Goal: Task Accomplishment & Management: Manage account settings

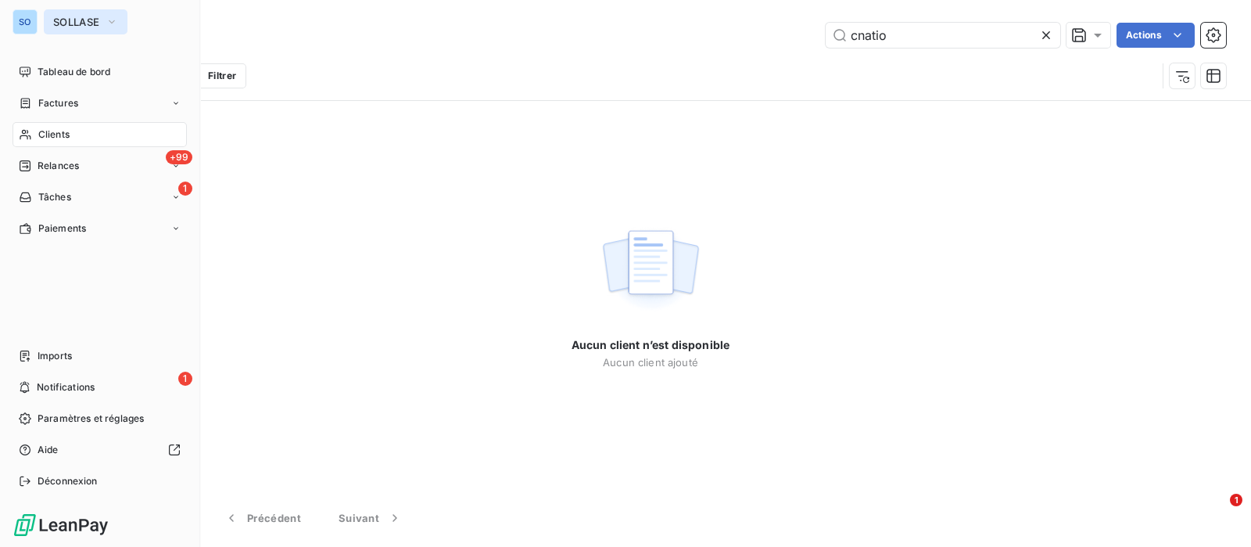
click at [78, 18] on span "SOLLASE" at bounding box center [76, 22] width 46 height 13
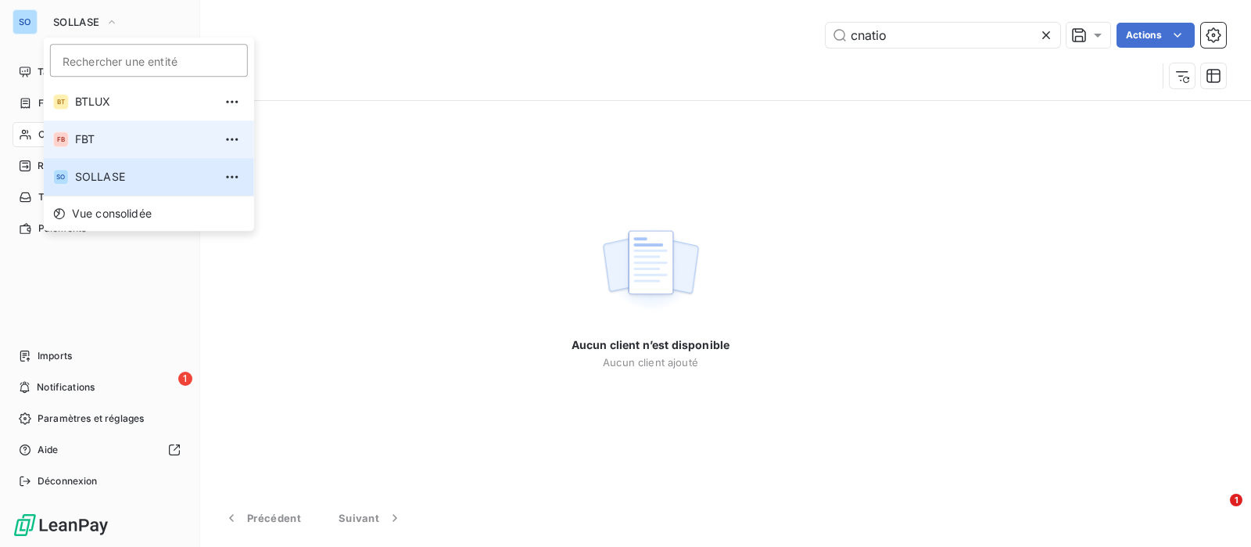
click at [106, 130] on li "FB FBT" at bounding box center [149, 139] width 210 height 38
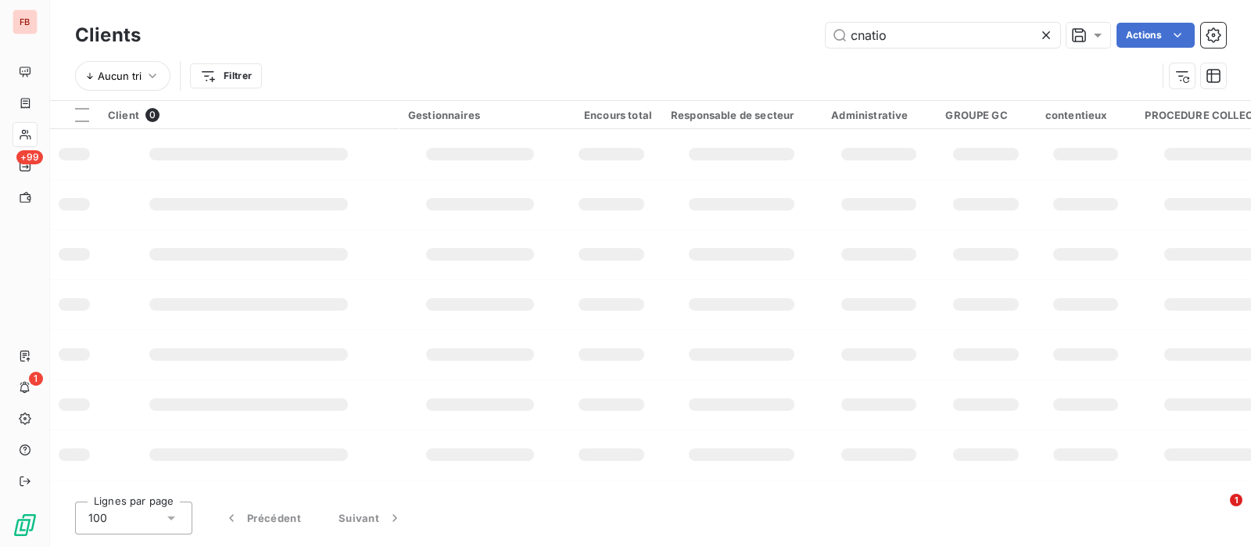
type input "bouygues"
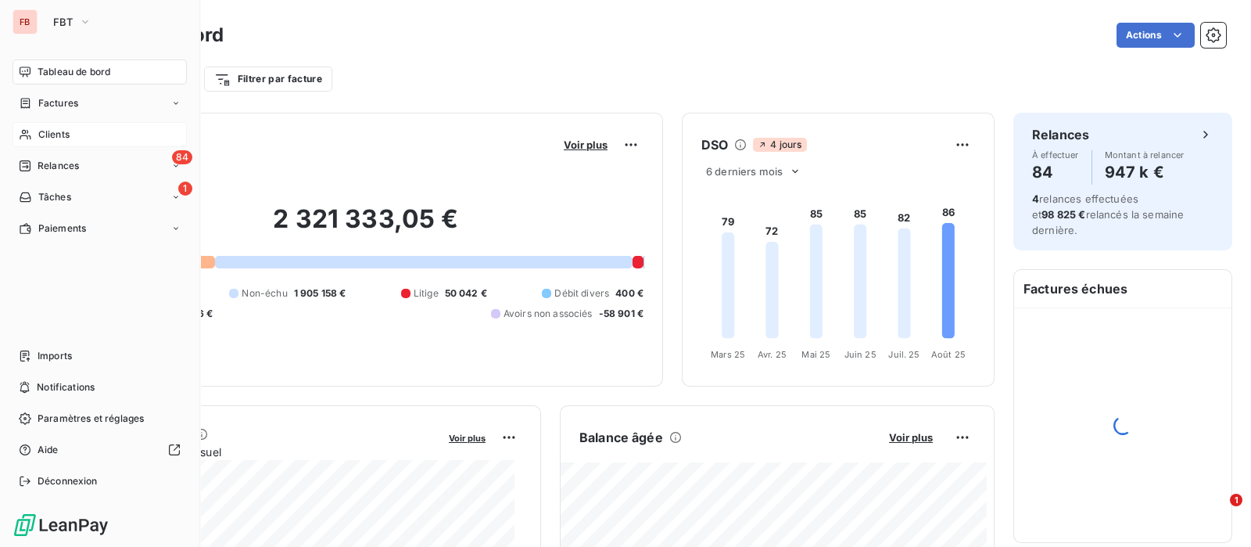
click at [35, 131] on div "Clients" at bounding box center [100, 134] width 174 height 25
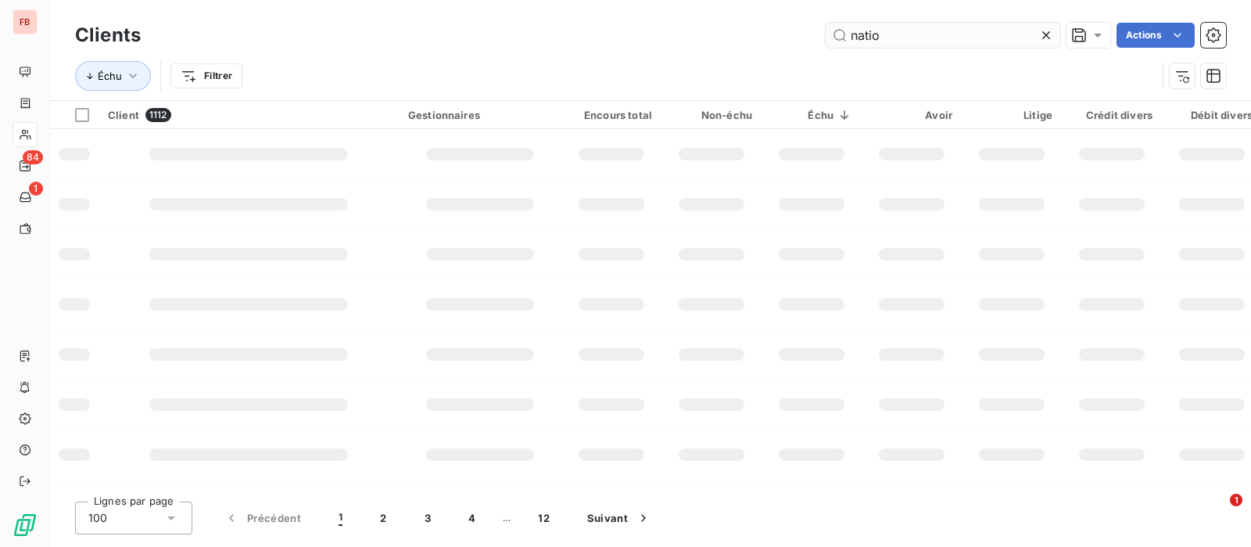
type input "natio"
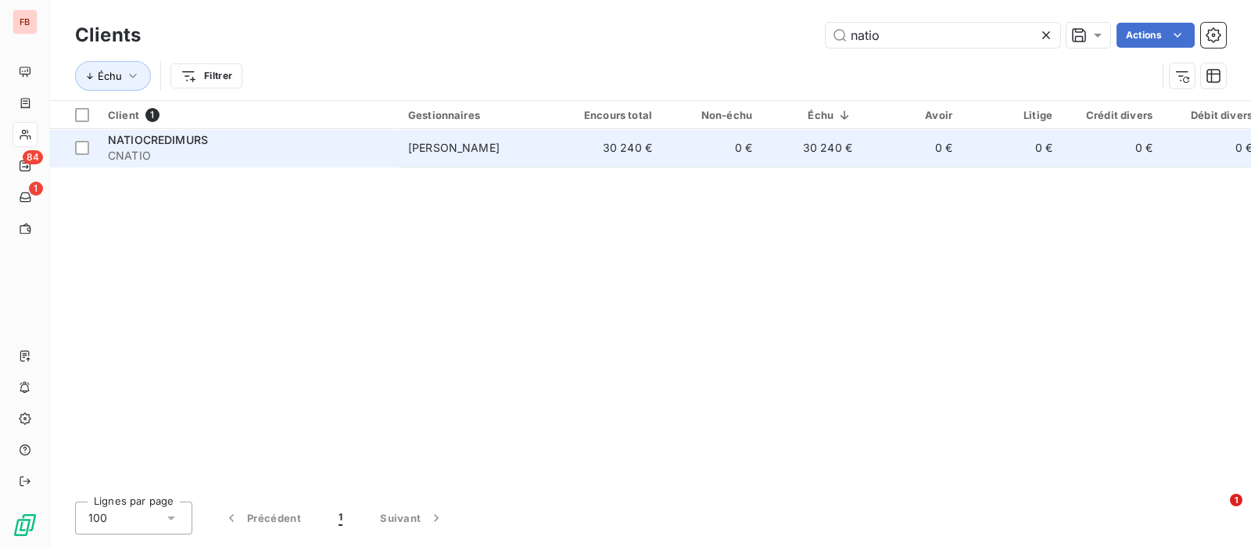
click at [596, 143] on td "30 240 €" at bounding box center [612, 148] width 100 height 38
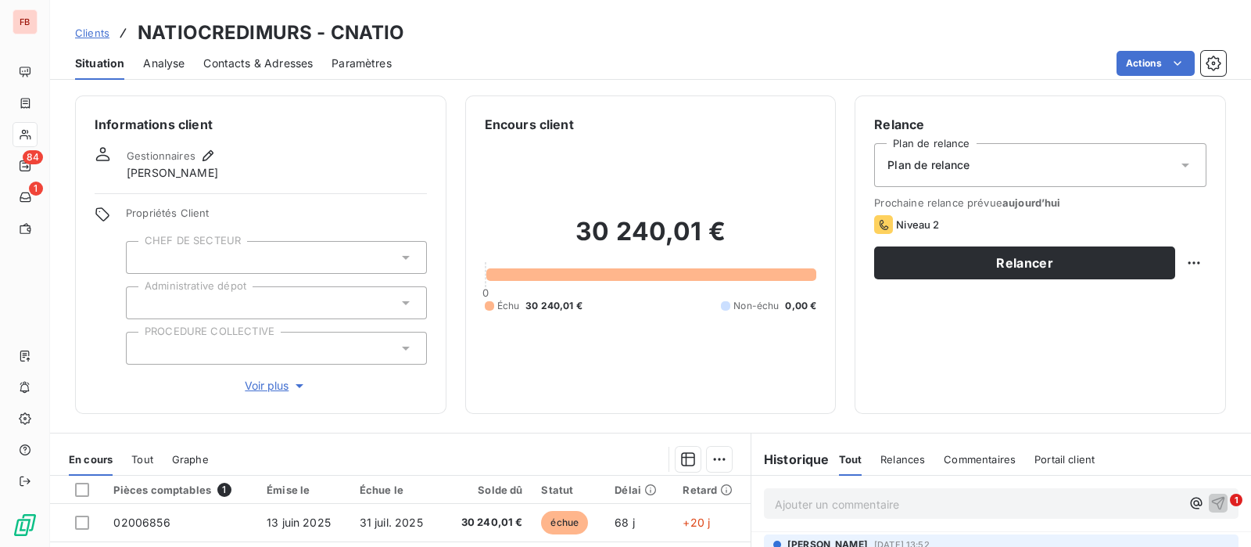
click at [255, 59] on span "Contacts & Adresses" at bounding box center [257, 64] width 109 height 16
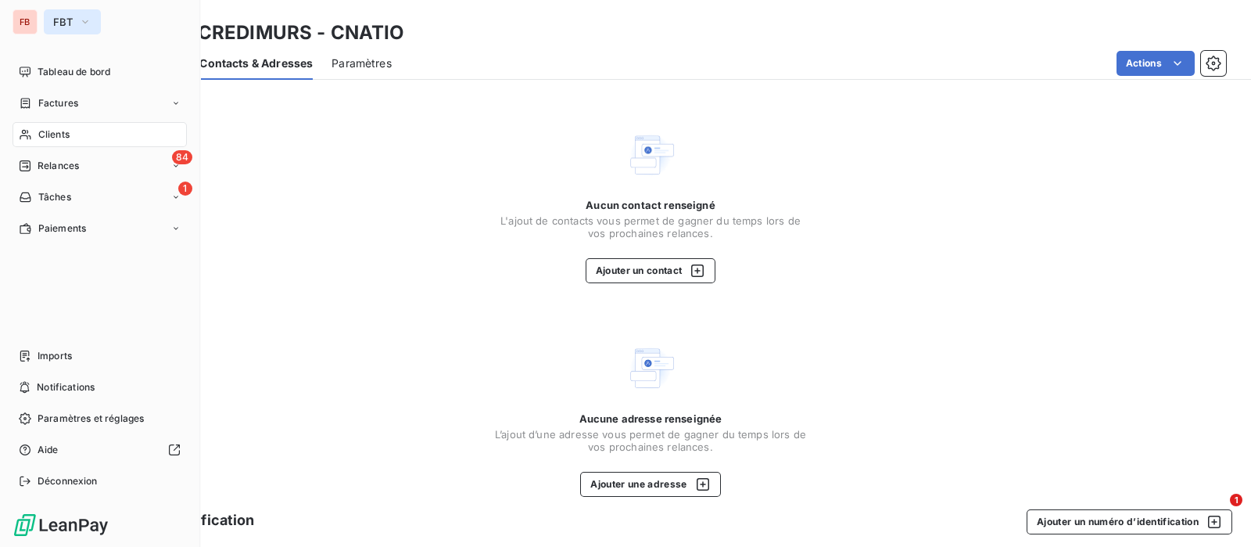
drag, startPoint x: 89, startPoint y: 23, endPoint x: 92, endPoint y: 33, distance: 10.4
click at [90, 24] on icon "button" at bounding box center [85, 22] width 13 height 16
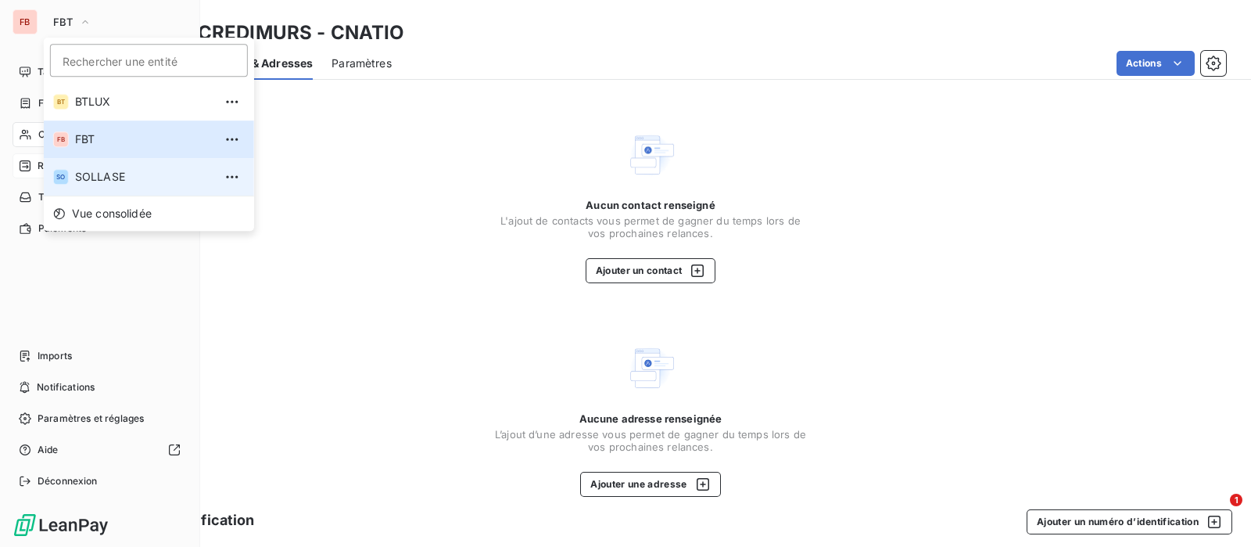
click at [118, 171] on span "SOLLASE" at bounding box center [144, 177] width 138 height 16
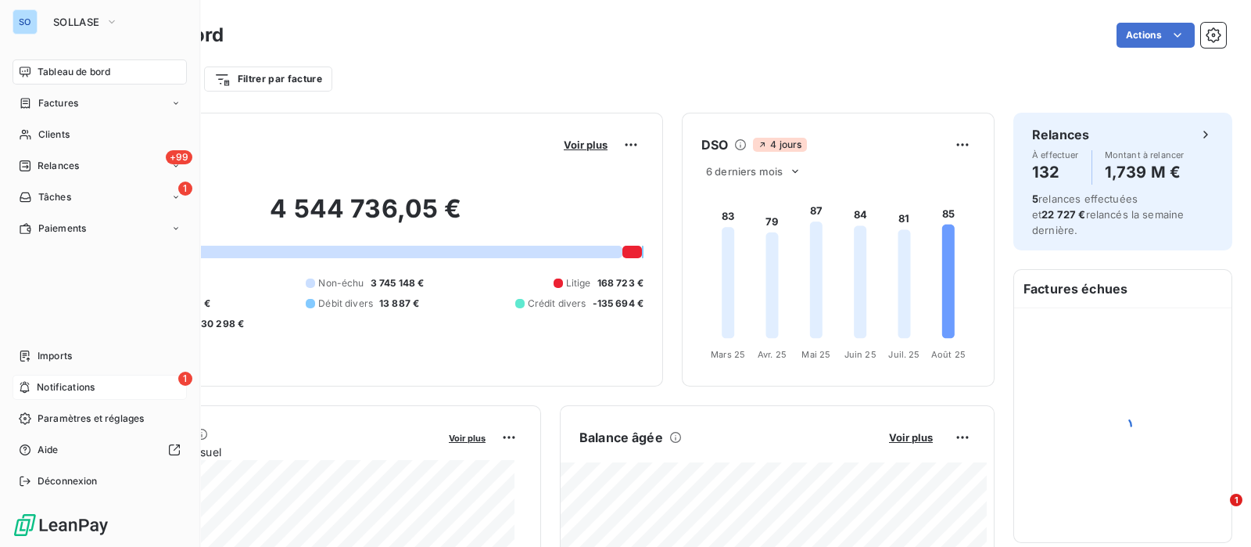
click at [73, 390] on span "Notifications" at bounding box center [66, 387] width 58 height 14
click at [66, 65] on span "Tableau de bord" at bounding box center [74, 72] width 73 height 14
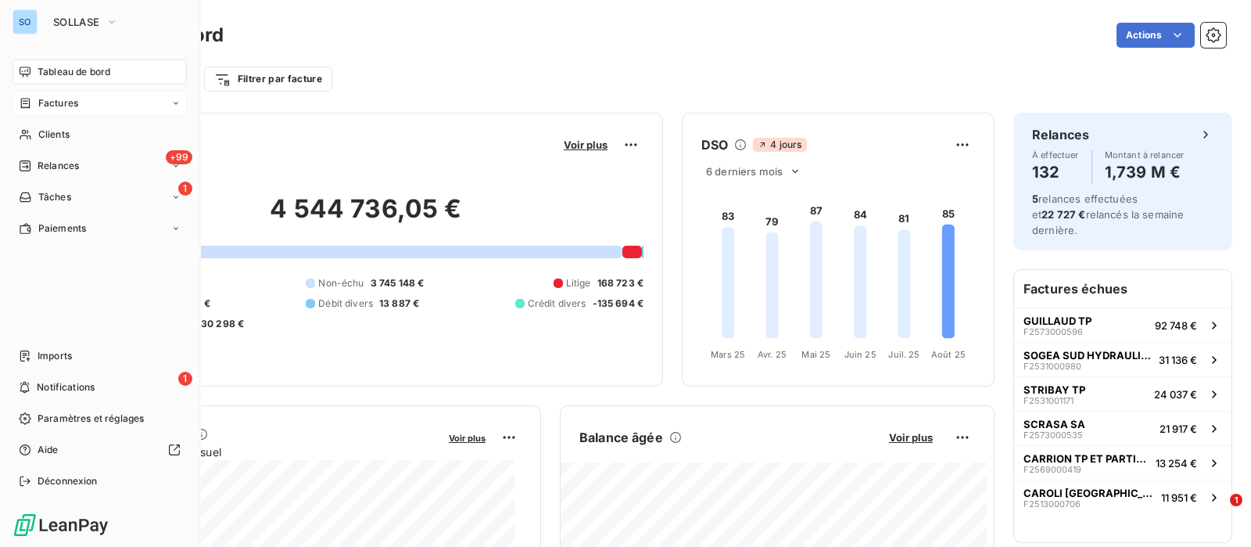
click at [39, 102] on span "Factures" at bounding box center [58, 103] width 40 height 14
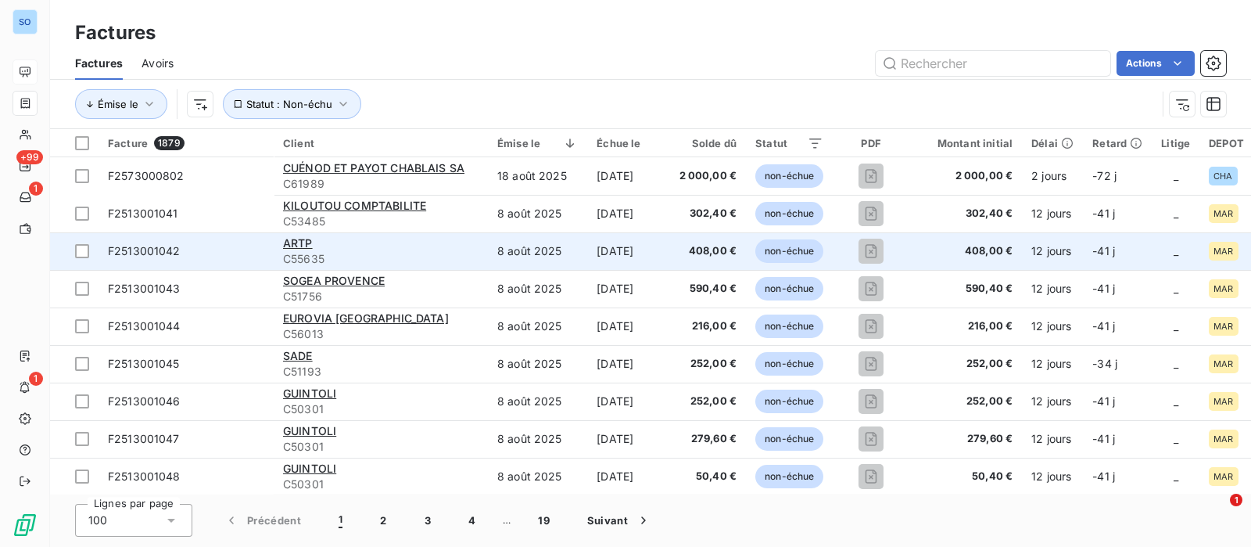
click at [313, 246] on div "ARTP" at bounding box center [381, 243] width 196 height 16
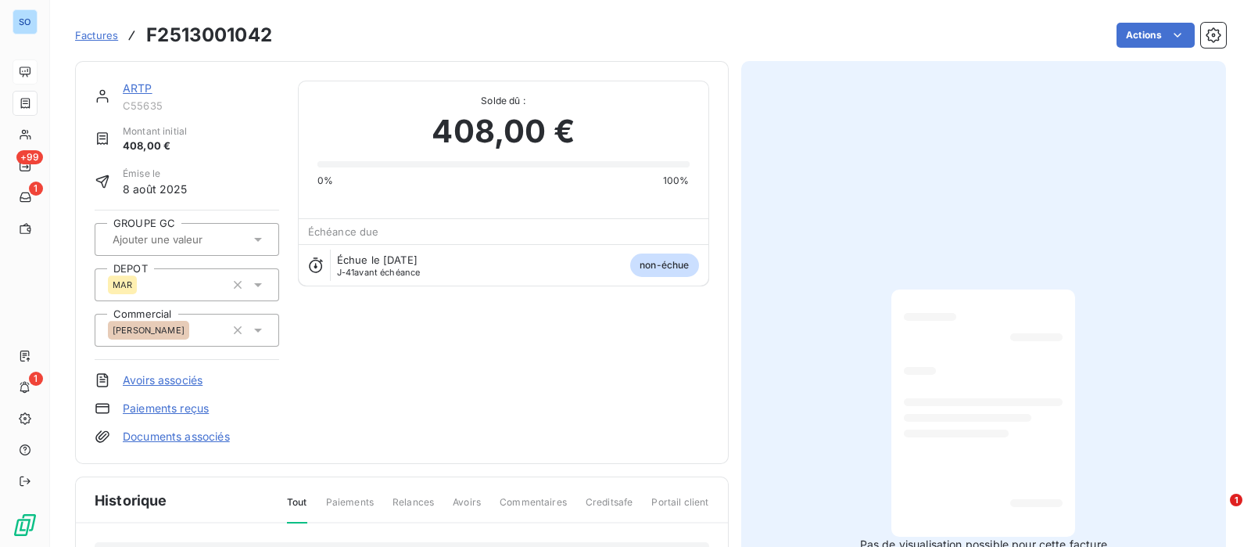
click at [147, 92] on link "ARTP" at bounding box center [138, 87] width 30 height 13
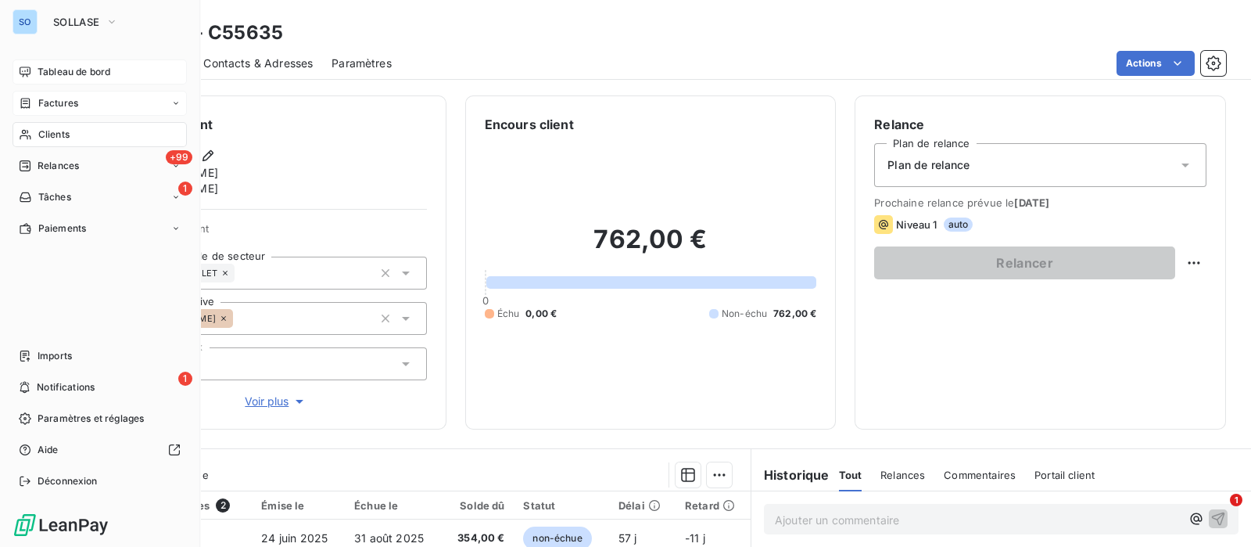
click at [46, 72] on span "Tableau de bord" at bounding box center [74, 72] width 73 height 14
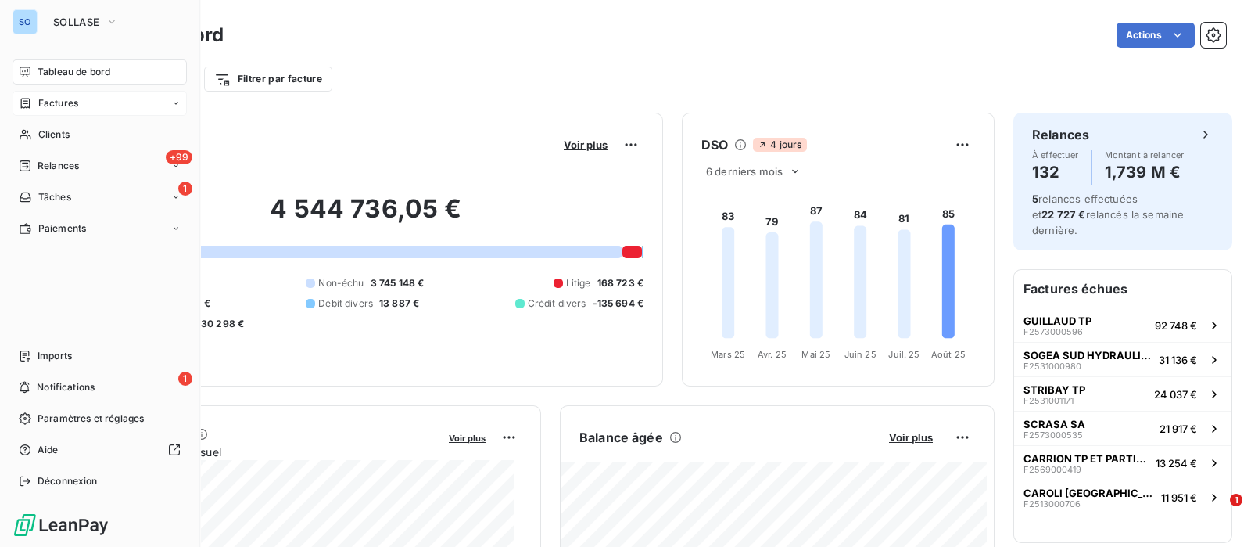
click at [77, 109] on span "Factures" at bounding box center [58, 103] width 40 height 14
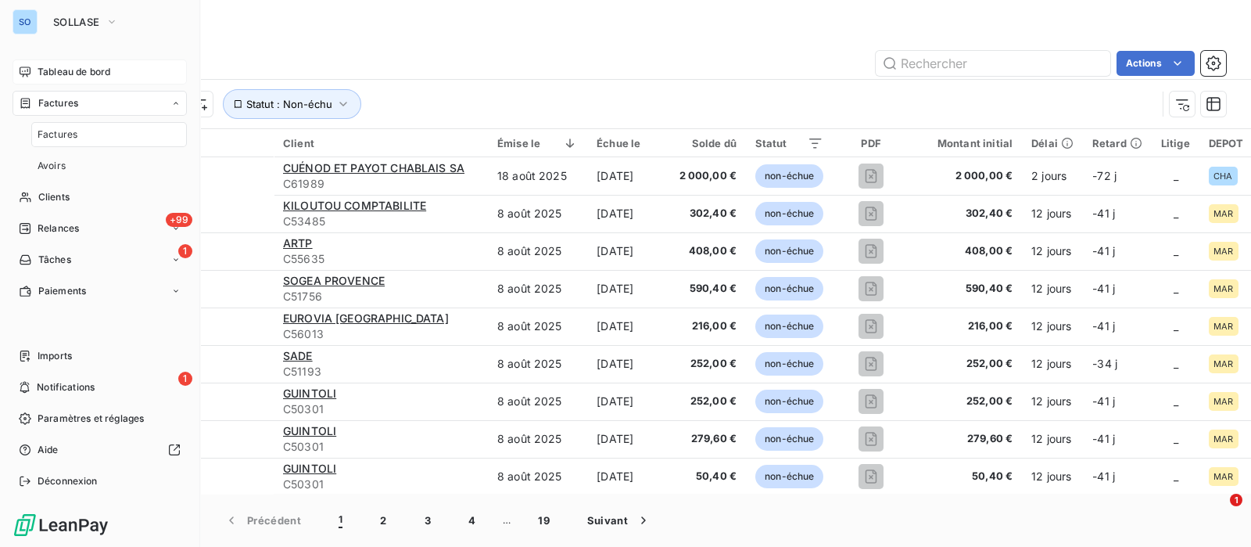
click at [551, 64] on div "Actions" at bounding box center [709, 63] width 1034 height 25
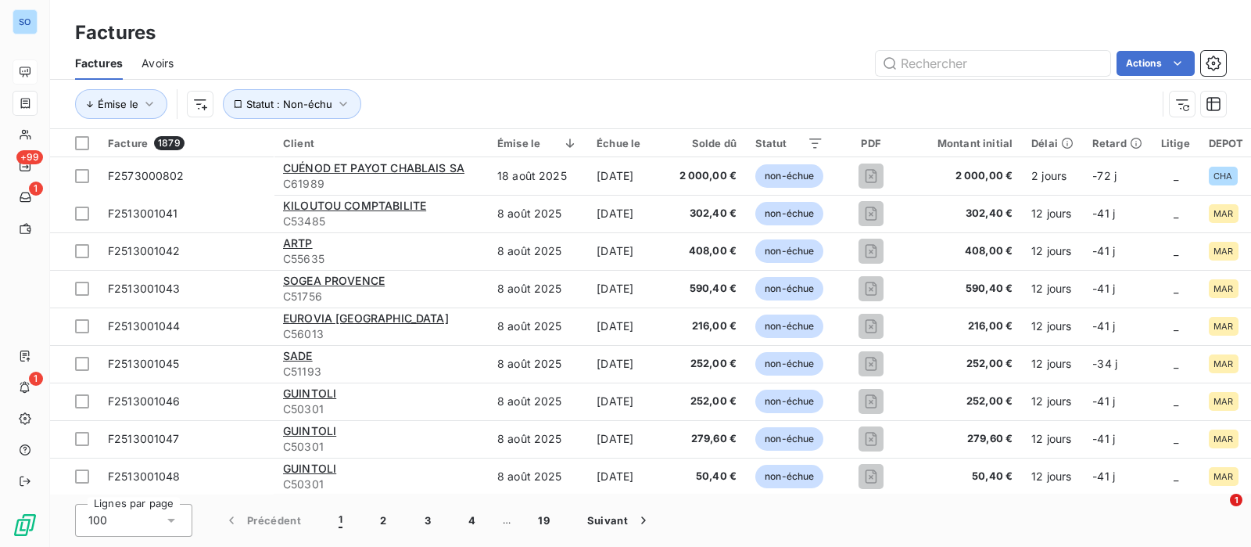
click at [163, 60] on span "Avoirs" at bounding box center [158, 64] width 32 height 16
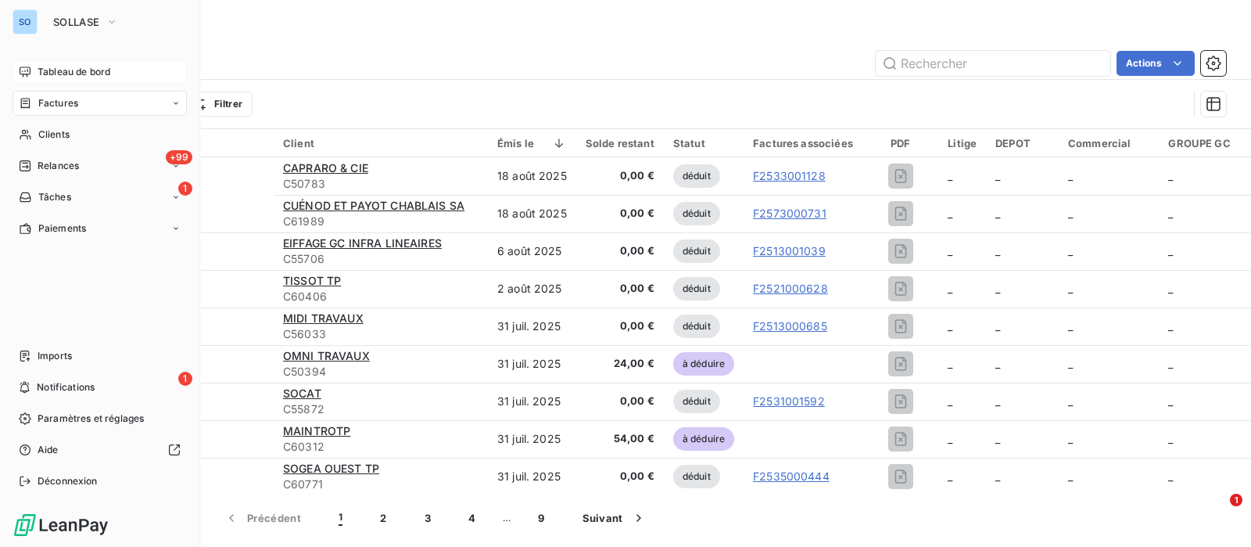
click at [78, 70] on span "Tableau de bord" at bounding box center [74, 72] width 73 height 14
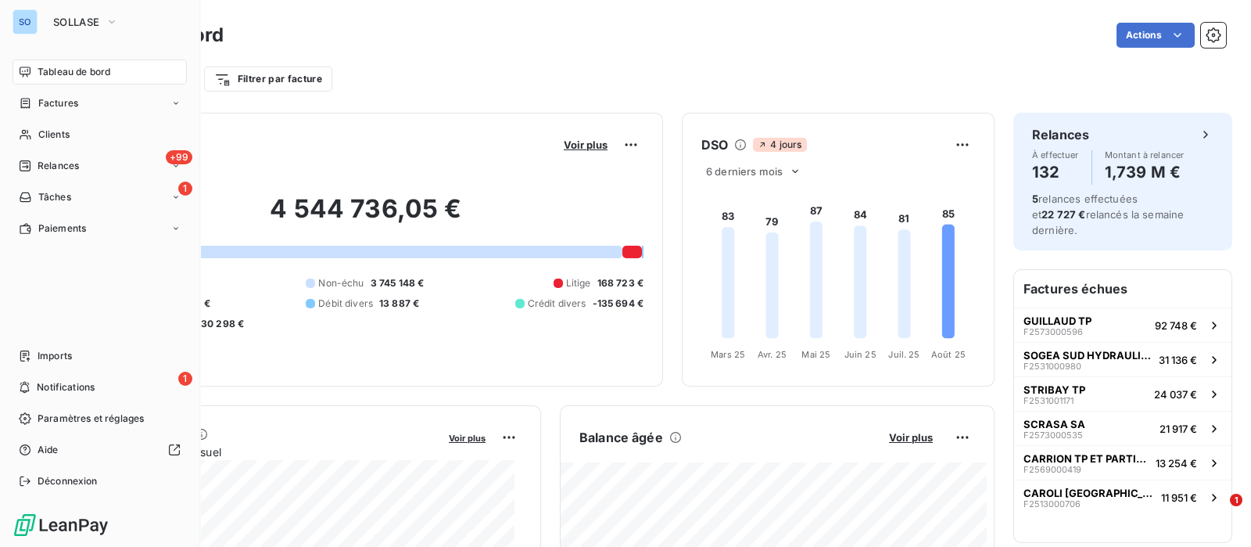
click at [39, 66] on span "Tableau de bord" at bounding box center [74, 72] width 73 height 14
click at [56, 21] on span "SOLLASE" at bounding box center [76, 22] width 46 height 13
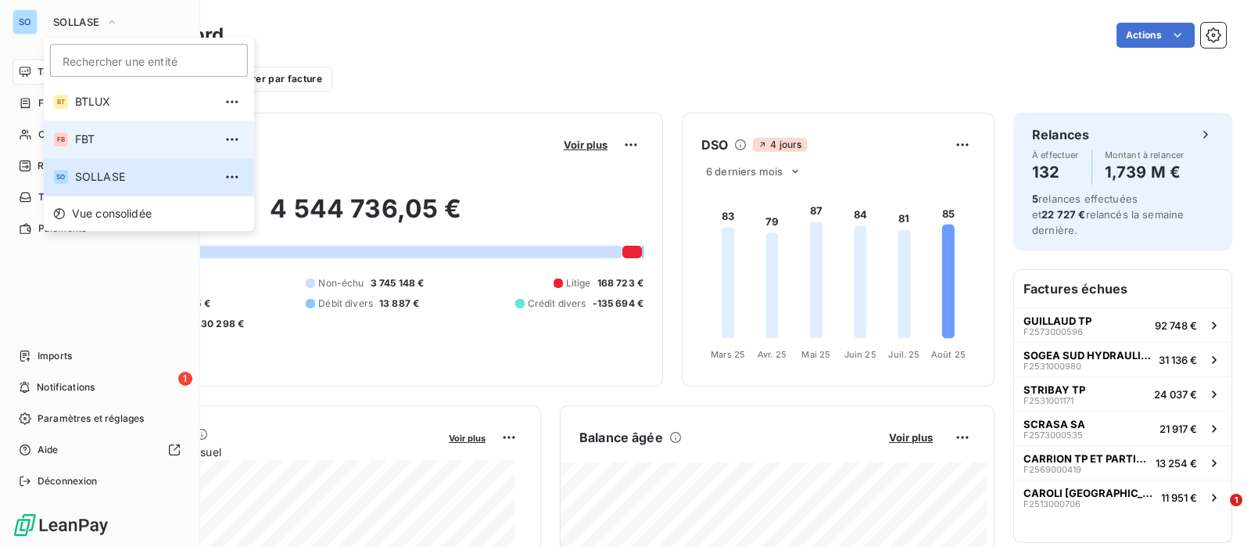
click at [93, 142] on span "FBT" at bounding box center [144, 139] width 138 height 16
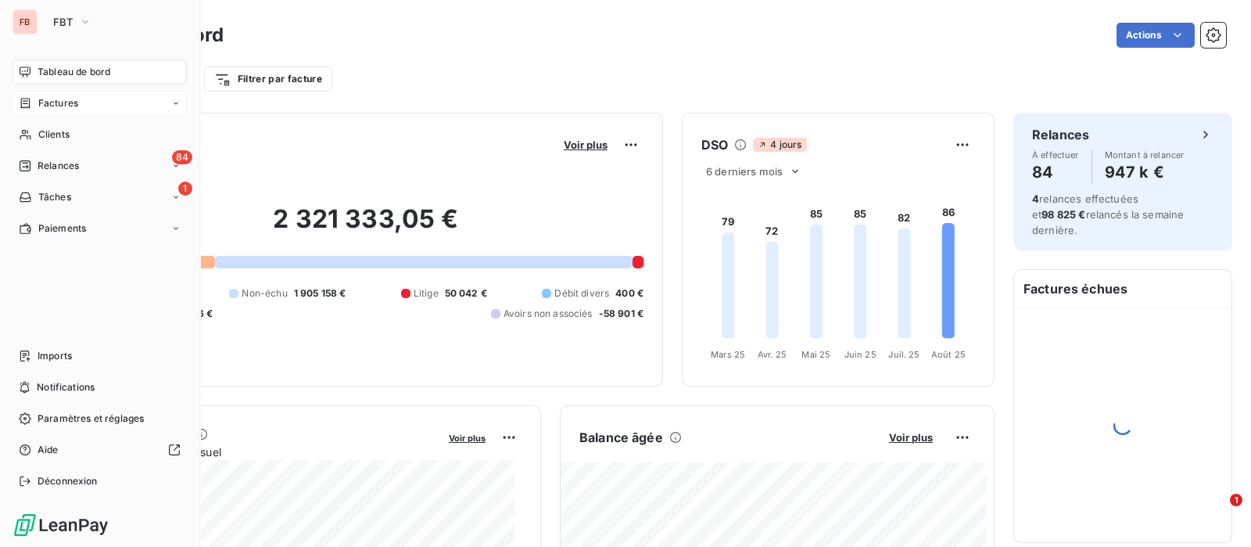
click at [31, 105] on icon at bounding box center [25, 103] width 13 height 13
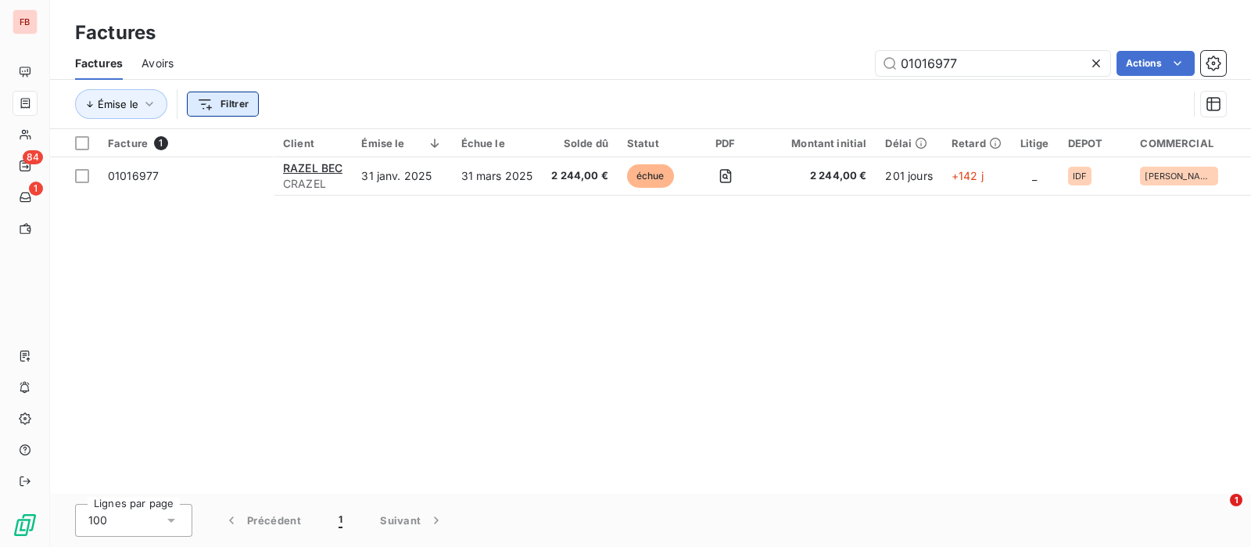
click at [225, 99] on html "FB 84 1 Factures Factures Avoirs 01016977 Actions Émise le Filtrer Facture 1 Cl…" at bounding box center [625, 273] width 1251 height 547
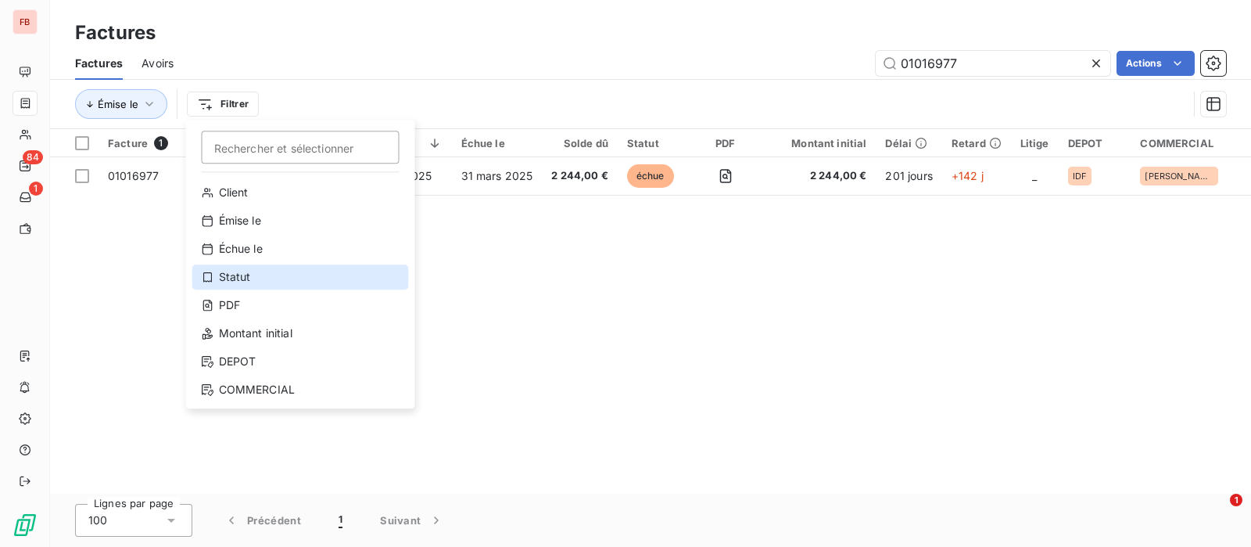
click at [249, 282] on div "Statut" at bounding box center [300, 276] width 217 height 25
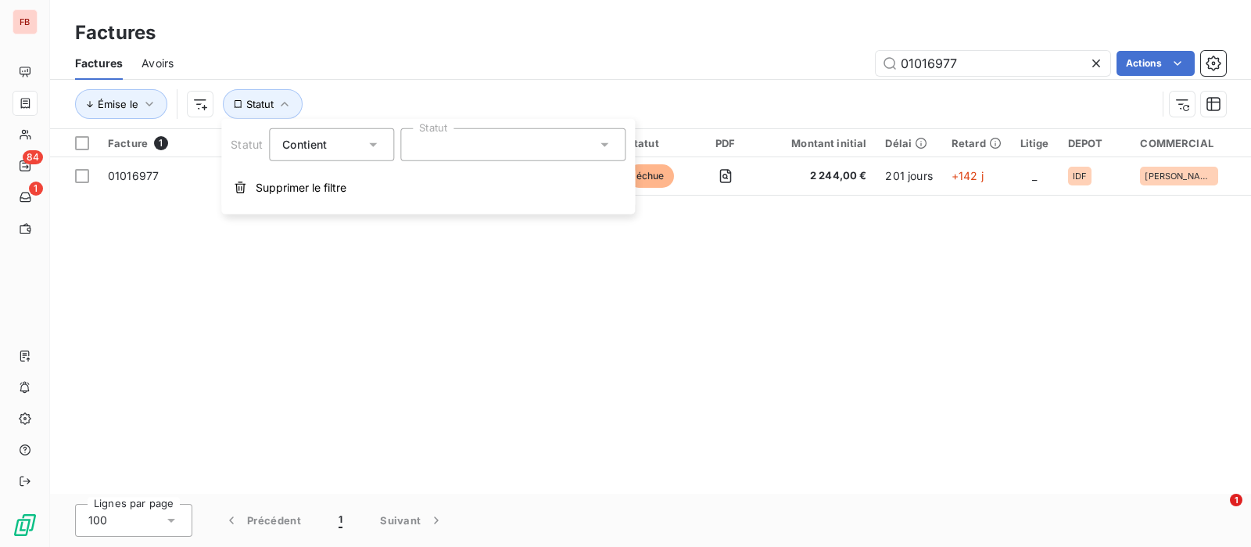
click at [563, 139] on div at bounding box center [512, 144] width 225 height 33
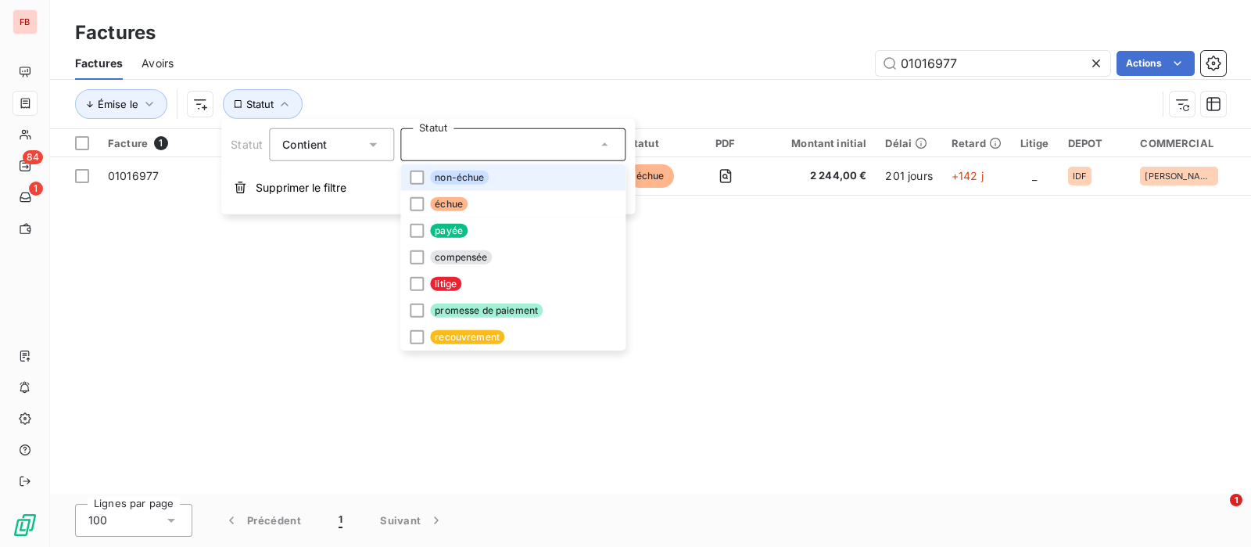
click at [464, 178] on span "non-échue" at bounding box center [459, 178] width 59 height 14
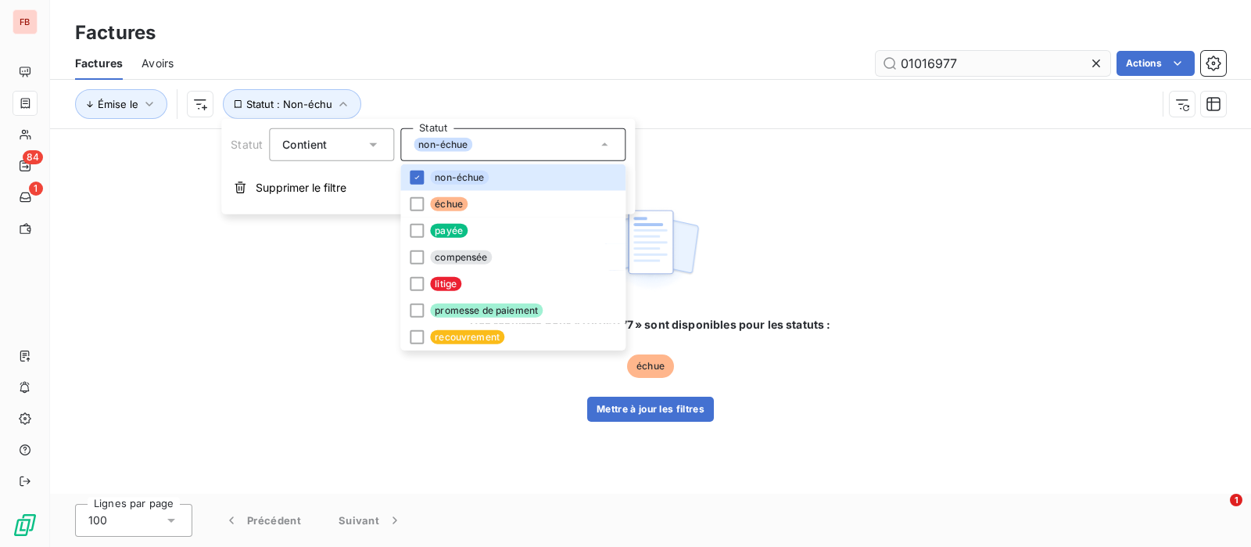
click at [1095, 61] on icon at bounding box center [1097, 63] width 8 height 8
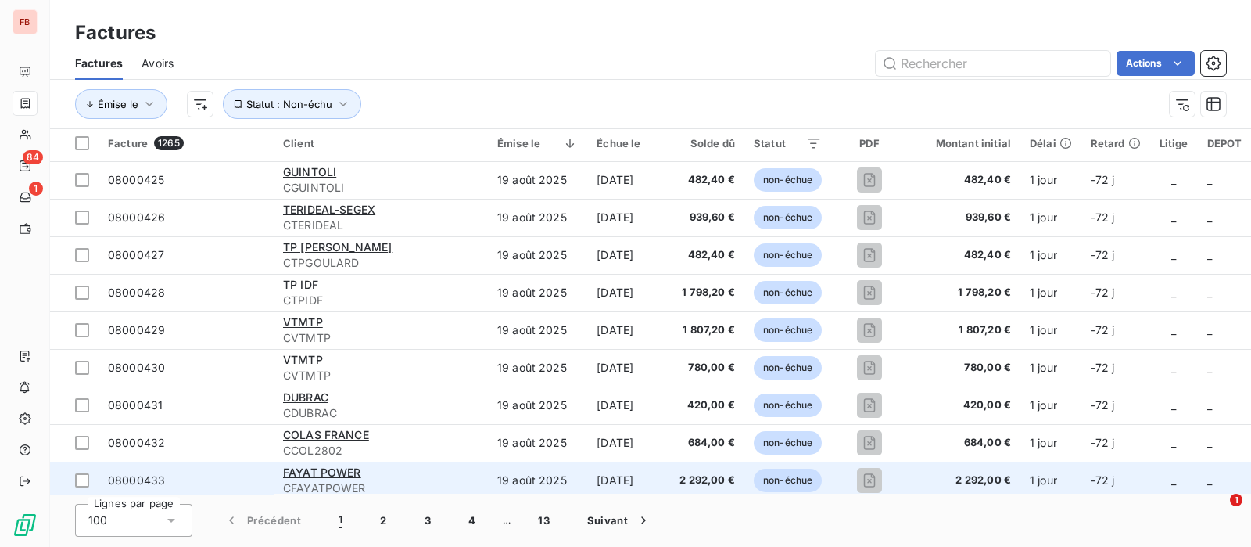
drag, startPoint x: 580, startPoint y: 483, endPoint x: 658, endPoint y: 484, distance: 77.4
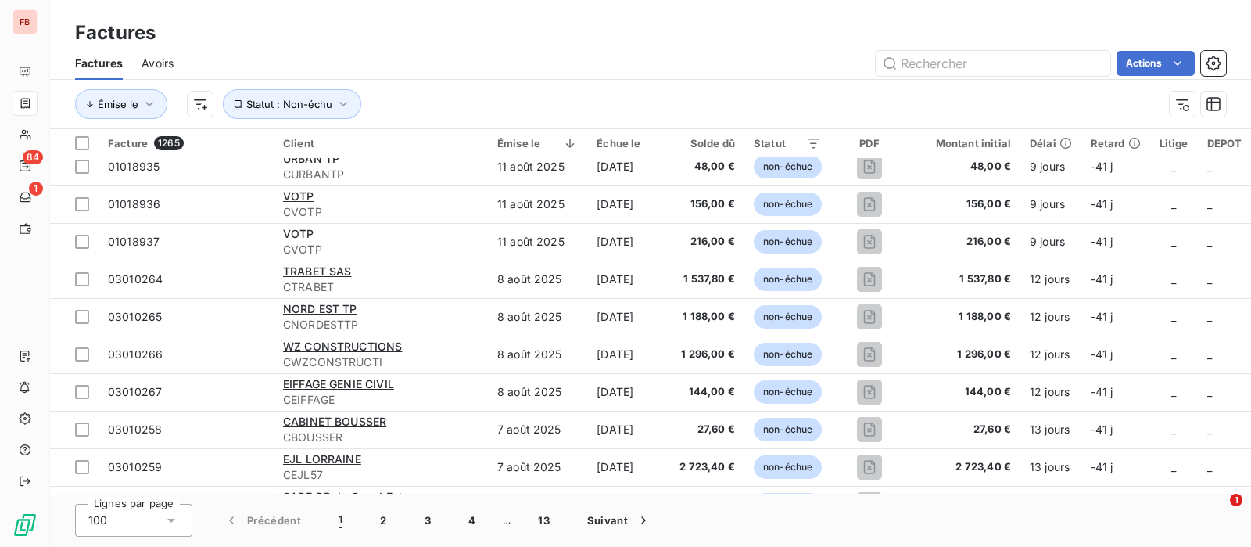
scroll to position [3423, 0]
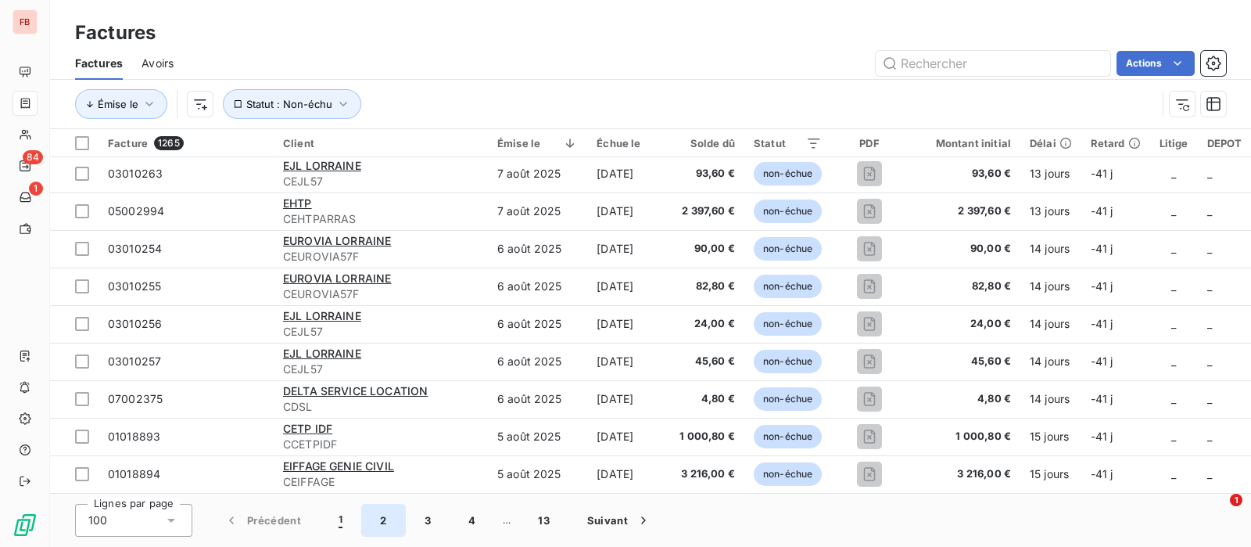
click at [385, 522] on button "2" at bounding box center [383, 520] width 44 height 33
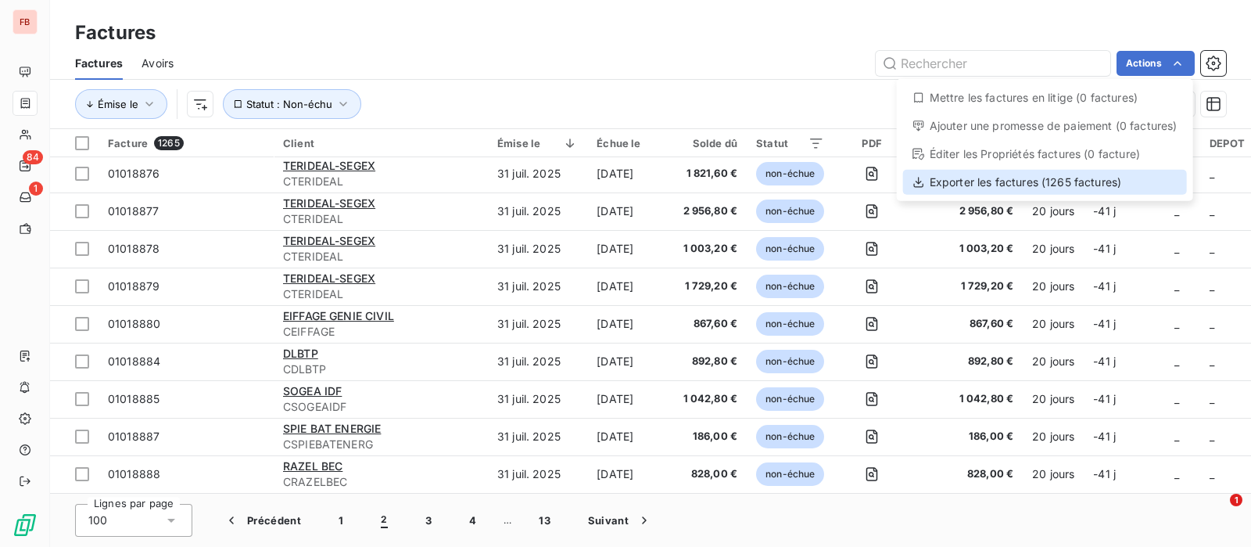
click at [1009, 181] on div "Exporter les factures (1265 factures)" at bounding box center [1045, 182] width 284 height 25
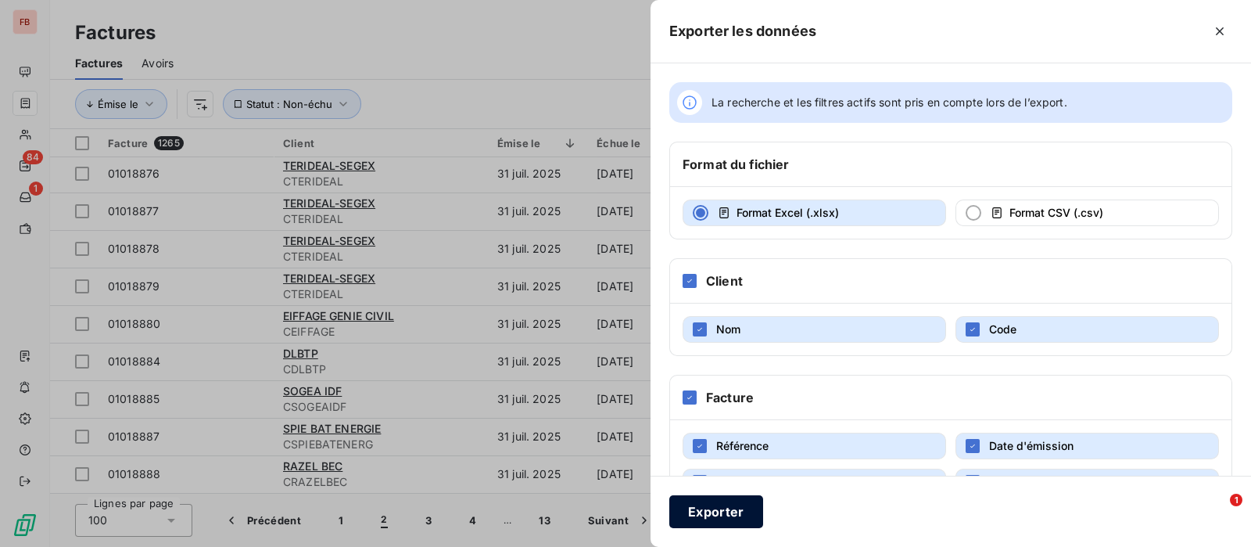
click at [695, 508] on button "Exporter" at bounding box center [716, 511] width 94 height 33
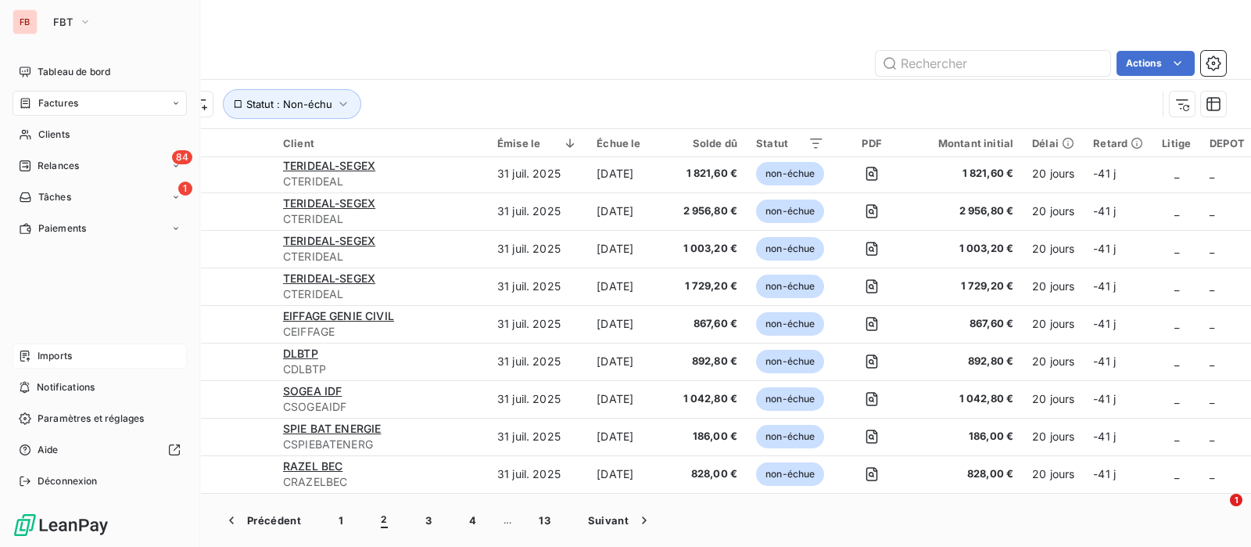
click at [81, 354] on div "Imports" at bounding box center [100, 355] width 174 height 25
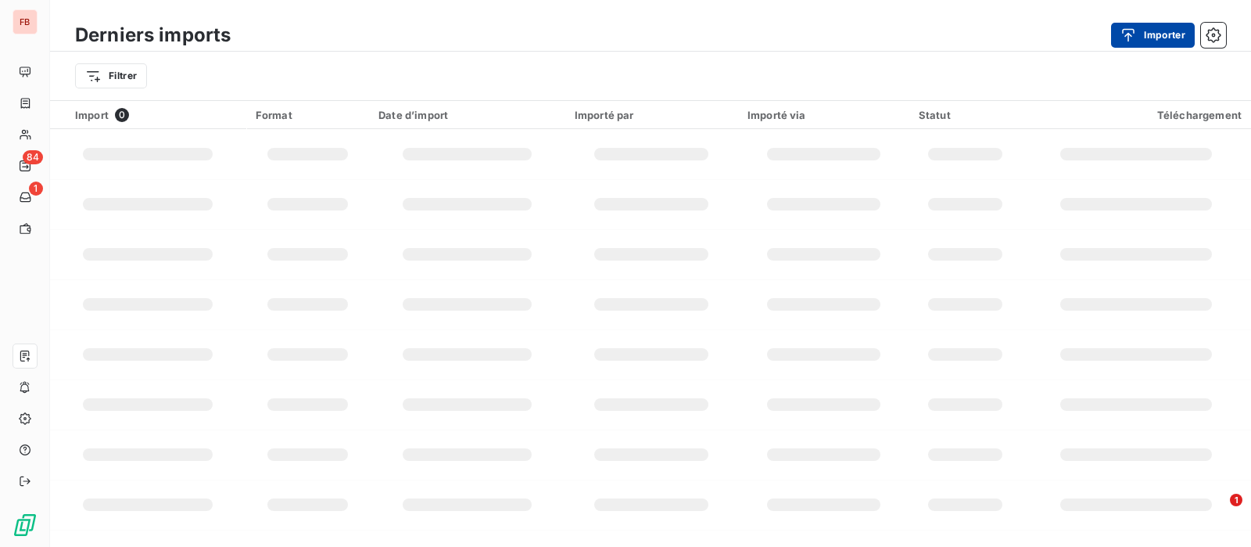
click at [1157, 27] on button "Importer" at bounding box center [1153, 35] width 84 height 25
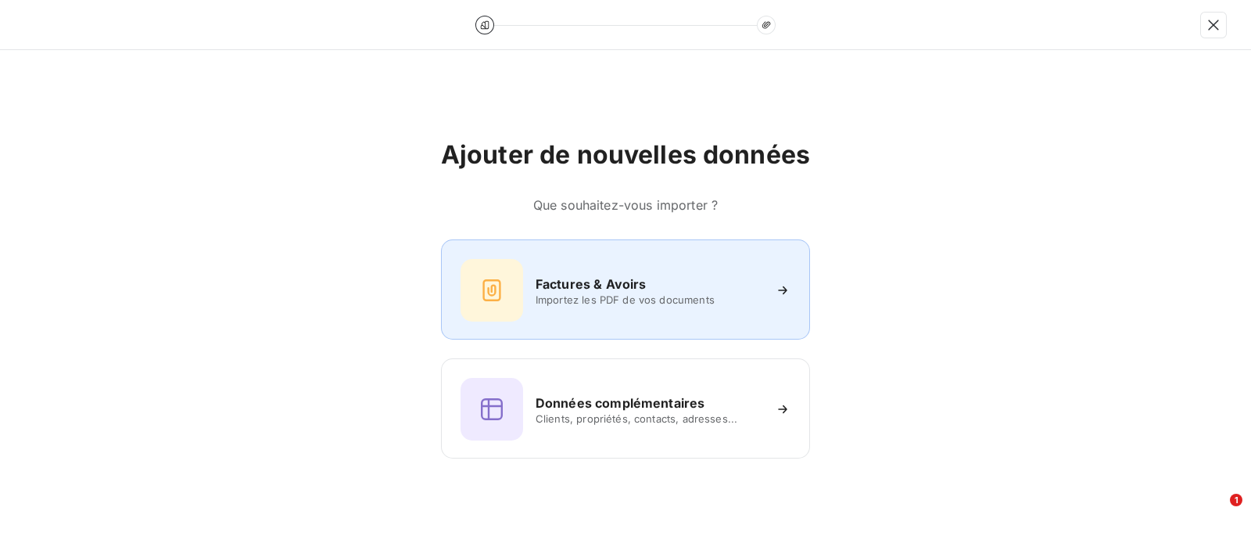
click at [595, 313] on div "Factures & Avoirs Importez les PDF de vos documents" at bounding box center [626, 290] width 330 height 63
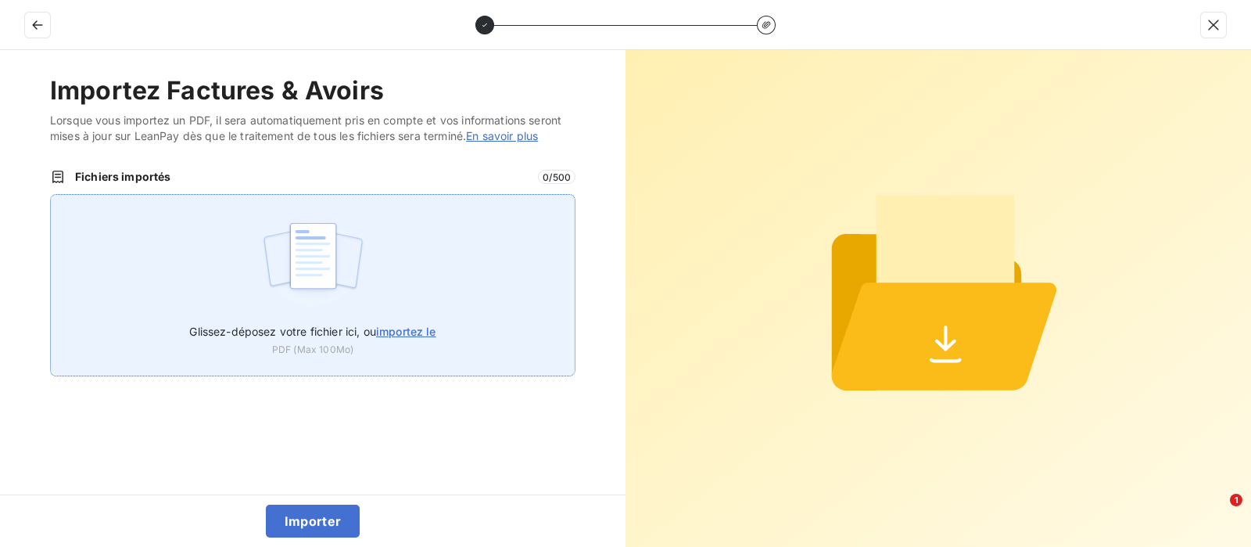
click at [425, 329] on span "importez le" at bounding box center [406, 331] width 60 height 13
click at [51, 195] on input "Glissez-déposez votre fichier ici, ou importez le" at bounding box center [50, 194] width 1 height 1
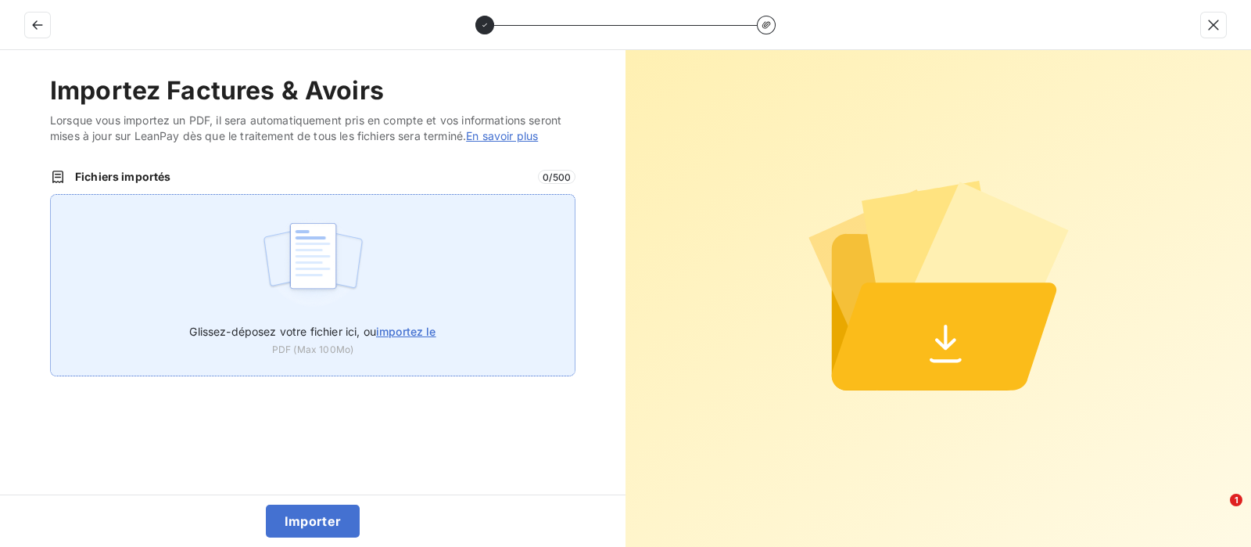
click at [416, 328] on span "importez le" at bounding box center [406, 331] width 60 height 13
click at [51, 195] on input "Glissez-déposez votre fichier ici, ou importez le" at bounding box center [50, 194] width 1 height 1
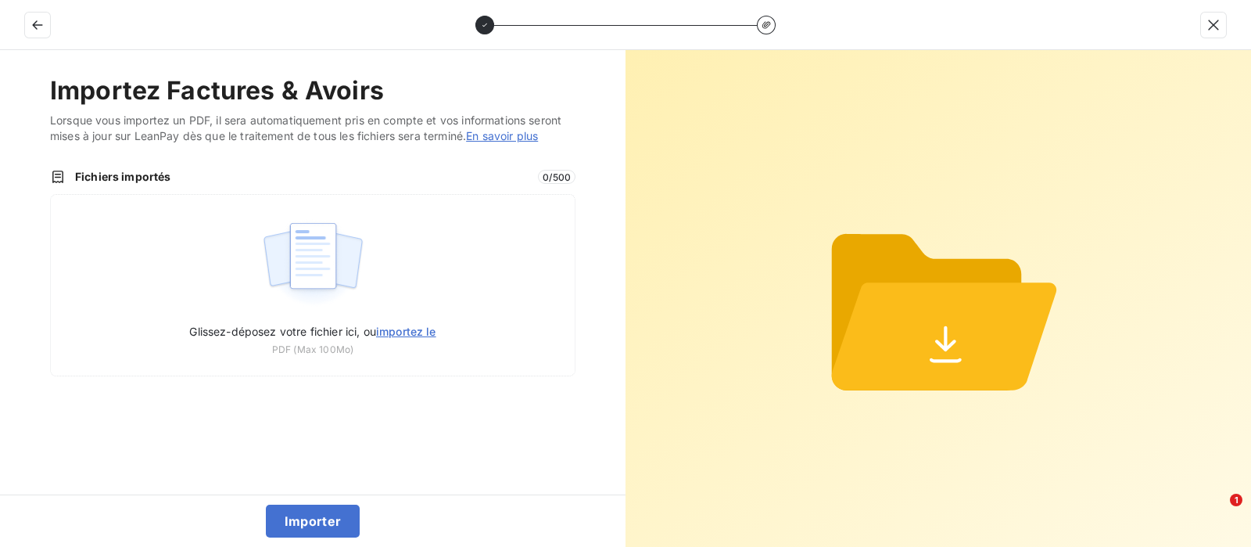
type input "C:\fakepath\Propriétés Factures (1).xlsx"
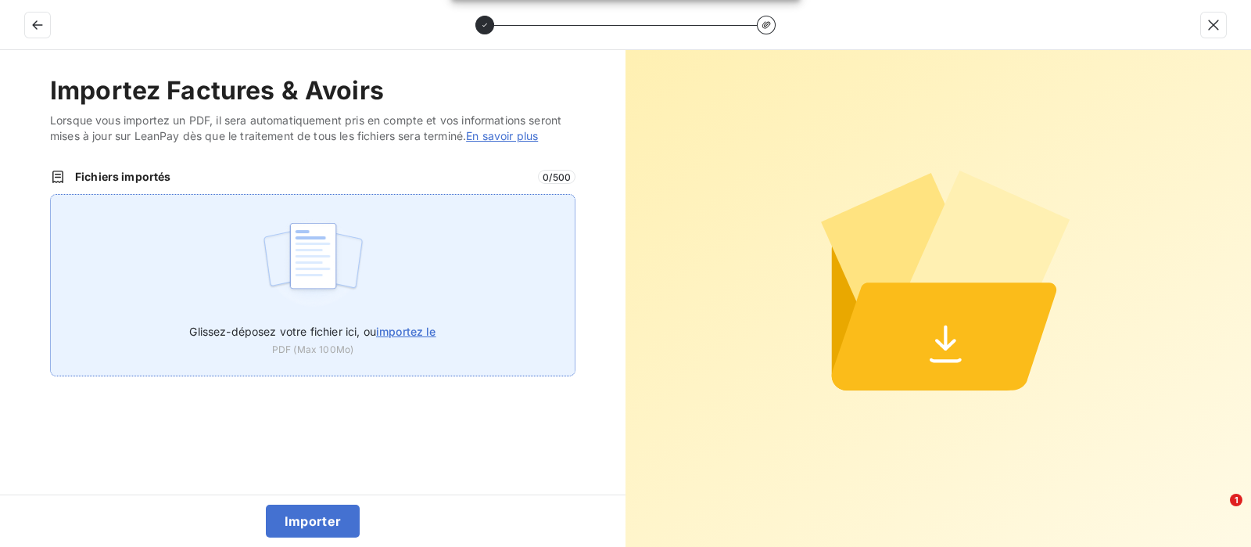
click at [419, 331] on span "importez le" at bounding box center [406, 331] width 60 height 13
click at [51, 195] on input "Glissez-déposez votre fichier ici, ou importez le" at bounding box center [50, 194] width 1 height 1
type input "C:\fakepath\Propriétés Factures (1).xlsx"
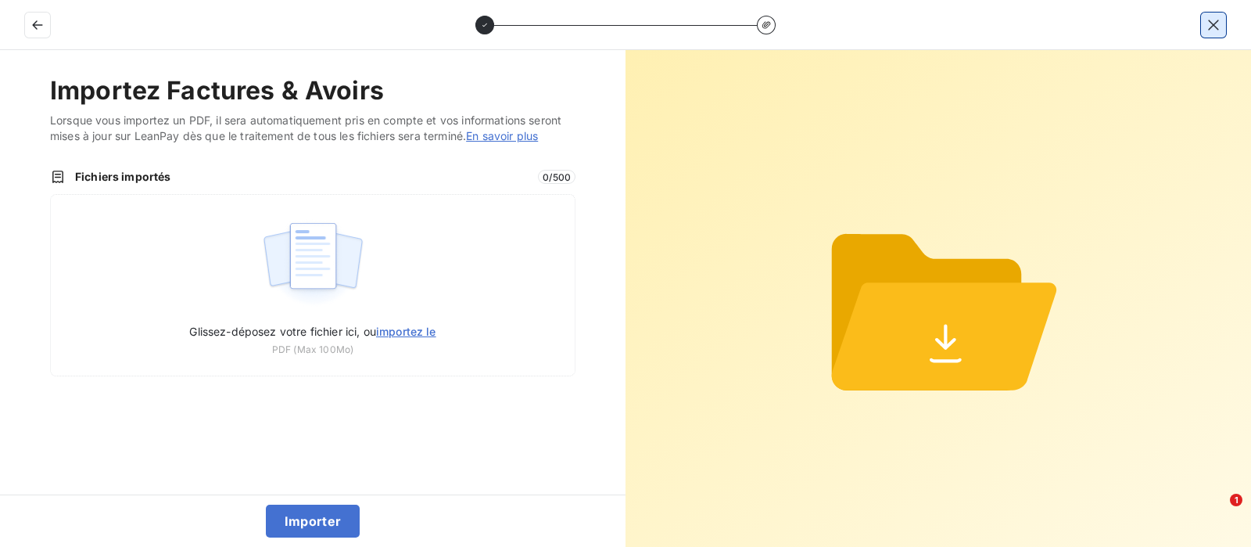
click at [1206, 27] on button "button" at bounding box center [1213, 25] width 25 height 25
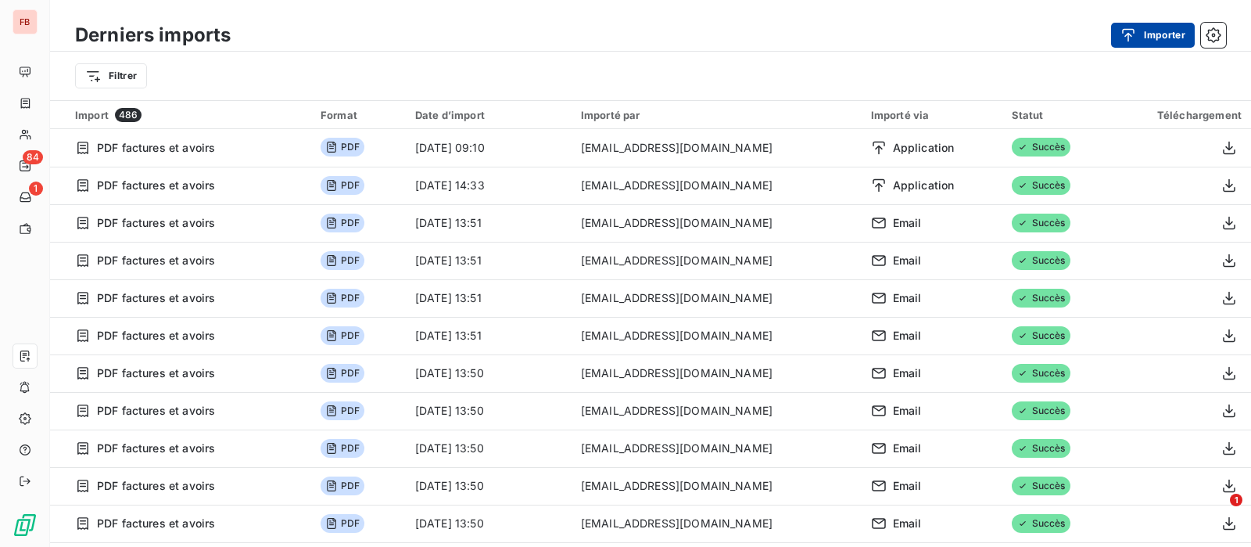
click at [1165, 34] on button "Importer" at bounding box center [1153, 35] width 84 height 25
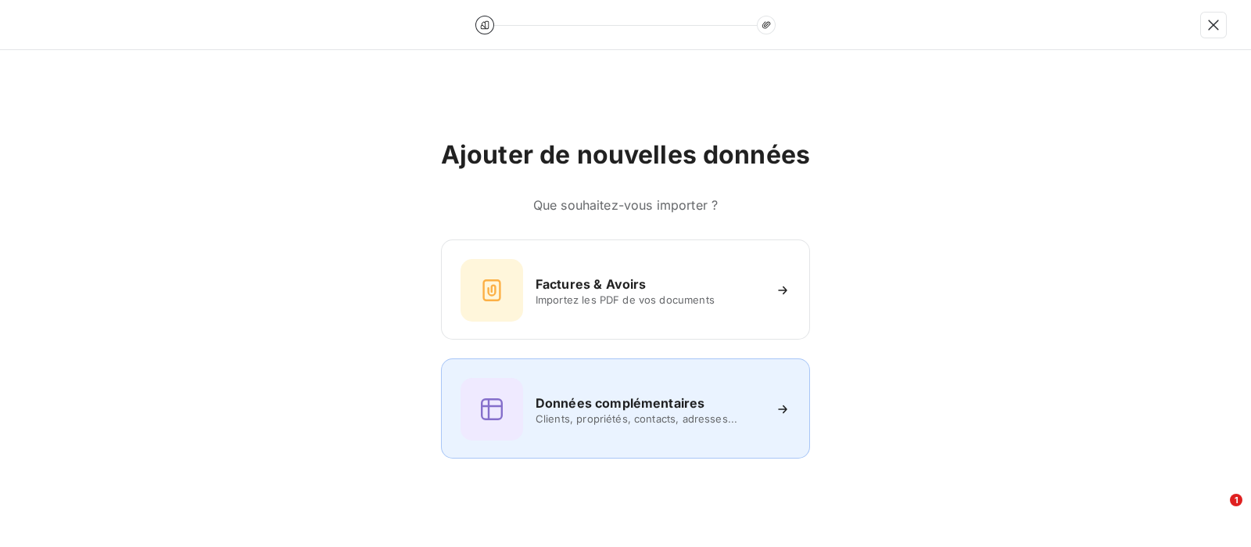
click at [626, 419] on span "Clients, propriétés, contacts, adresses..." at bounding box center [649, 418] width 227 height 13
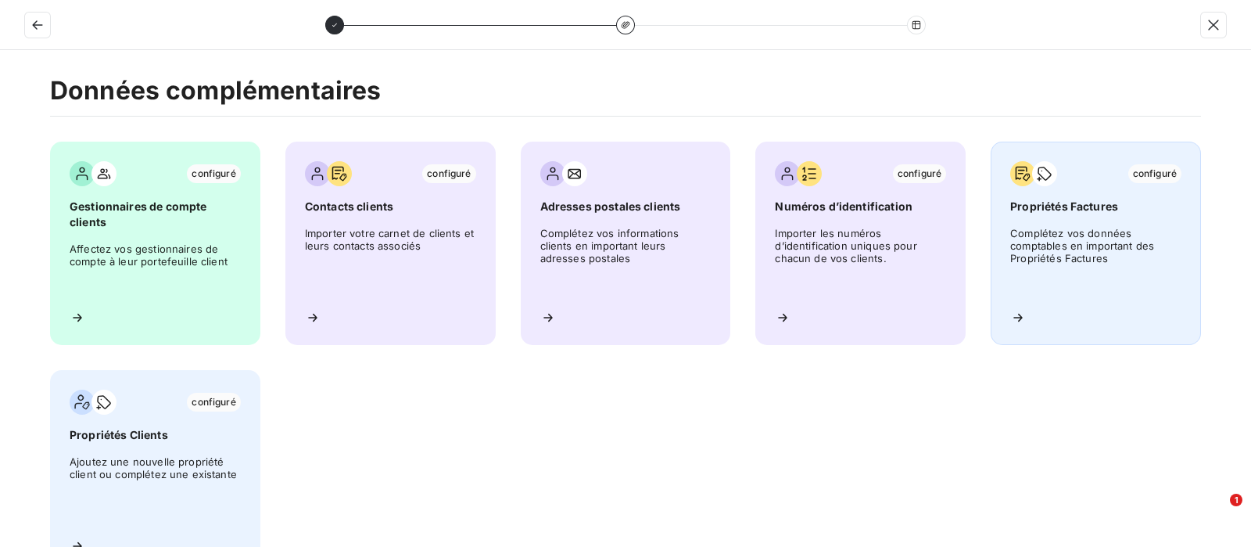
click at [1055, 214] on div "configuré Propriétés Factures Complétez vos données comptables en important des…" at bounding box center [1096, 243] width 210 height 203
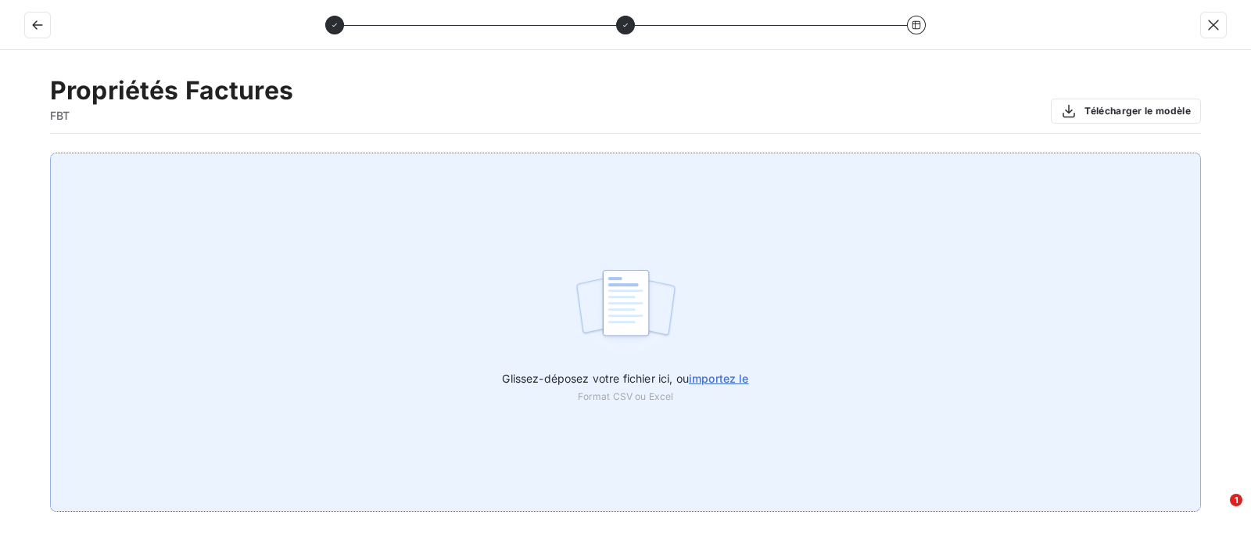
click at [732, 375] on span "importez le" at bounding box center [719, 378] width 60 height 13
click at [1, 153] on input "Glissez-déposez votre fichier ici, ou importez le" at bounding box center [0, 153] width 1 height 1
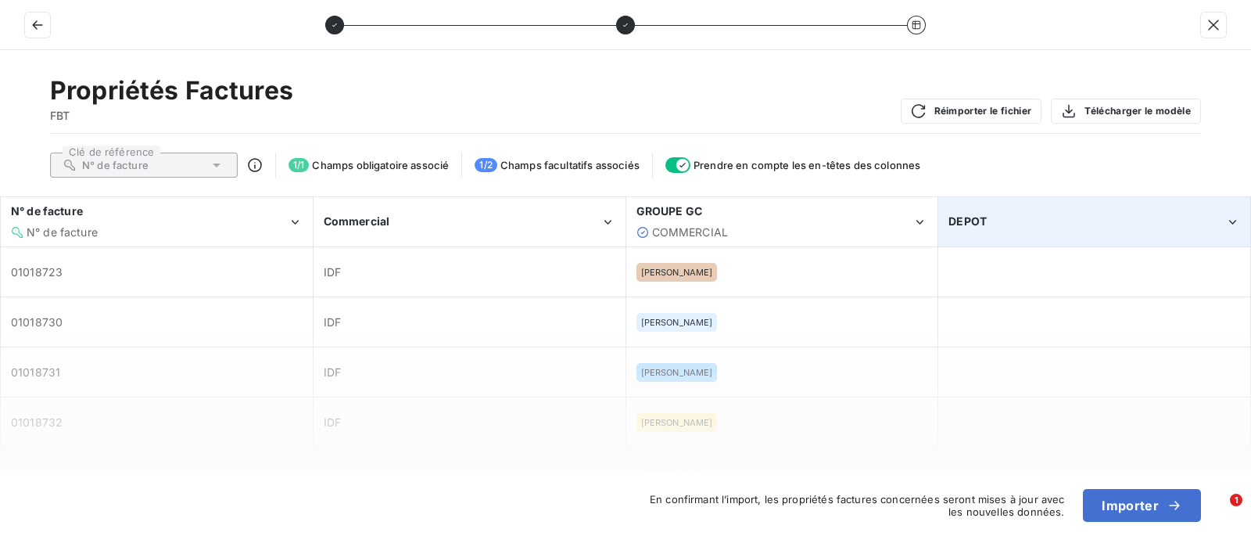
click at [1228, 221] on icon "DEPOT" at bounding box center [1233, 222] width 15 height 16
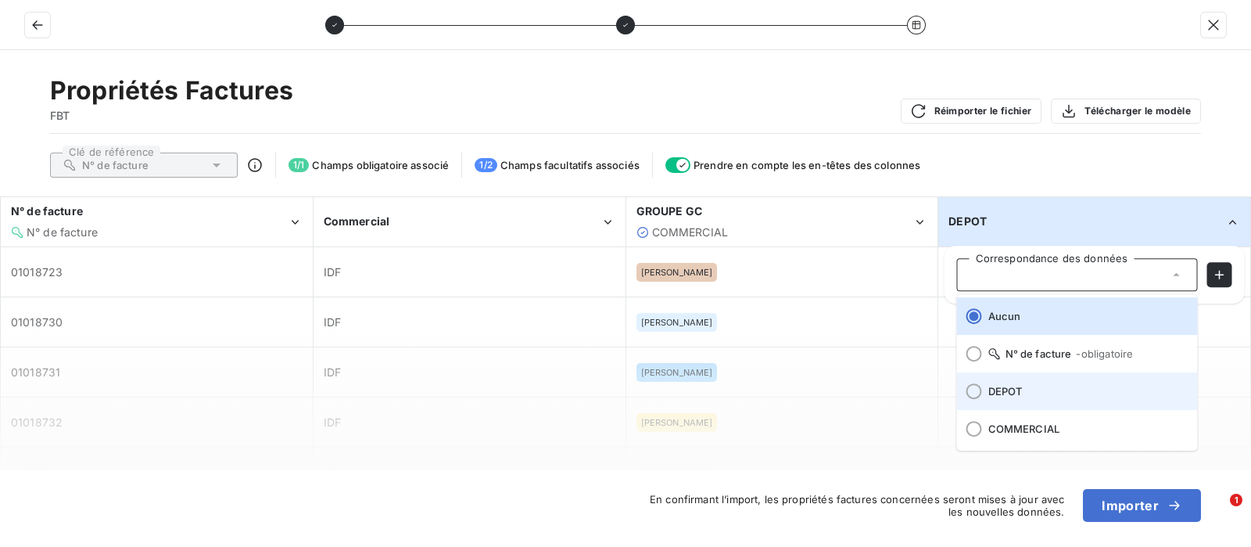
click at [1028, 385] on span "DEPOT" at bounding box center [1087, 391] width 197 height 13
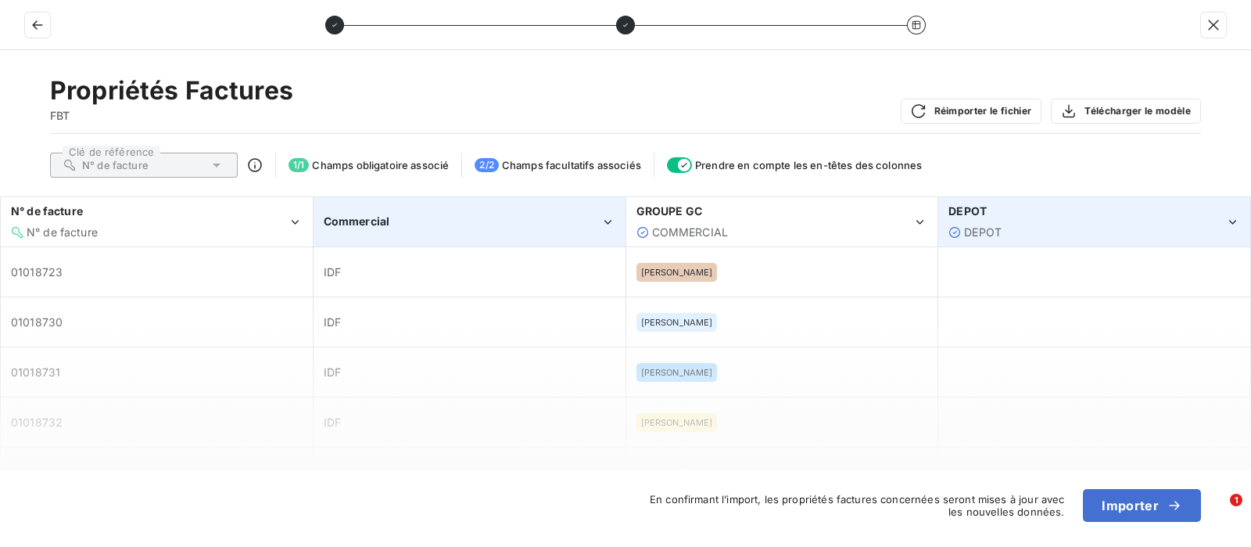
click at [609, 217] on icon "Commercial" at bounding box center [608, 222] width 15 height 16
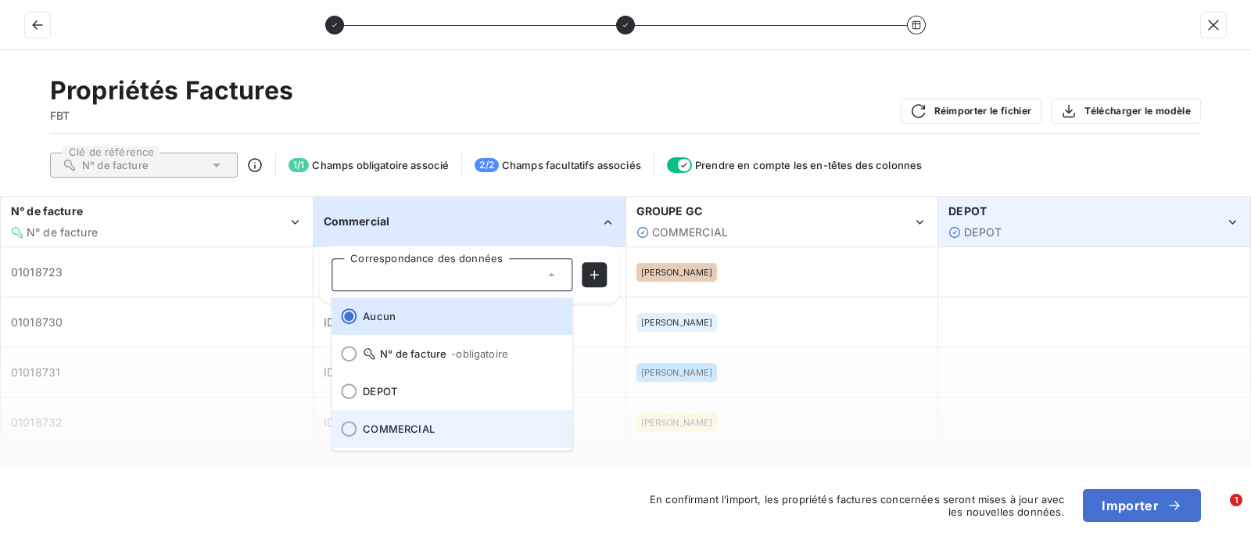
click at [365, 422] on span "COMMERCIAL" at bounding box center [461, 428] width 197 height 13
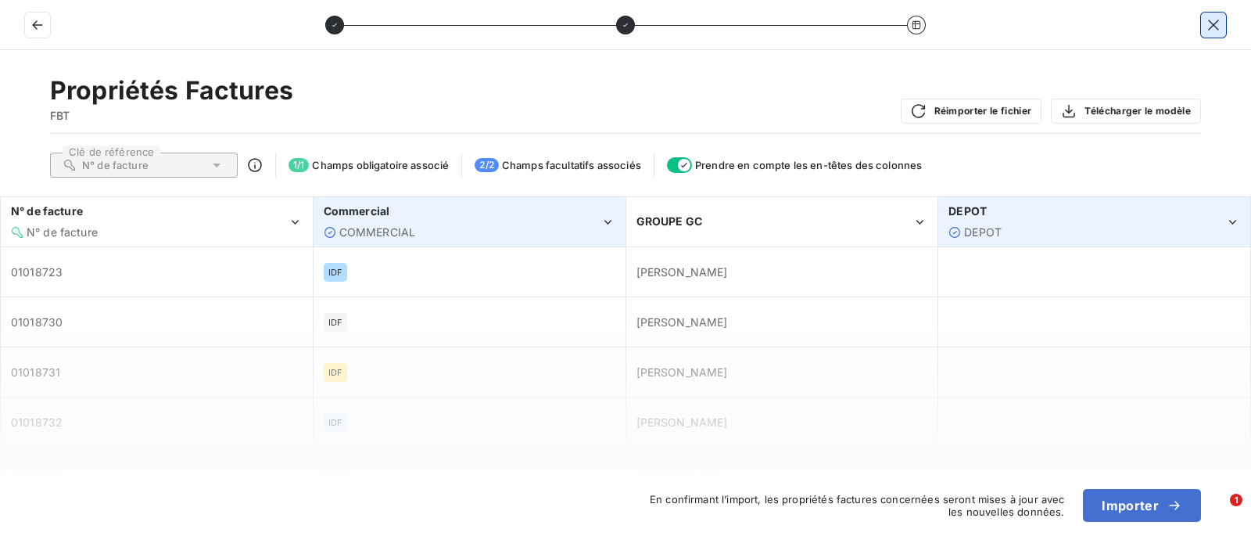
click at [1214, 24] on icon "button" at bounding box center [1213, 25] width 10 height 10
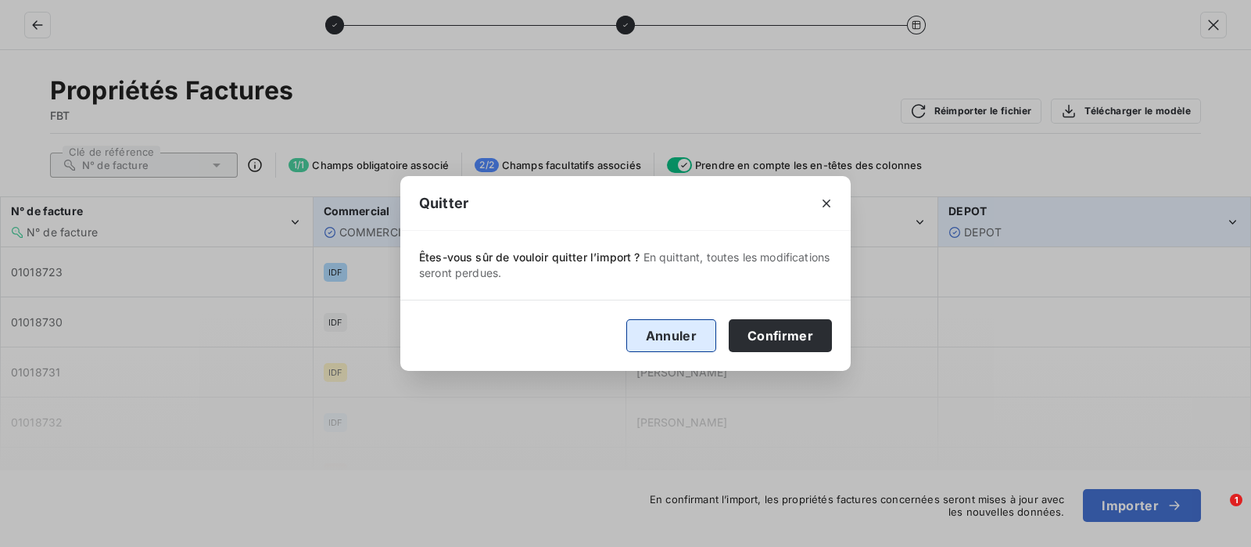
click at [655, 336] on button "Annuler" at bounding box center [671, 335] width 90 height 33
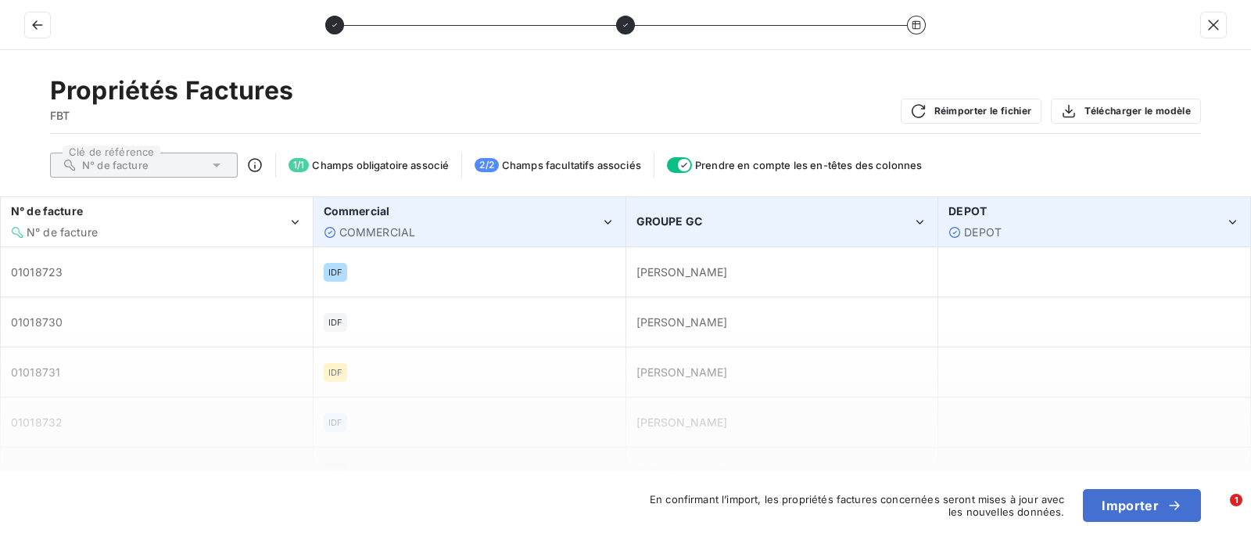
click at [923, 222] on icon "GROUPE GC" at bounding box center [920, 222] width 15 height 16
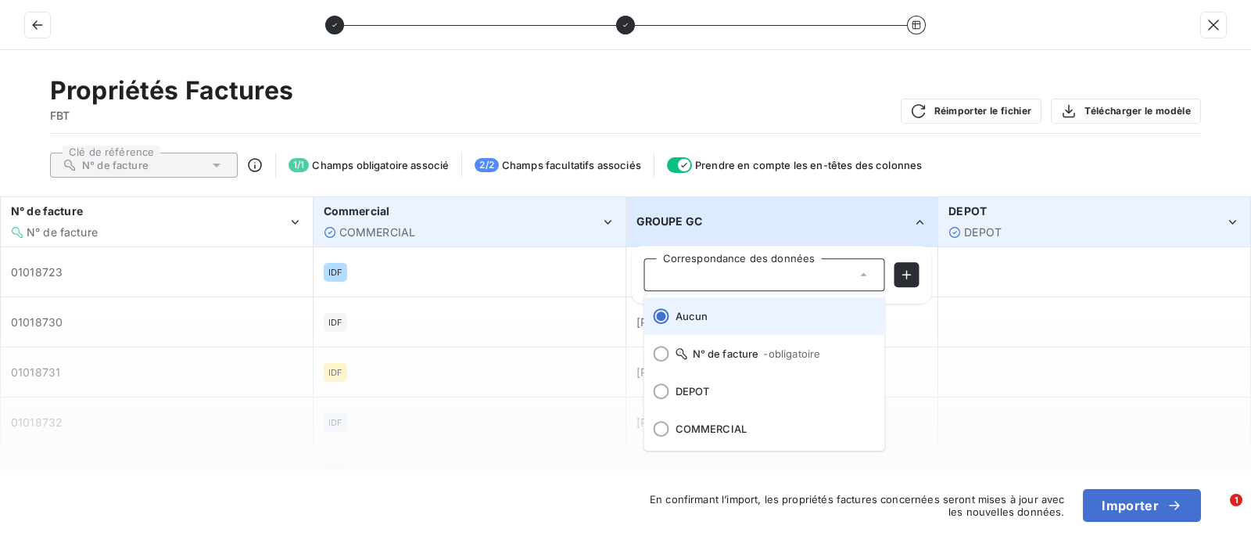
click at [678, 324] on li "Aucun" at bounding box center [764, 316] width 241 height 38
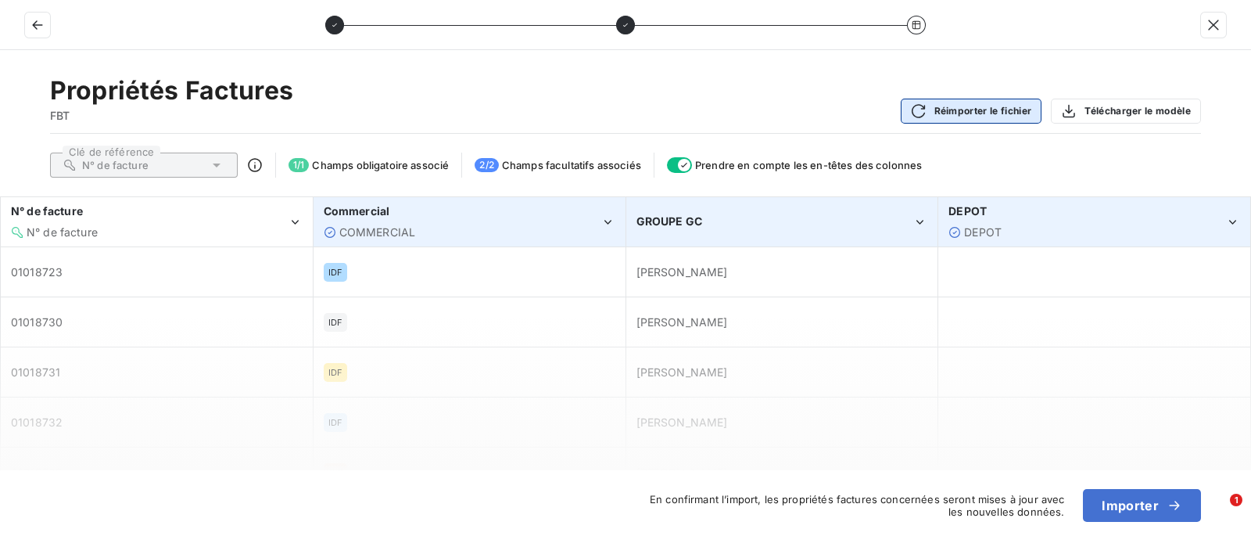
click at [960, 109] on button "Réimporter le fichier" at bounding box center [972, 111] width 142 height 25
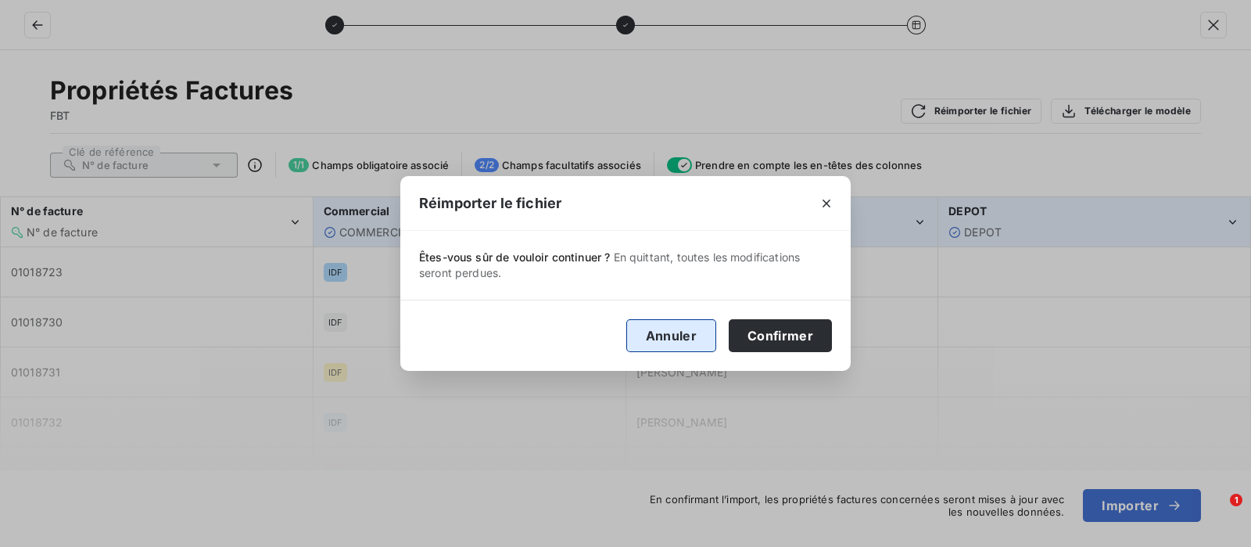
click at [678, 322] on button "Annuler" at bounding box center [671, 335] width 90 height 33
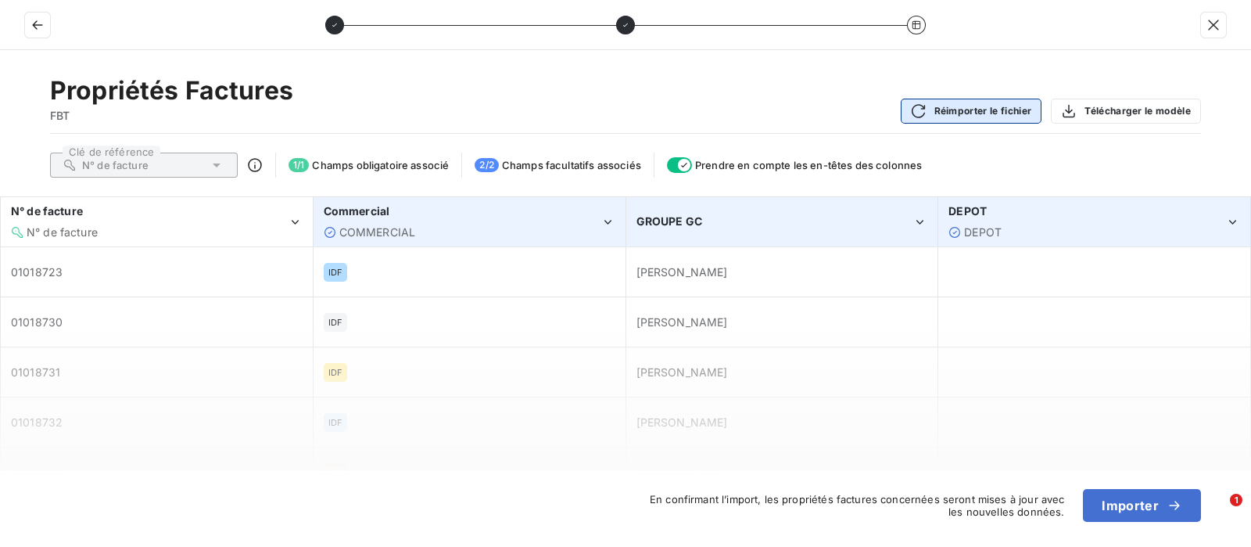
click at [952, 109] on button "Réimporter le fichier" at bounding box center [972, 111] width 142 height 25
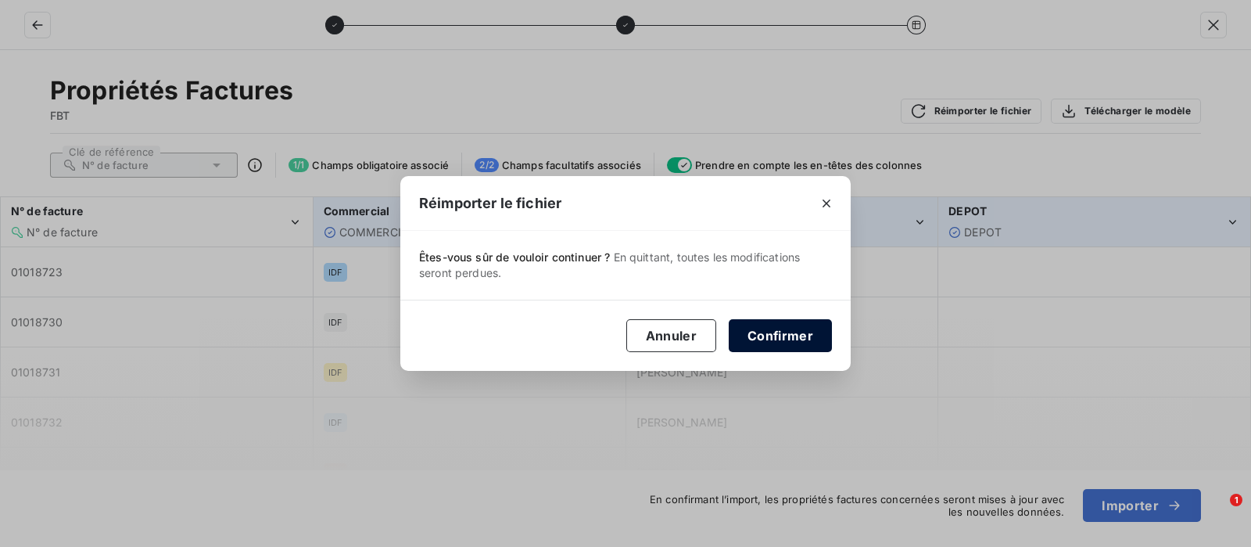
click at [799, 332] on button "Confirmer" at bounding box center [780, 335] width 103 height 33
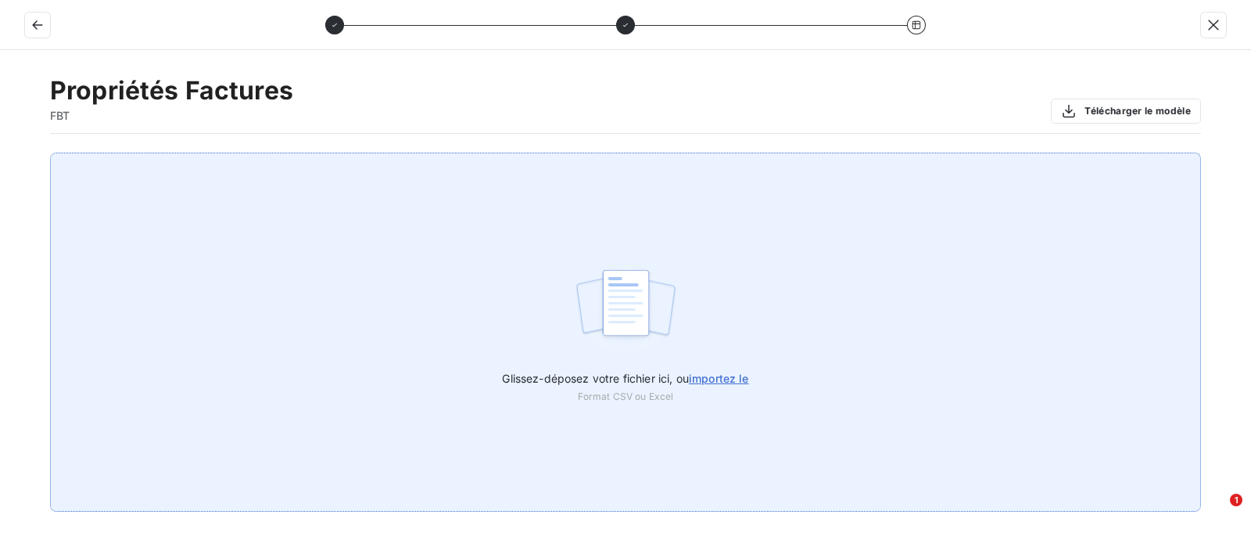
click at [709, 373] on span "importez le" at bounding box center [719, 378] width 60 height 13
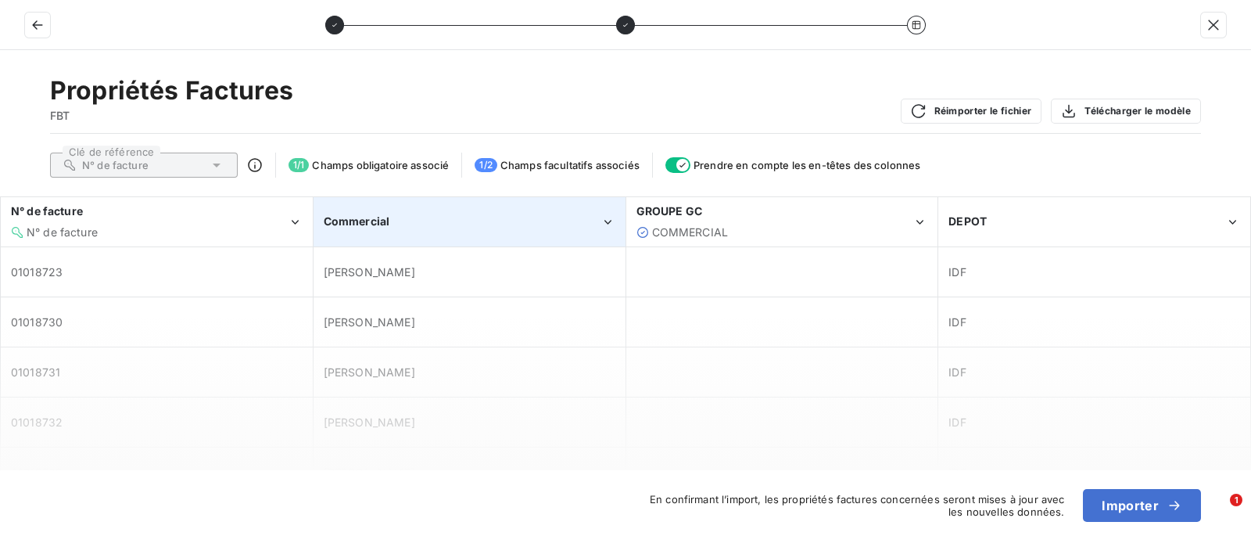
click at [590, 221] on div "Commercial" at bounding box center [462, 222] width 277 height 16
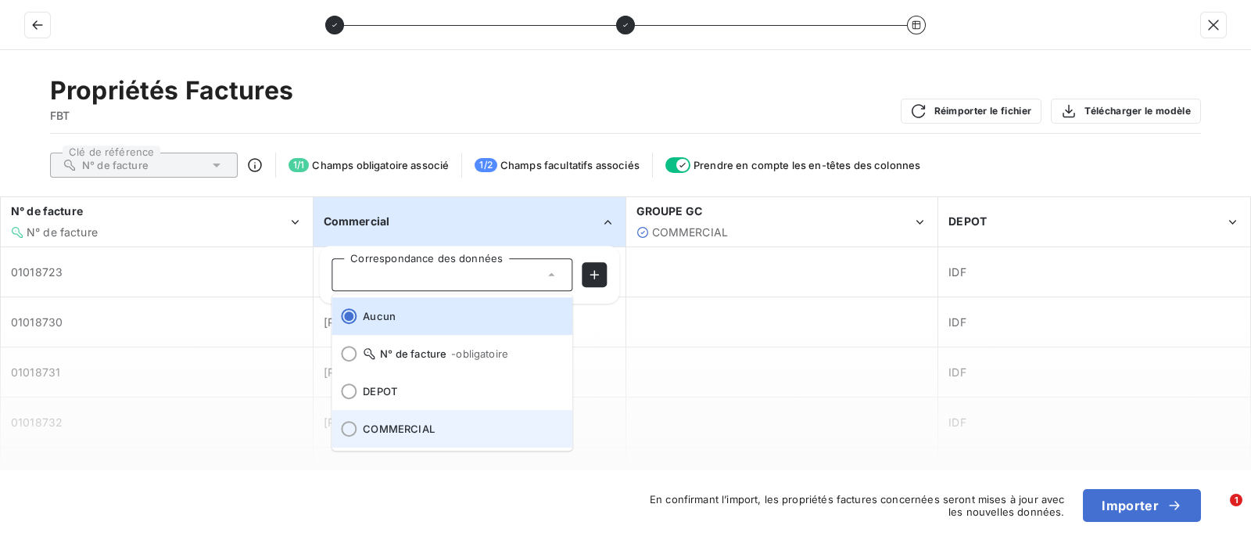
click at [406, 426] on span "COMMERCIAL" at bounding box center [461, 428] width 197 height 13
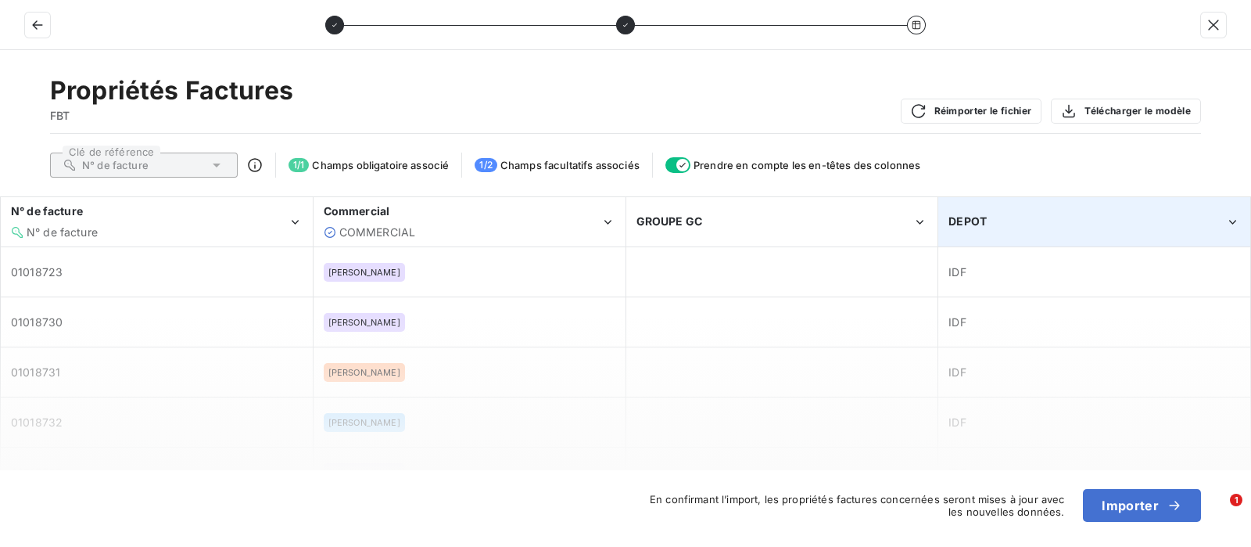
click at [1230, 222] on icon "DEPOT" at bounding box center [1233, 222] width 15 height 16
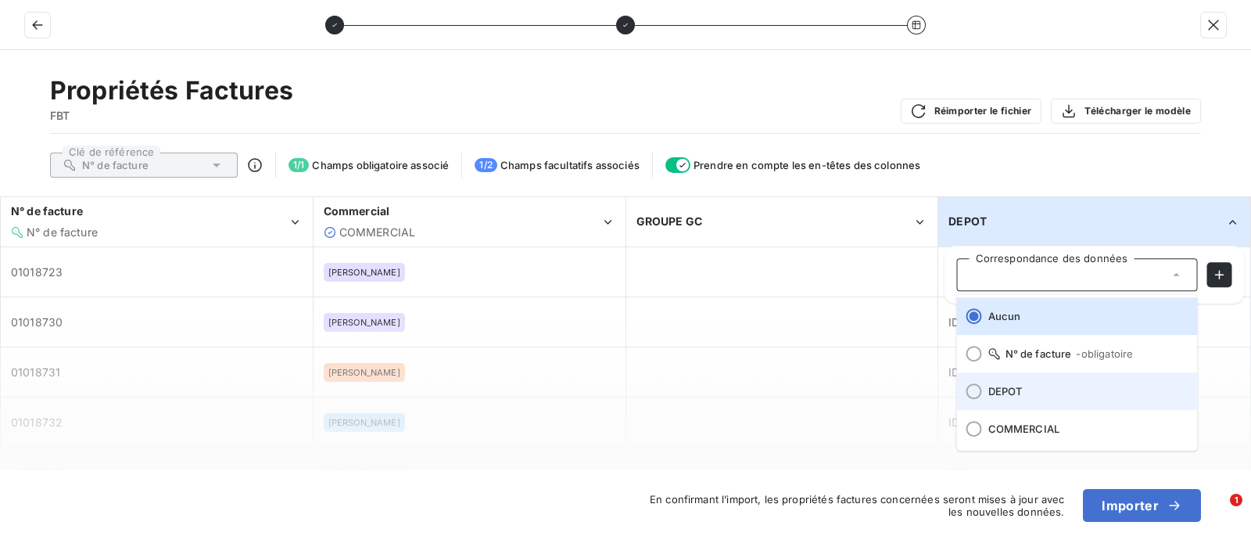
click at [997, 386] on span "DEPOT" at bounding box center [1087, 391] width 197 height 13
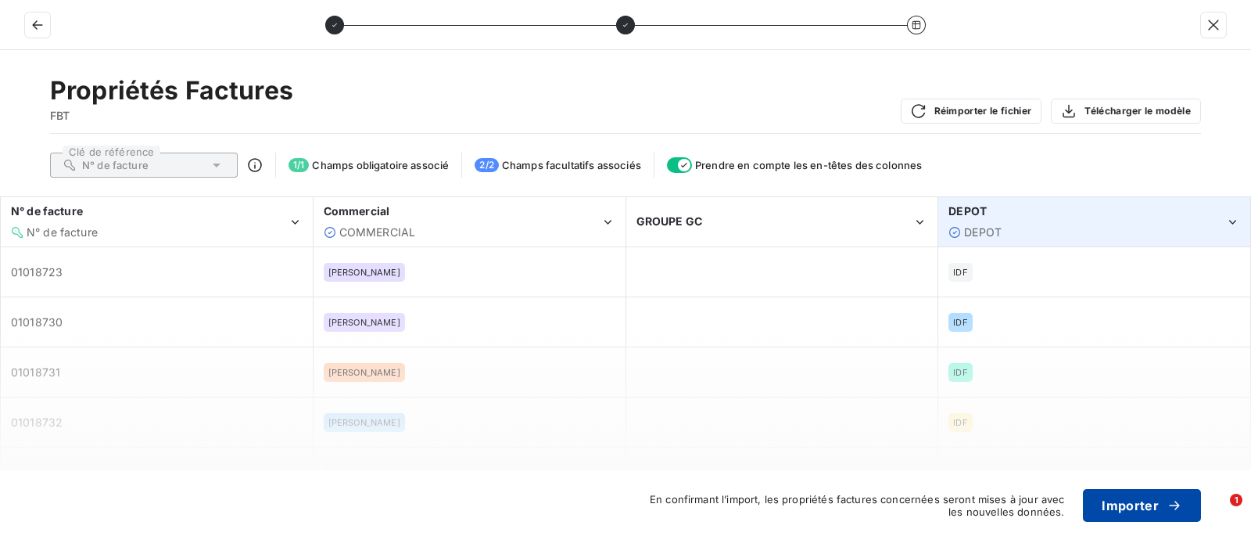
click at [1143, 508] on button "Importer" at bounding box center [1142, 505] width 118 height 33
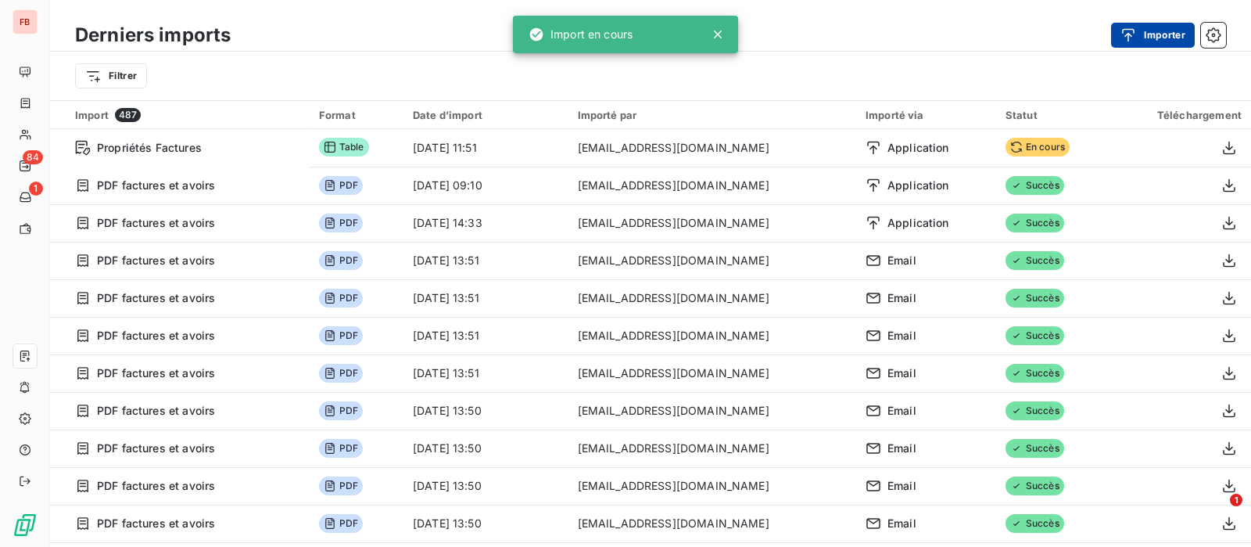
click at [1139, 37] on div "button" at bounding box center [1132, 35] width 23 height 16
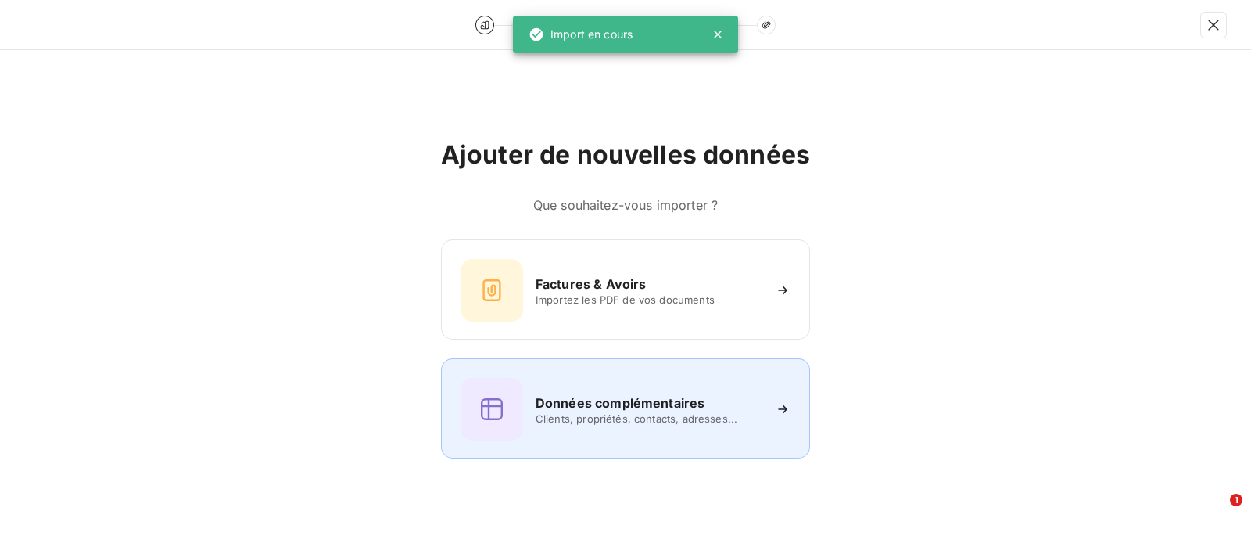
click at [579, 382] on div "Données complémentaires Clients, propriétés, contacts, adresses..." at bounding box center [626, 409] width 330 height 63
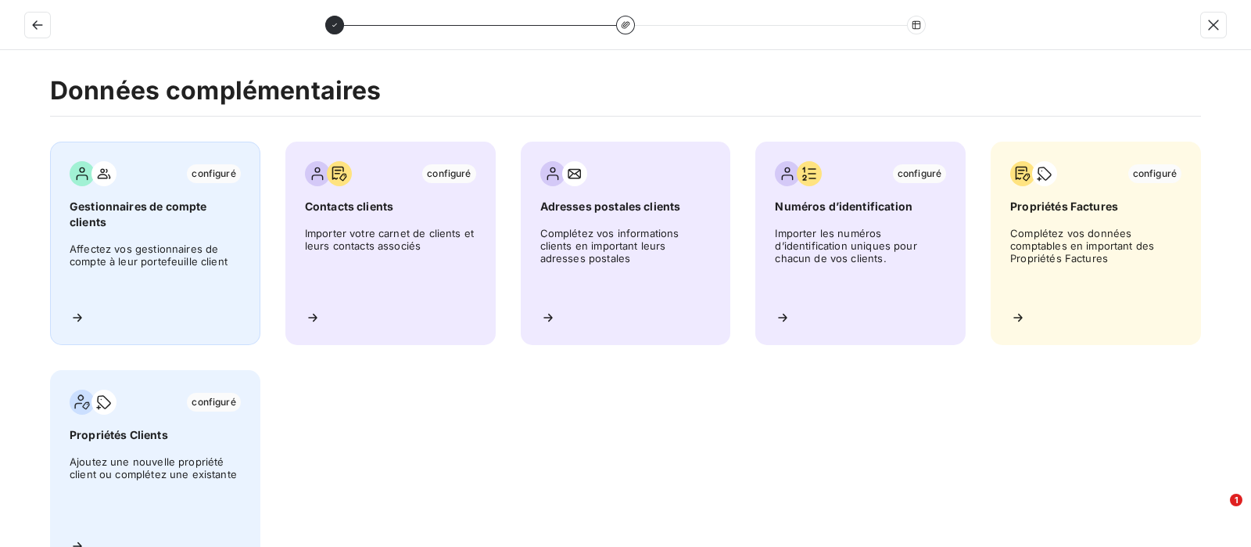
click at [64, 206] on div "configuré Gestionnaires de compte clients Affectez vos gestionnaires de compte …" at bounding box center [155, 243] width 210 height 203
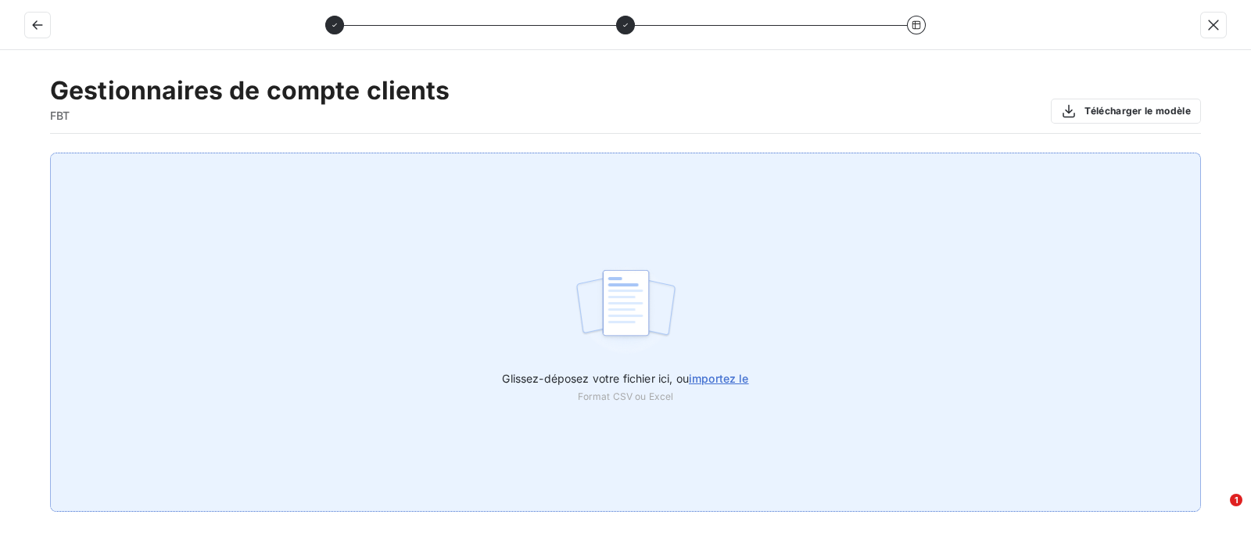
click at [719, 372] on span "importez le" at bounding box center [719, 378] width 60 height 13
click at [1, 153] on input "Glissez-déposez votre fichier ici, ou importez le" at bounding box center [0, 153] width 1 height 1
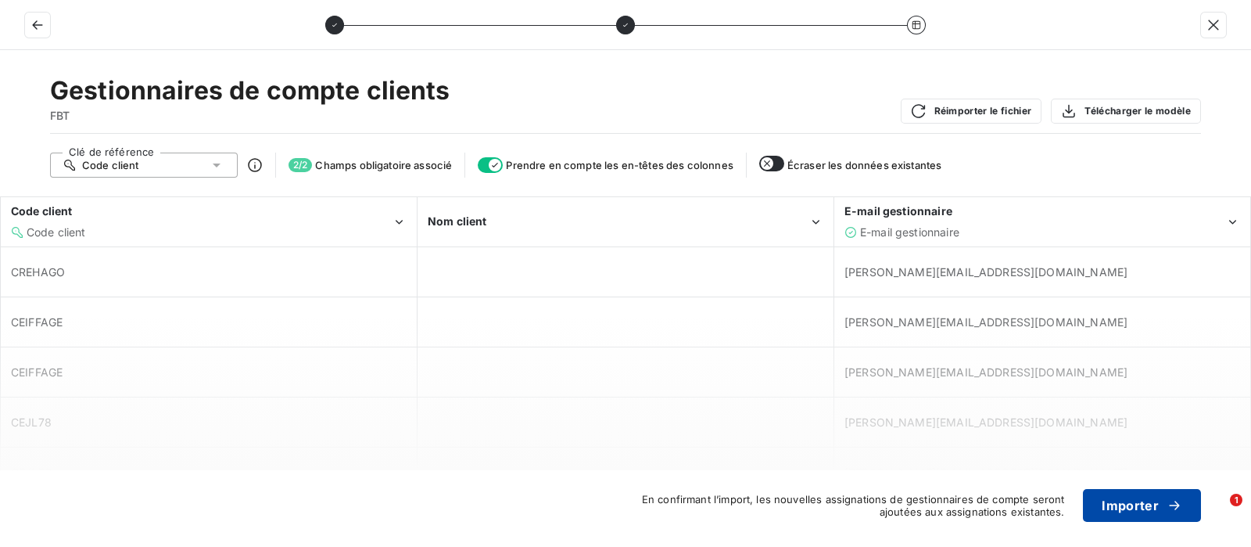
click at [1141, 501] on button "Importer" at bounding box center [1142, 505] width 118 height 33
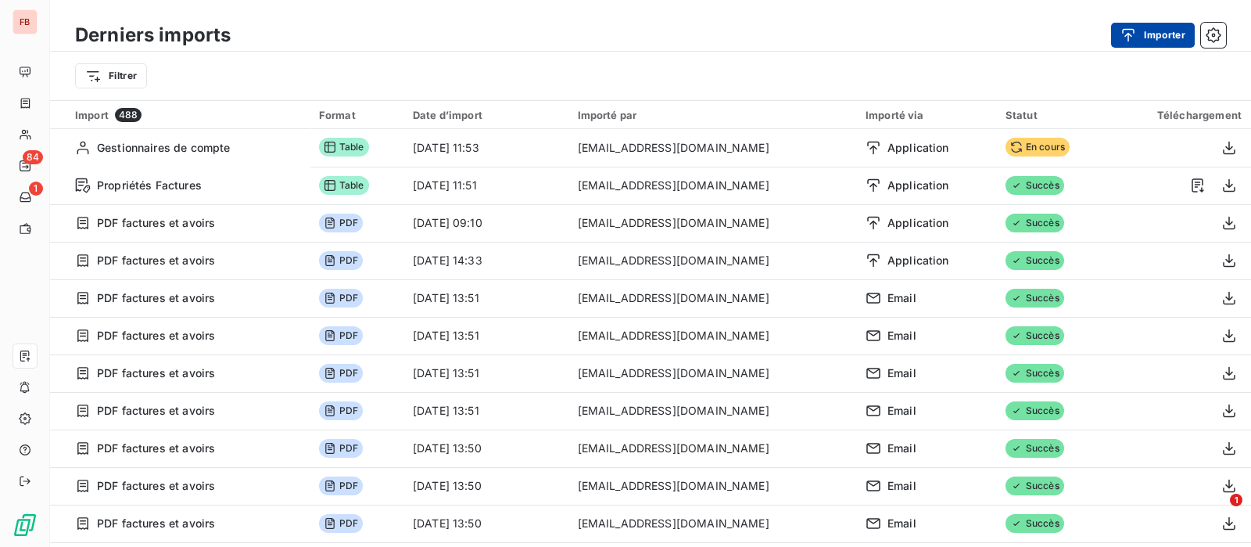
click at [1143, 38] on button "Importer" at bounding box center [1153, 35] width 84 height 25
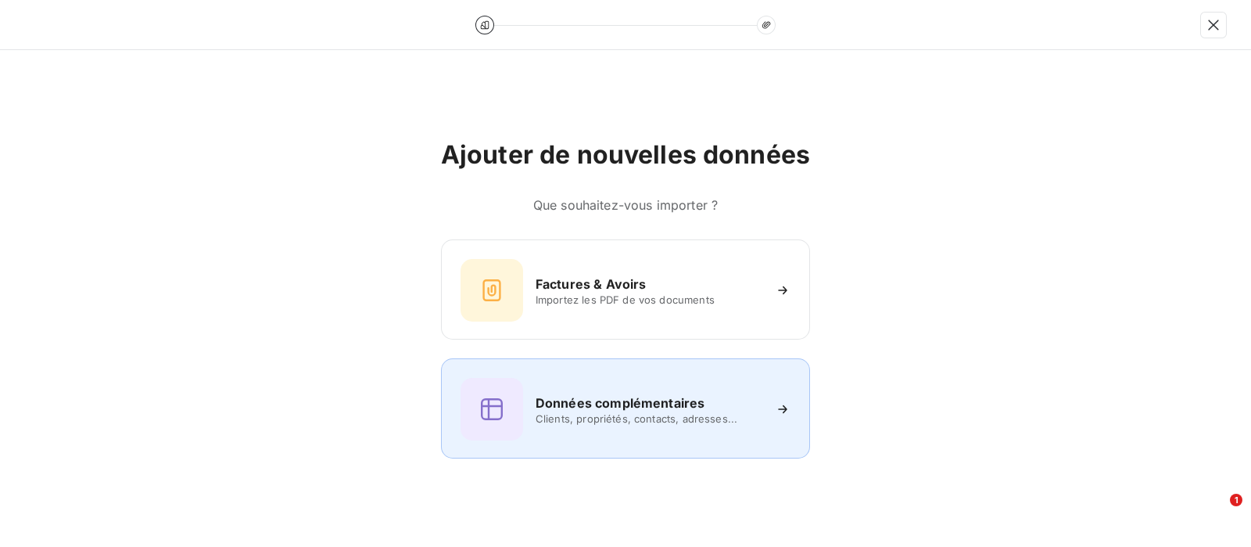
click at [500, 407] on icon at bounding box center [491, 409] width 25 height 25
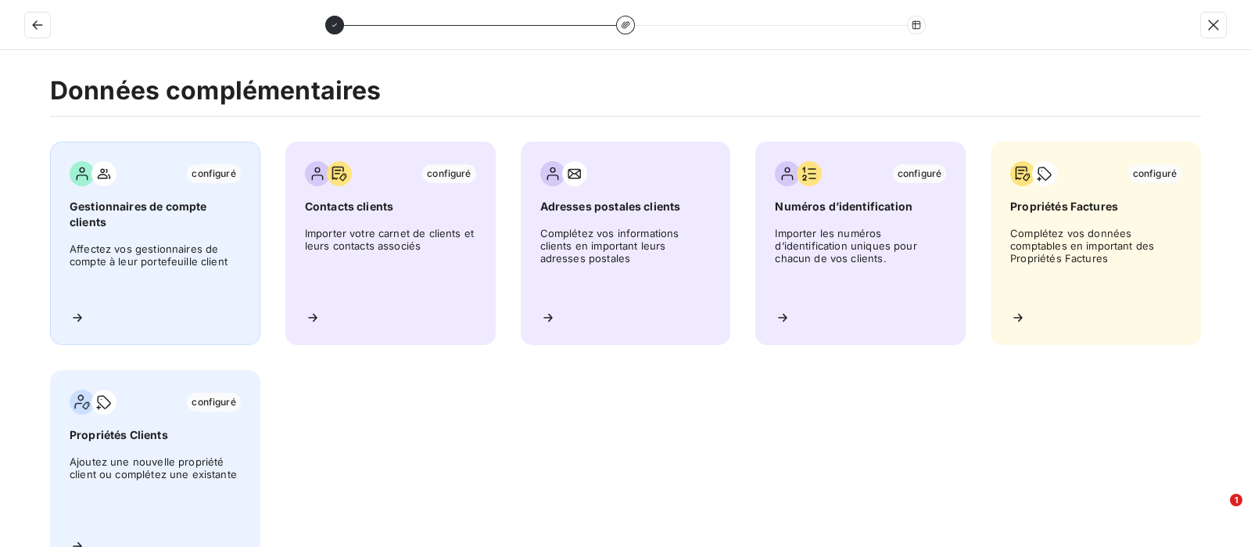
click at [184, 199] on span "Gestionnaires de compte clients" at bounding box center [155, 214] width 171 height 31
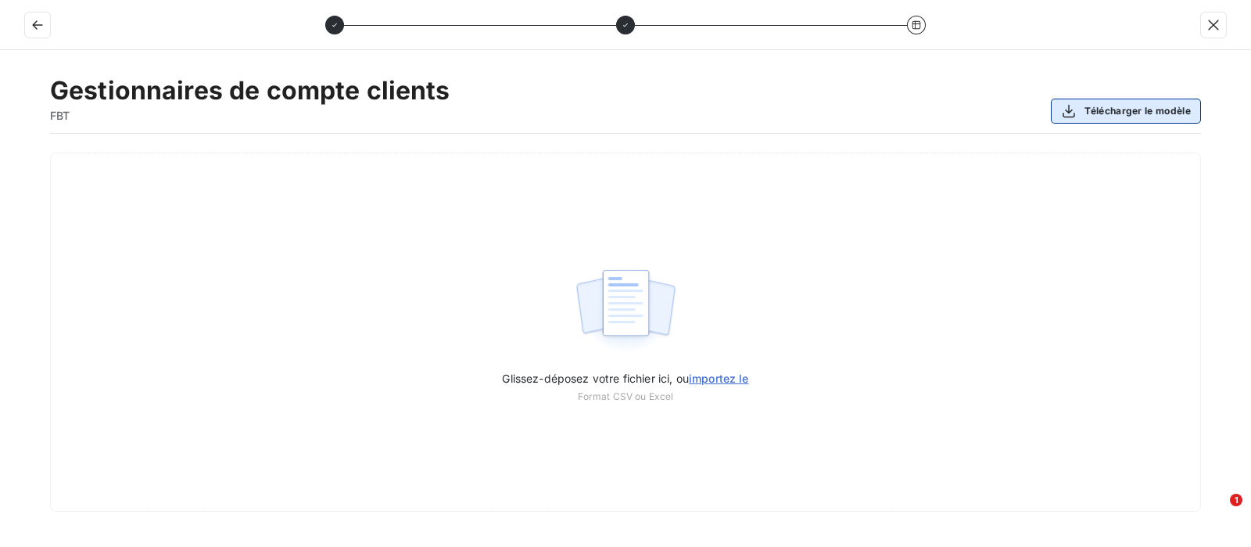
drag, startPoint x: 1136, startPoint y: 110, endPoint x: 1129, endPoint y: 119, distance: 11.1
click at [1135, 110] on button "Télécharger le modèle" at bounding box center [1126, 111] width 150 height 25
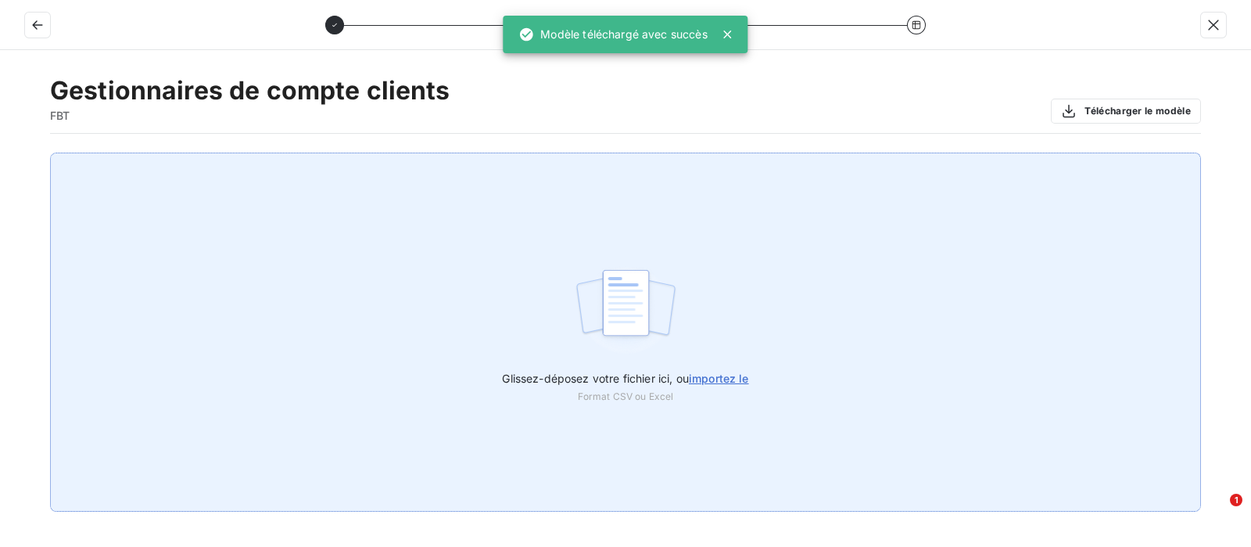
click at [731, 378] on span "importez le" at bounding box center [719, 378] width 60 height 13
click at [1, 153] on input "Glissez-déposez votre fichier ici, ou importez le" at bounding box center [0, 153] width 1 height 1
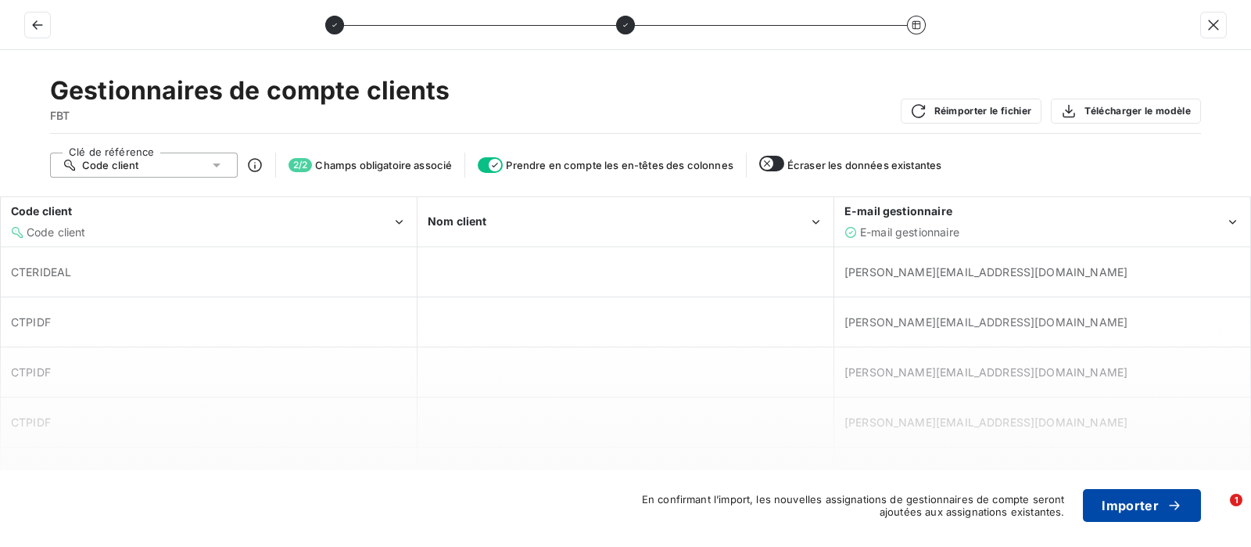
click at [1140, 499] on button "Importer" at bounding box center [1142, 505] width 118 height 33
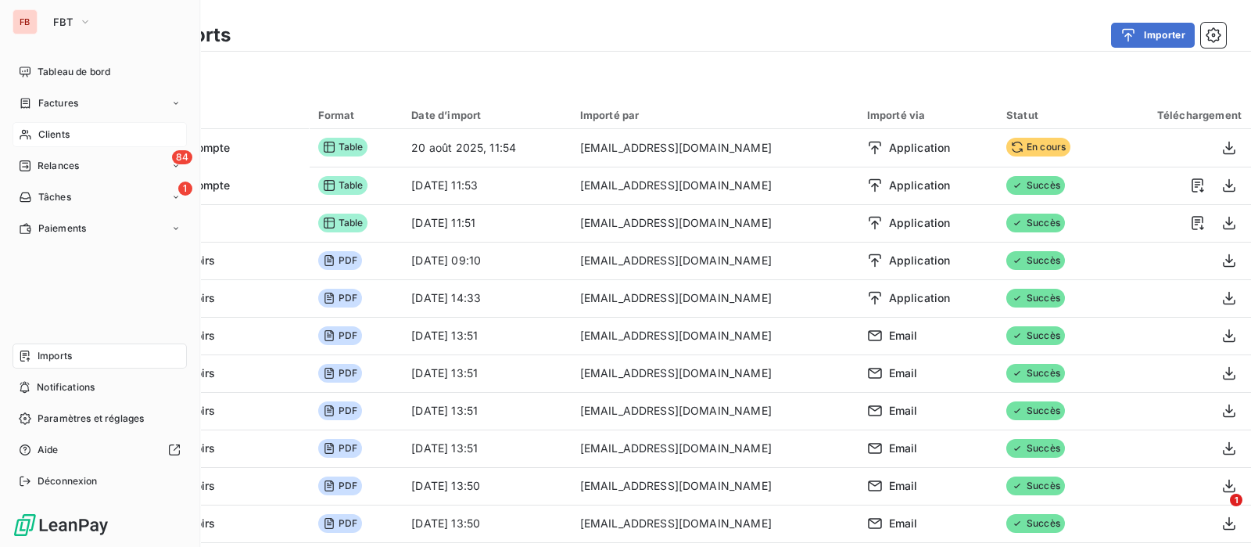
click at [38, 127] on div "Clients" at bounding box center [100, 134] width 174 height 25
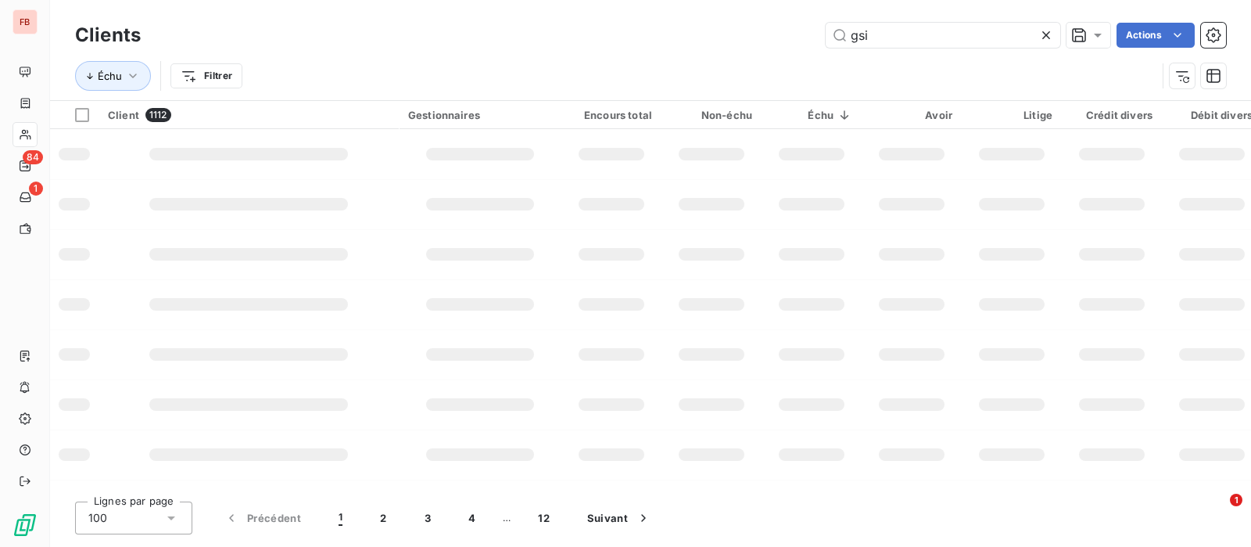
type input "gsi"
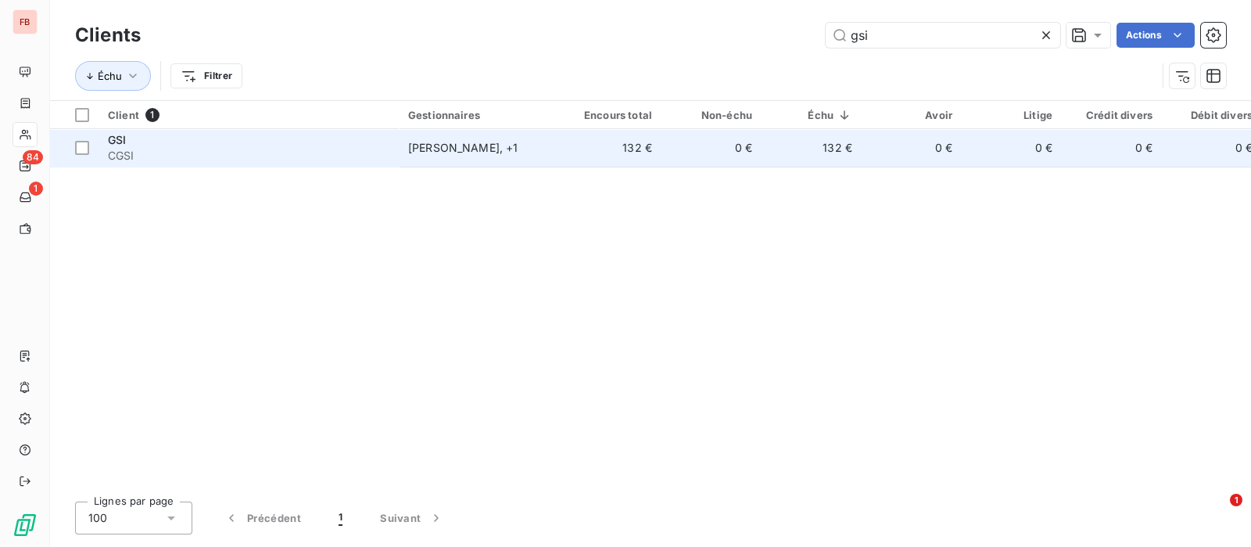
click at [511, 160] on td "Mathilde Cornu , + 1" at bounding box center [480, 148] width 163 height 38
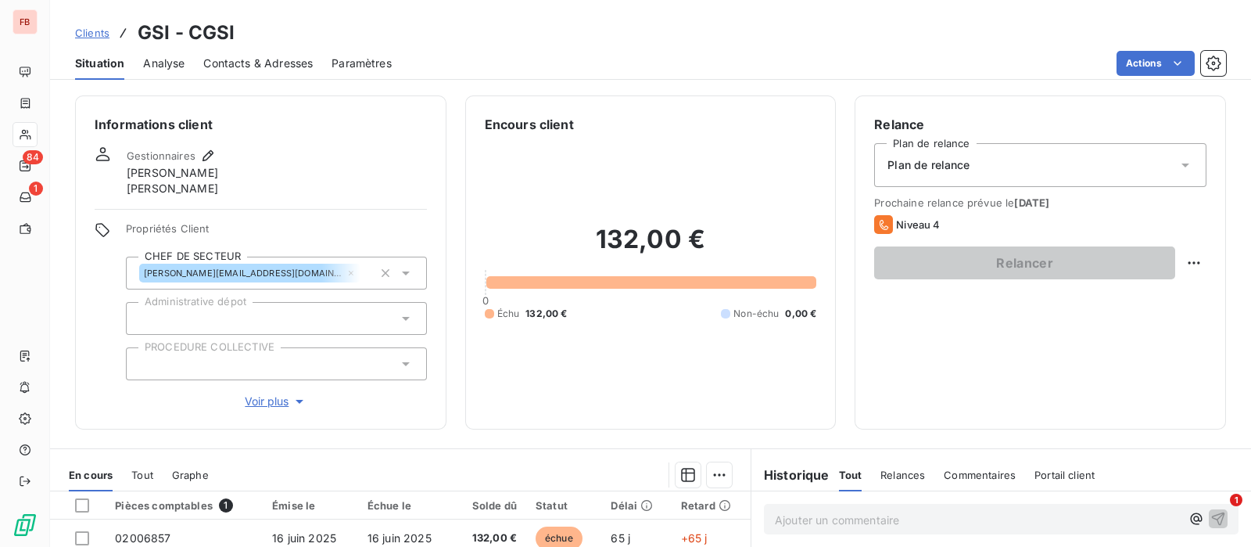
click at [288, 68] on span "Contacts & Adresses" at bounding box center [257, 64] width 109 height 16
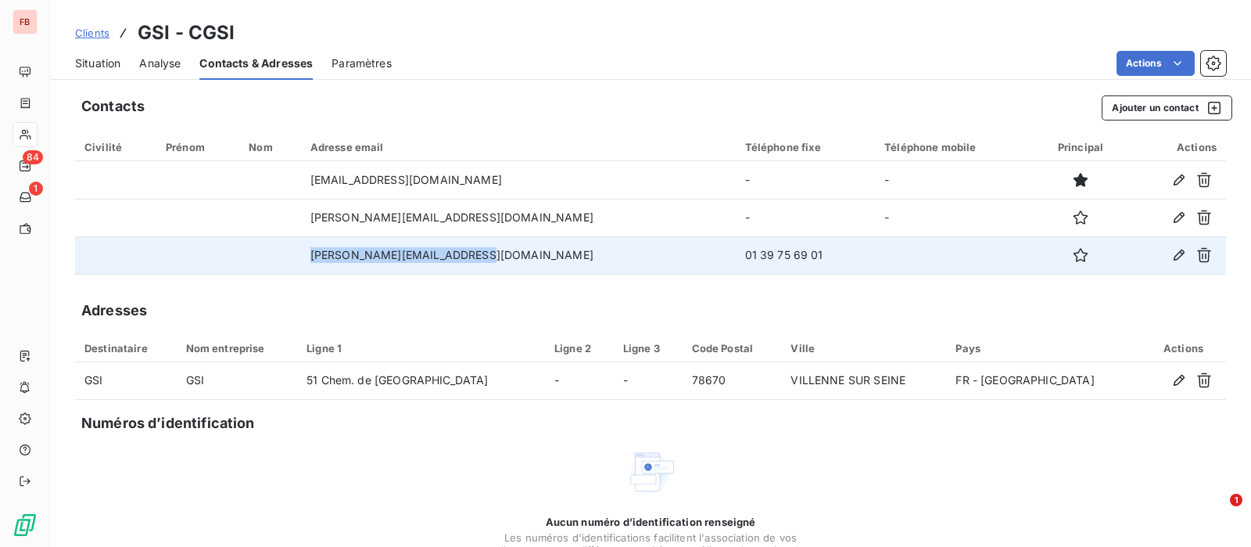
drag, startPoint x: 502, startPoint y: 255, endPoint x: 345, endPoint y: 257, distance: 157.2
click at [345, 257] on td "e.fradique@gsi-dallages.com" at bounding box center [518, 255] width 435 height 38
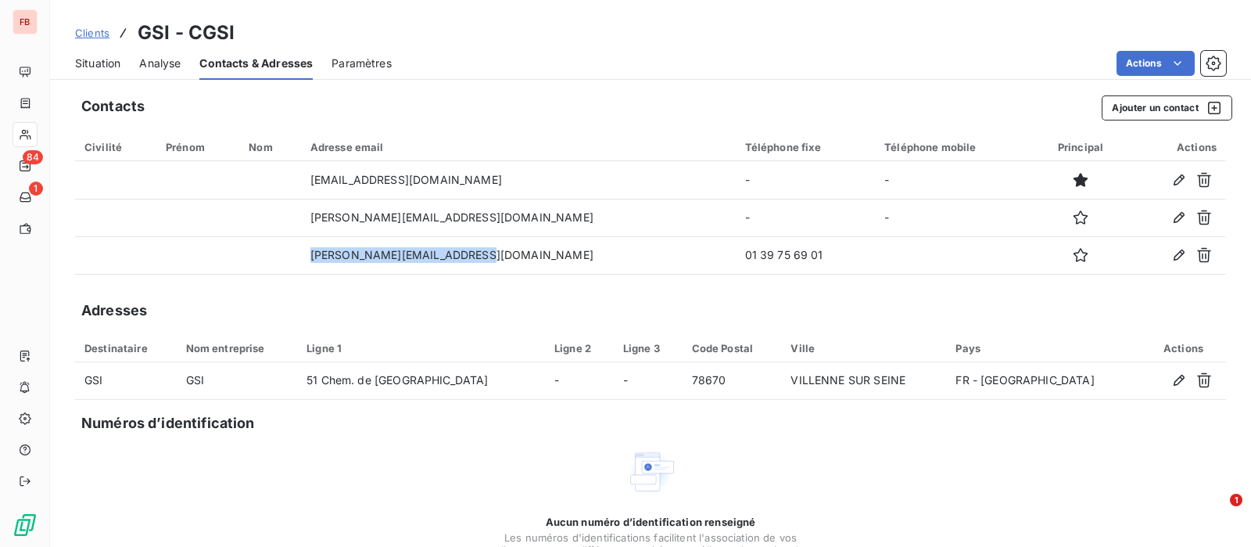
copy td "e.fradique@gsi-dallages.com"
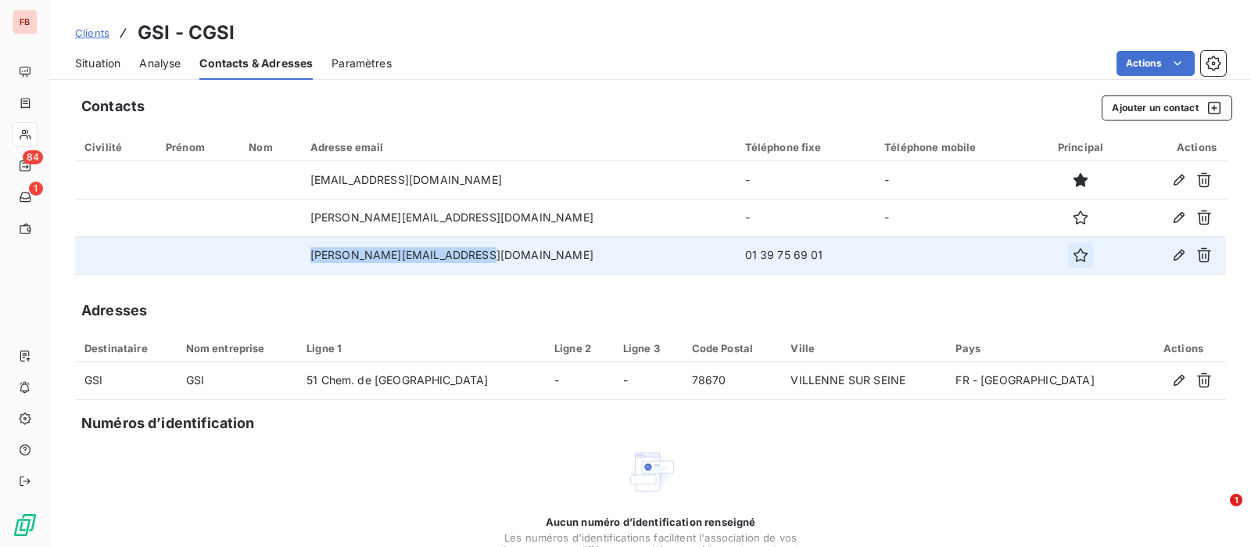
click at [1073, 254] on icon "button" at bounding box center [1081, 255] width 16 height 16
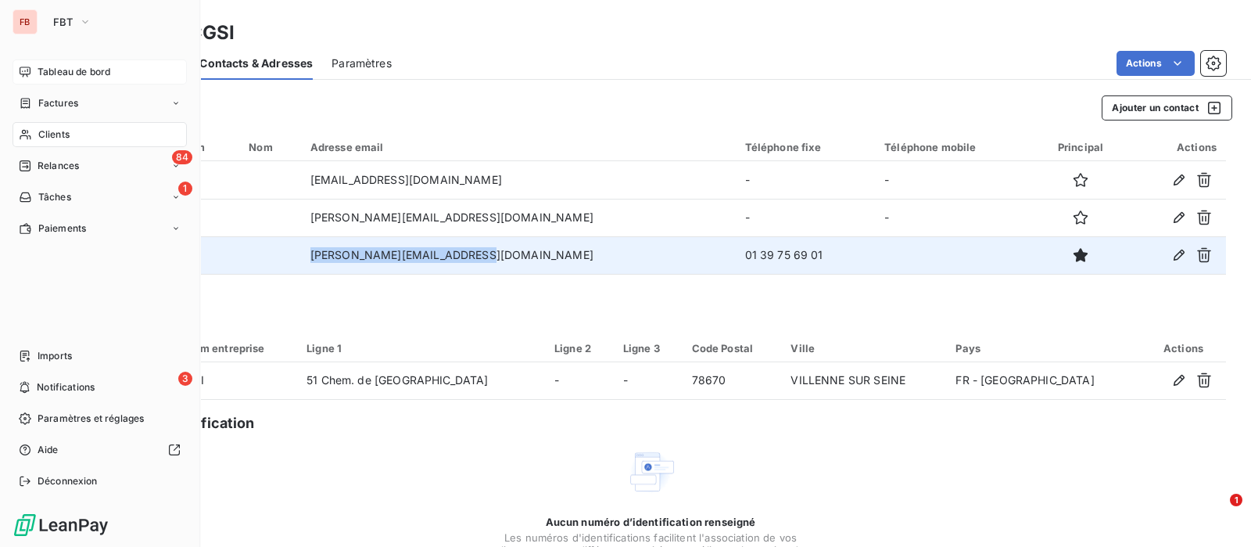
click at [47, 69] on span "Tableau de bord" at bounding box center [74, 72] width 73 height 14
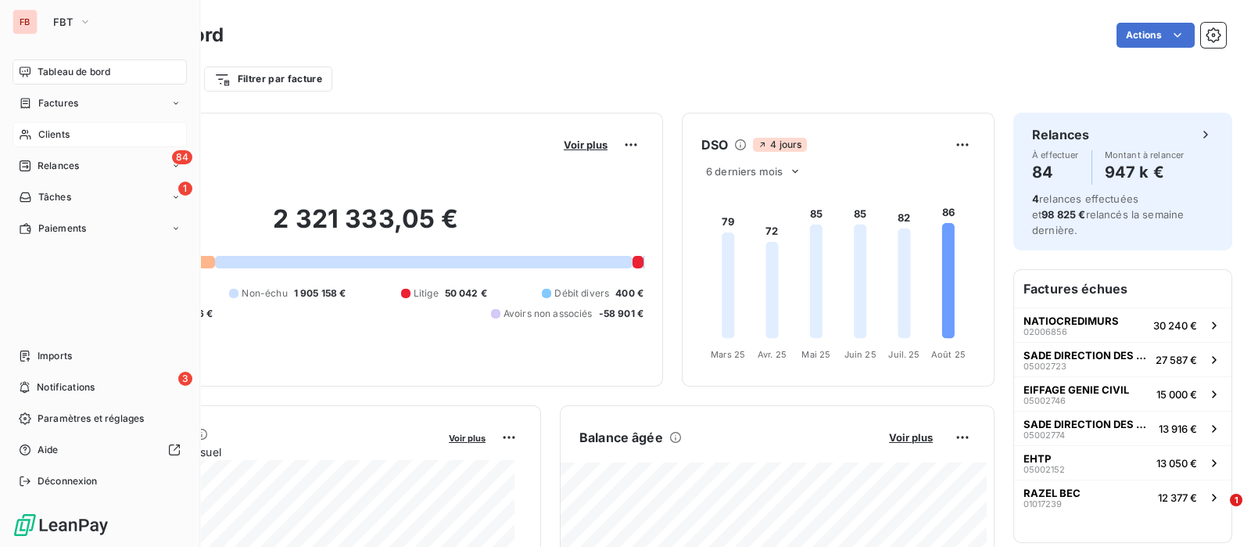
click at [35, 127] on div "Clients" at bounding box center [100, 134] width 174 height 25
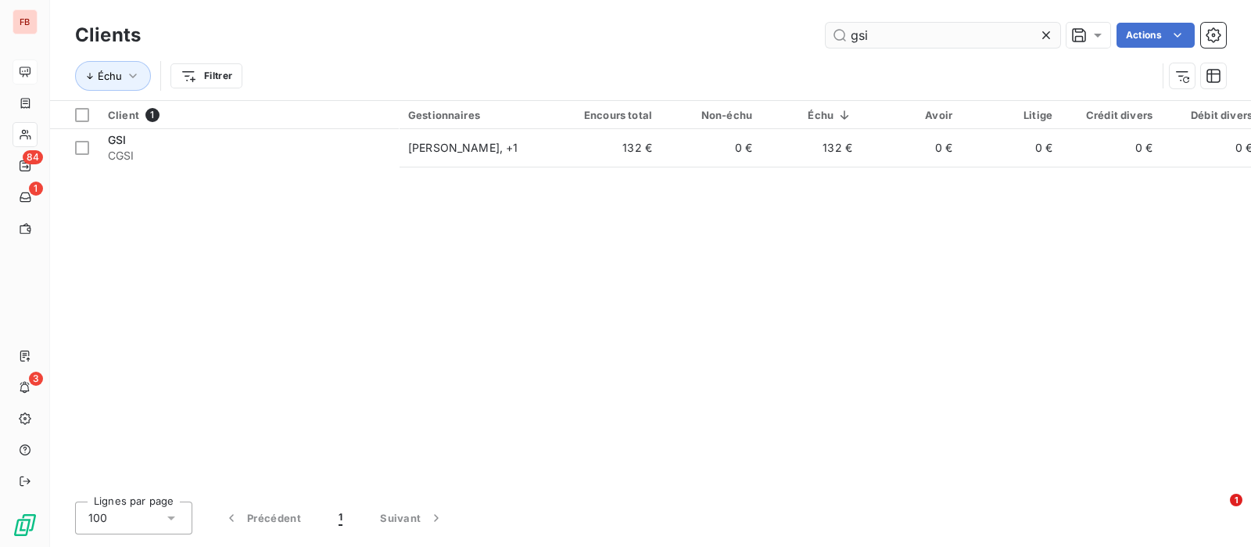
drag, startPoint x: 1046, startPoint y: 33, endPoint x: 975, endPoint y: 31, distance: 71.2
click at [1047, 32] on icon at bounding box center [1047, 35] width 16 height 16
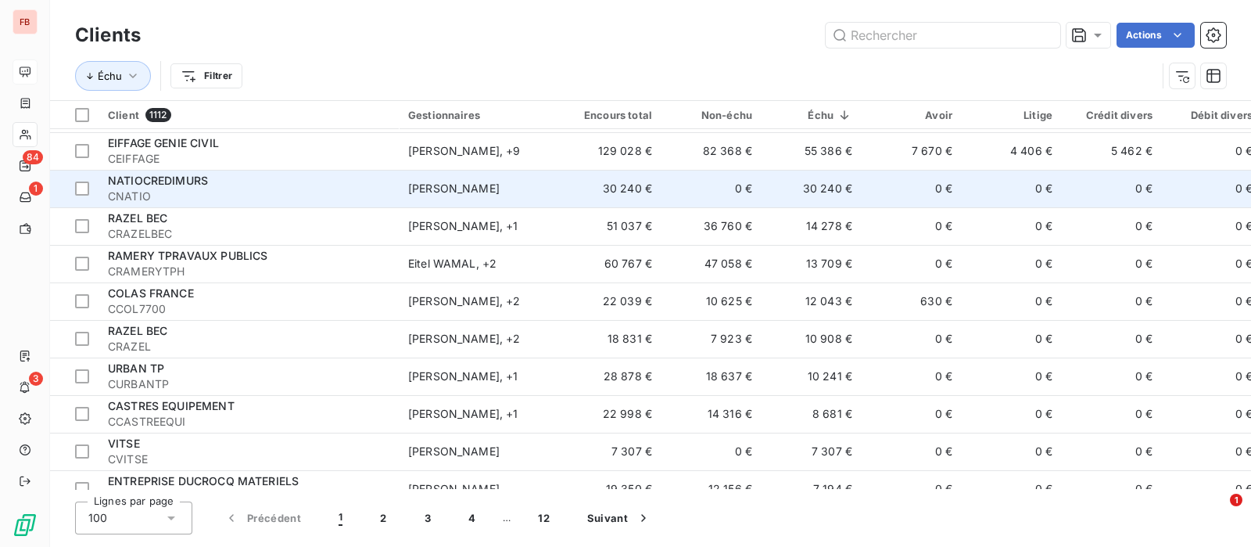
scroll to position [195, 0]
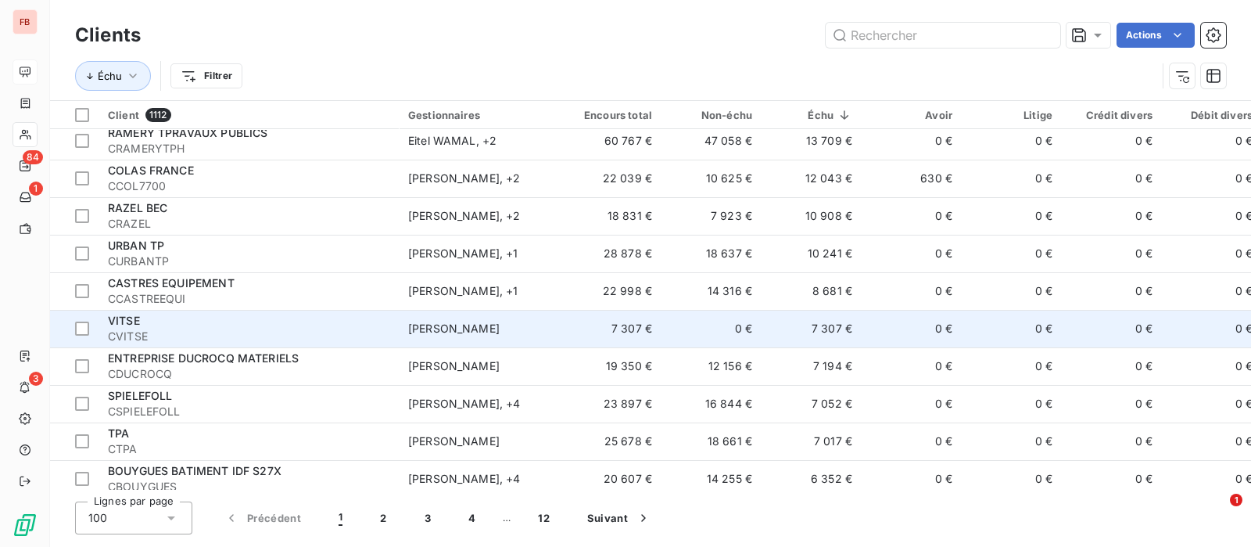
click at [251, 328] on span "CVITSE" at bounding box center [249, 336] width 282 height 16
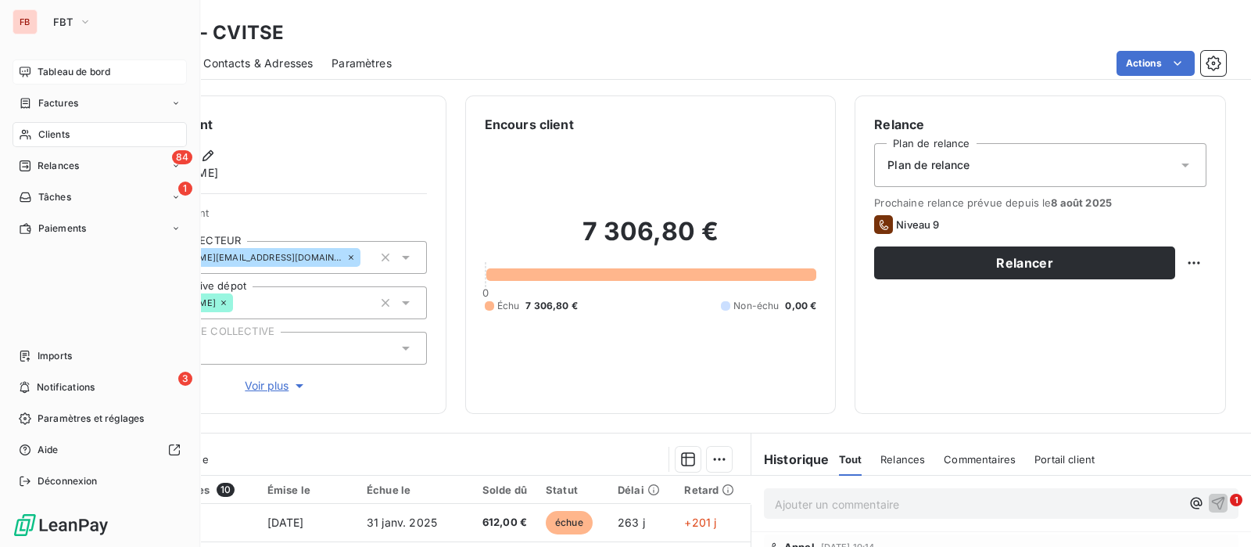
click at [27, 134] on icon at bounding box center [25, 134] width 13 height 13
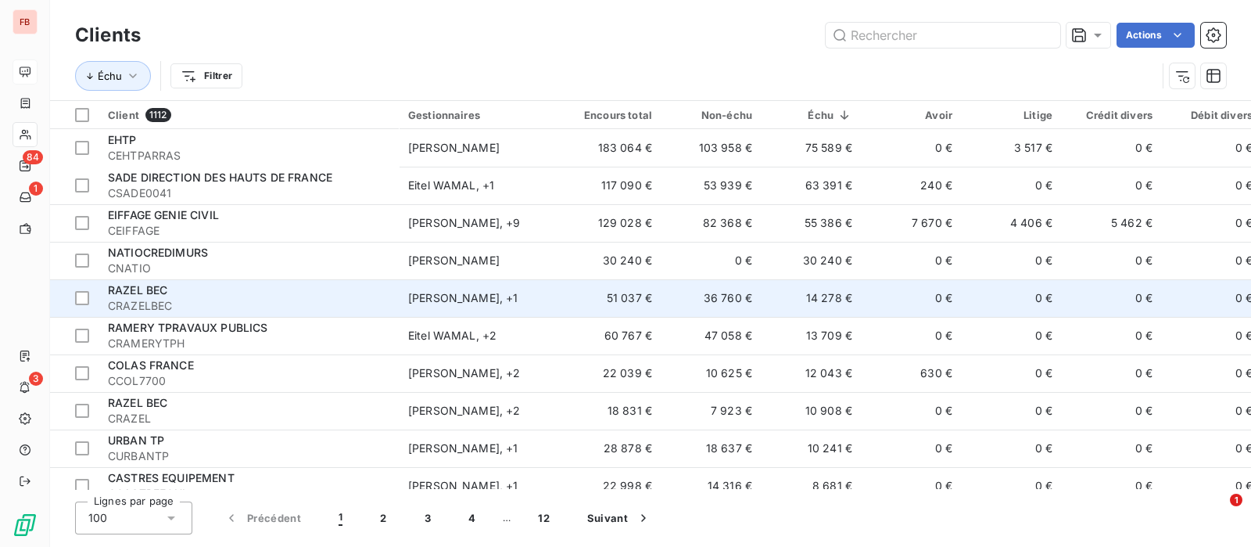
scroll to position [97, 0]
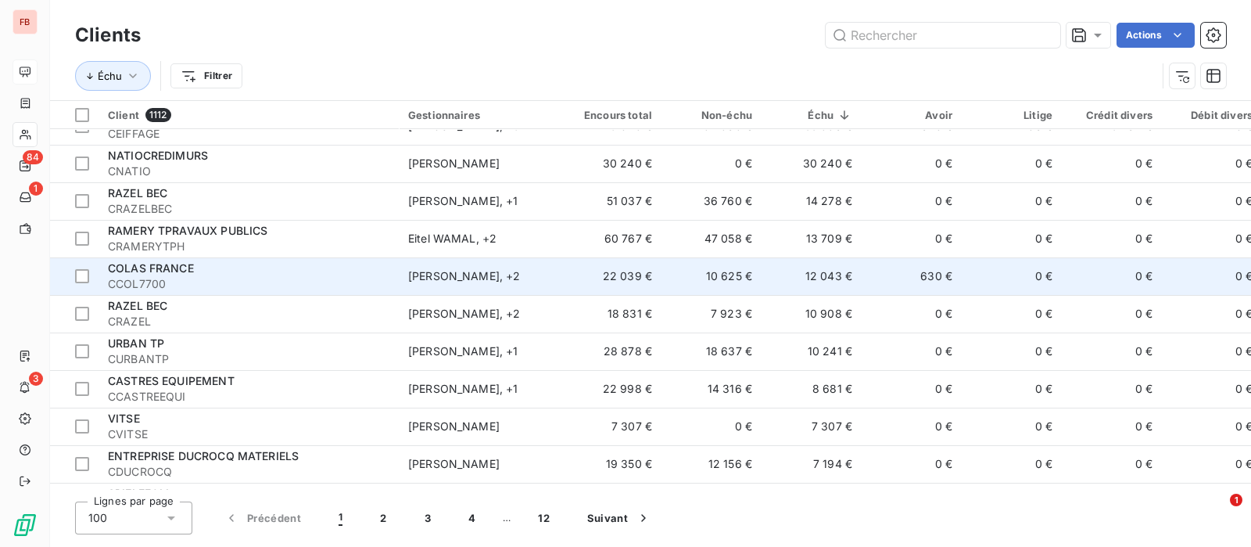
click at [1000, 278] on td "0 €" at bounding box center [1012, 276] width 100 height 38
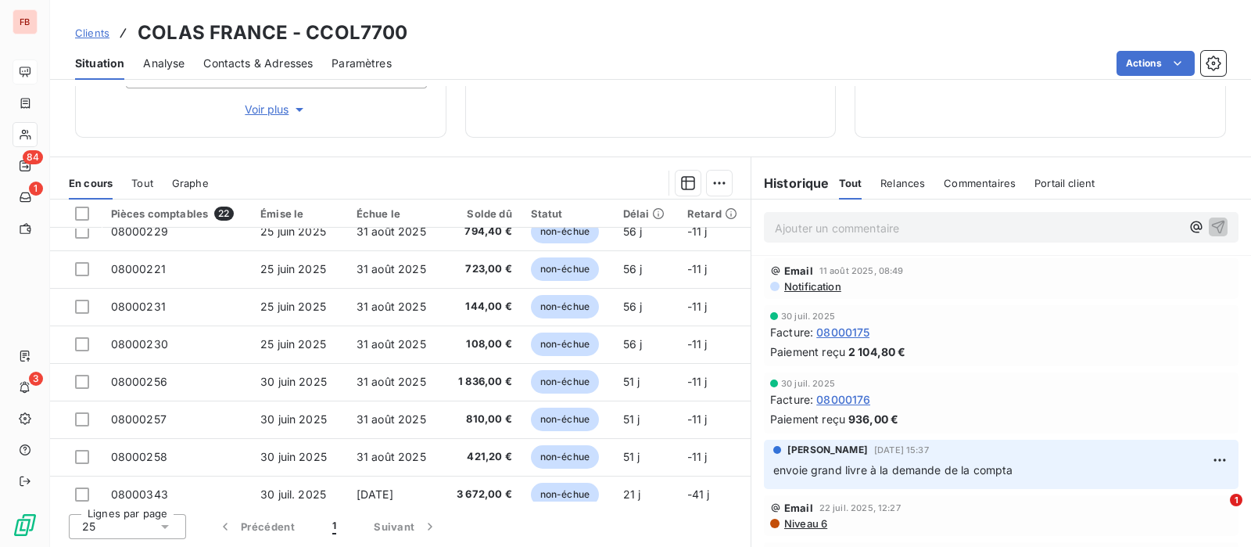
scroll to position [553, 0]
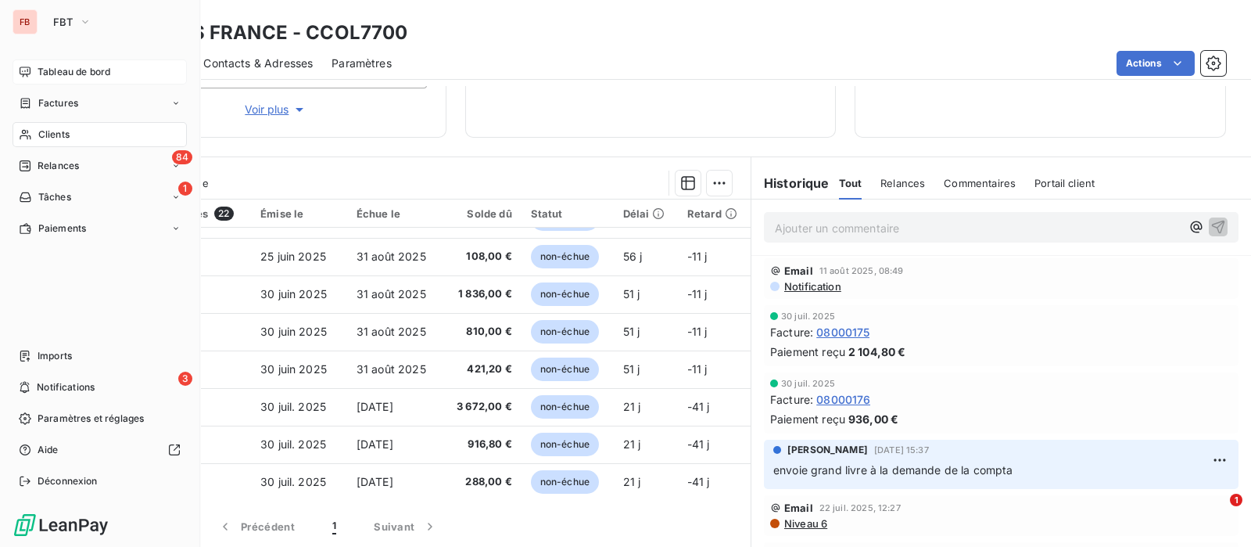
click at [43, 73] on span "Tableau de bord" at bounding box center [74, 72] width 73 height 14
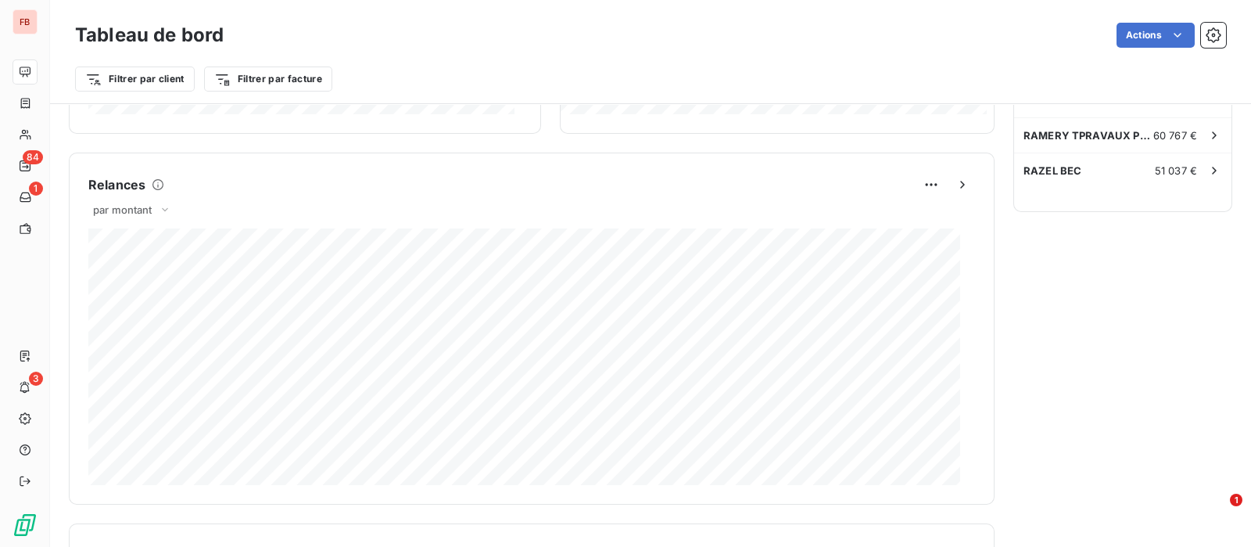
scroll to position [195, 0]
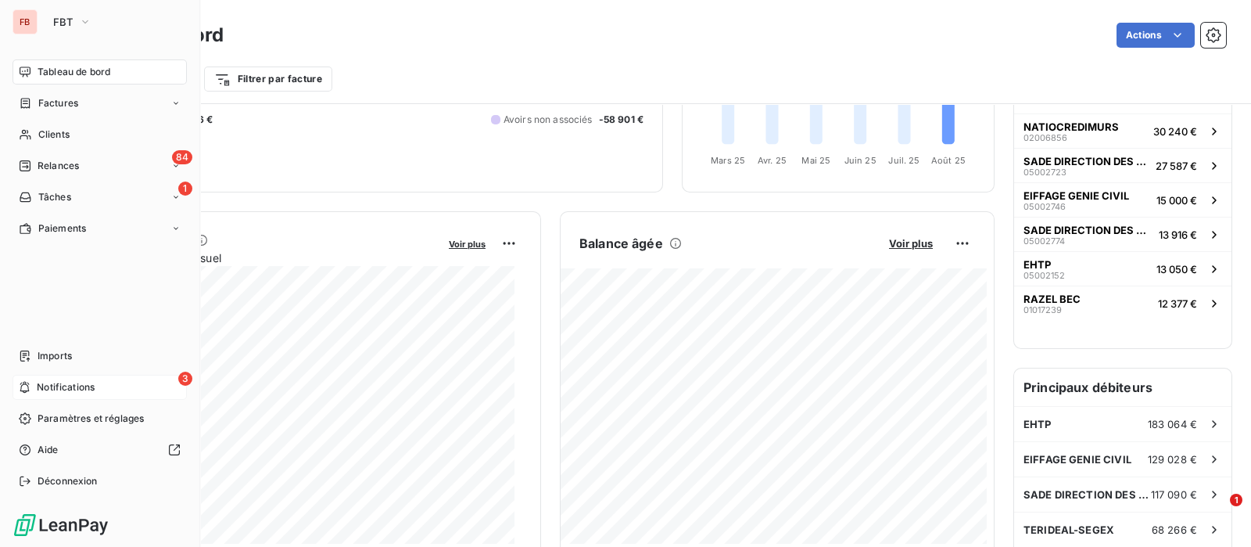
click at [39, 386] on span "Notifications" at bounding box center [66, 387] width 58 height 14
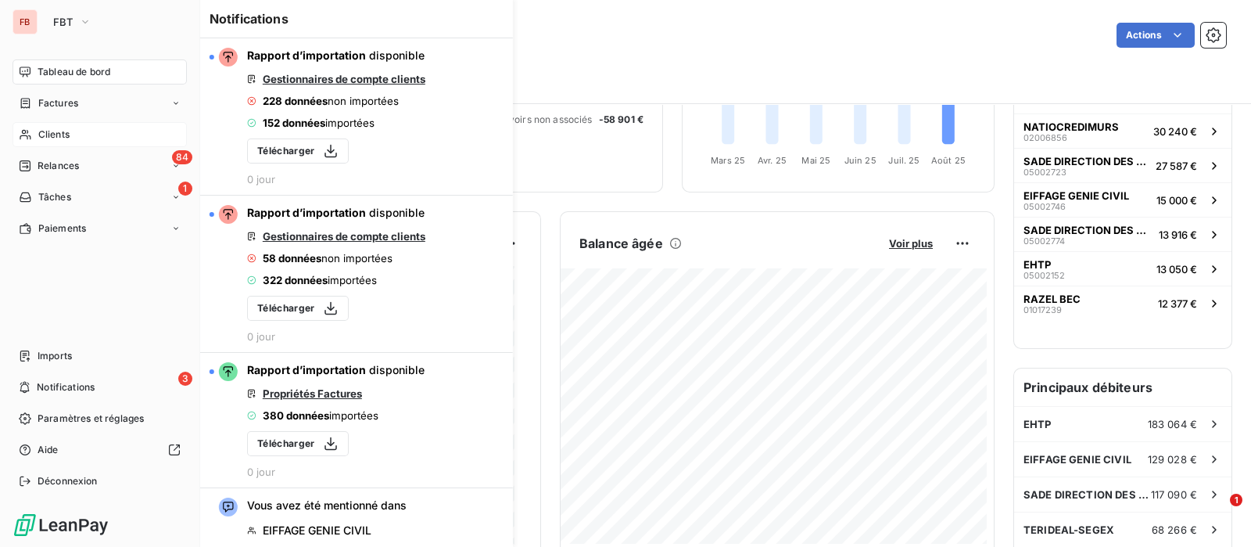
click at [92, 136] on div "Clients" at bounding box center [100, 134] width 174 height 25
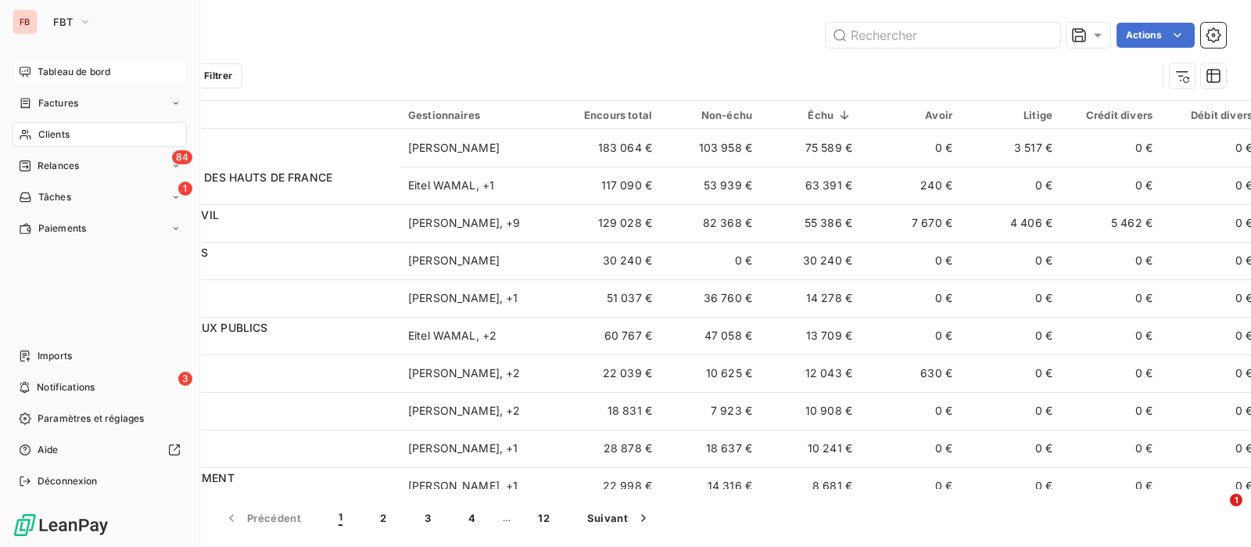
click at [28, 67] on icon at bounding box center [25, 71] width 11 height 10
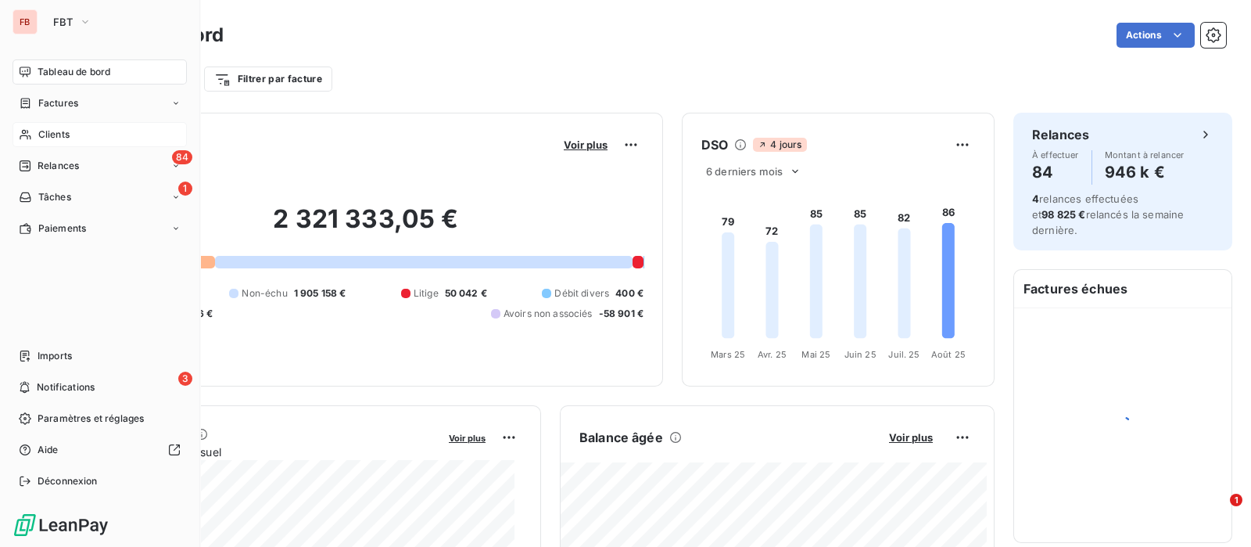
click at [28, 132] on icon at bounding box center [25, 134] width 13 height 13
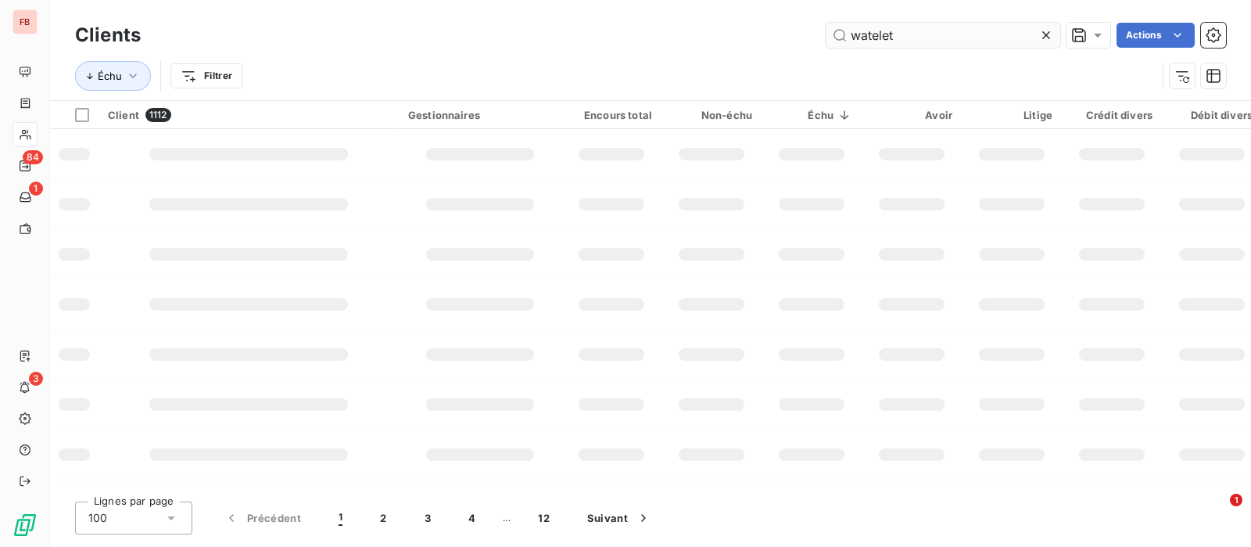
type input "watelet"
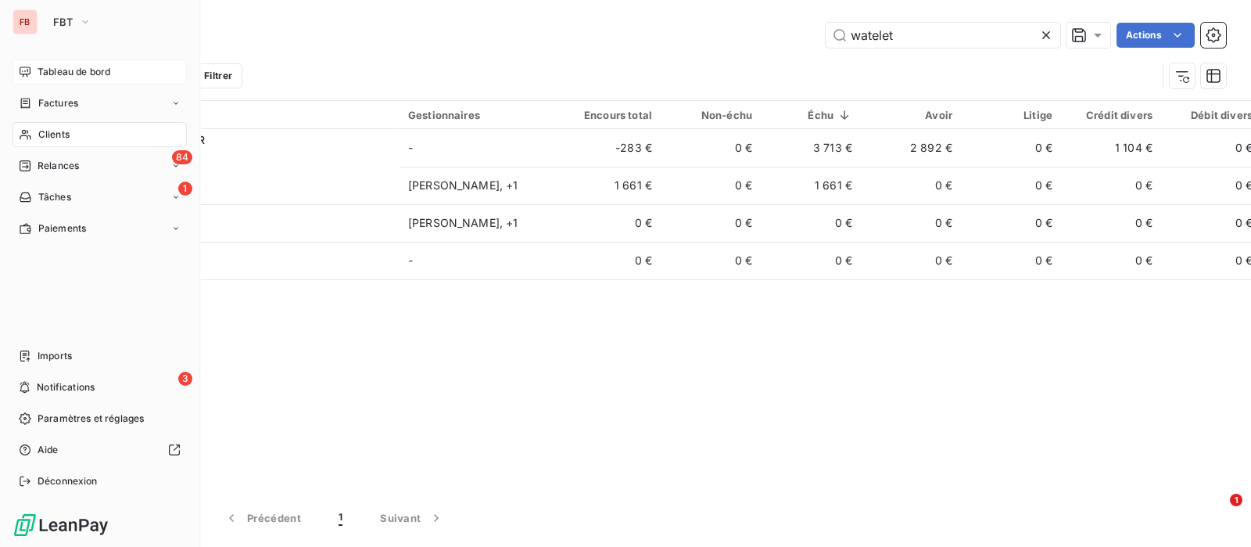
click at [36, 74] on div "Tableau de bord" at bounding box center [100, 71] width 174 height 25
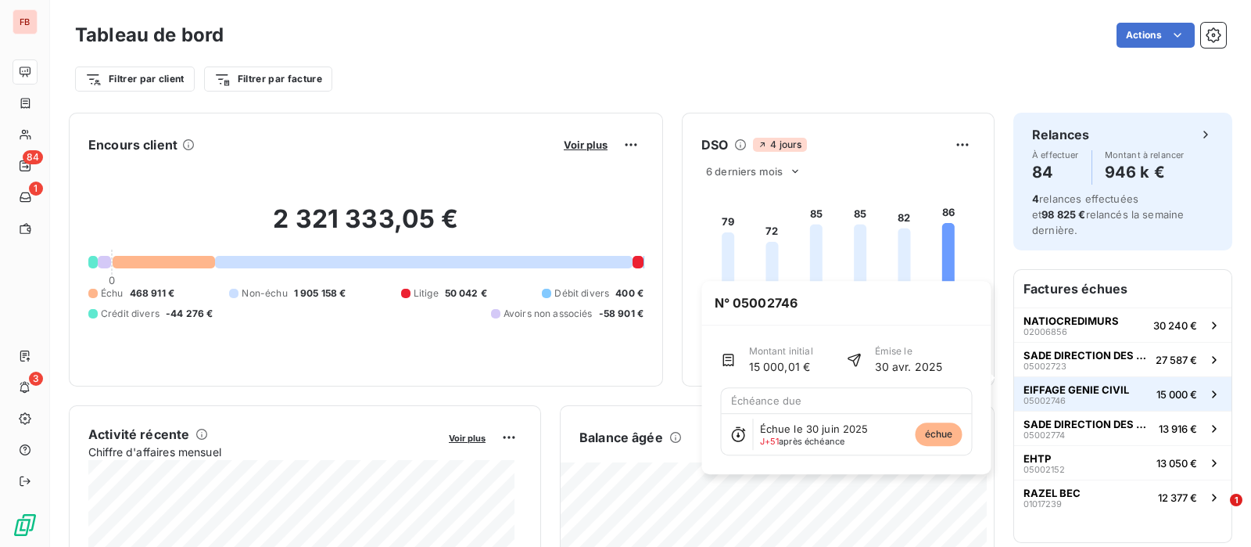
click at [1083, 383] on span "EIFFAGE GENIE CIVIL" at bounding box center [1077, 389] width 106 height 13
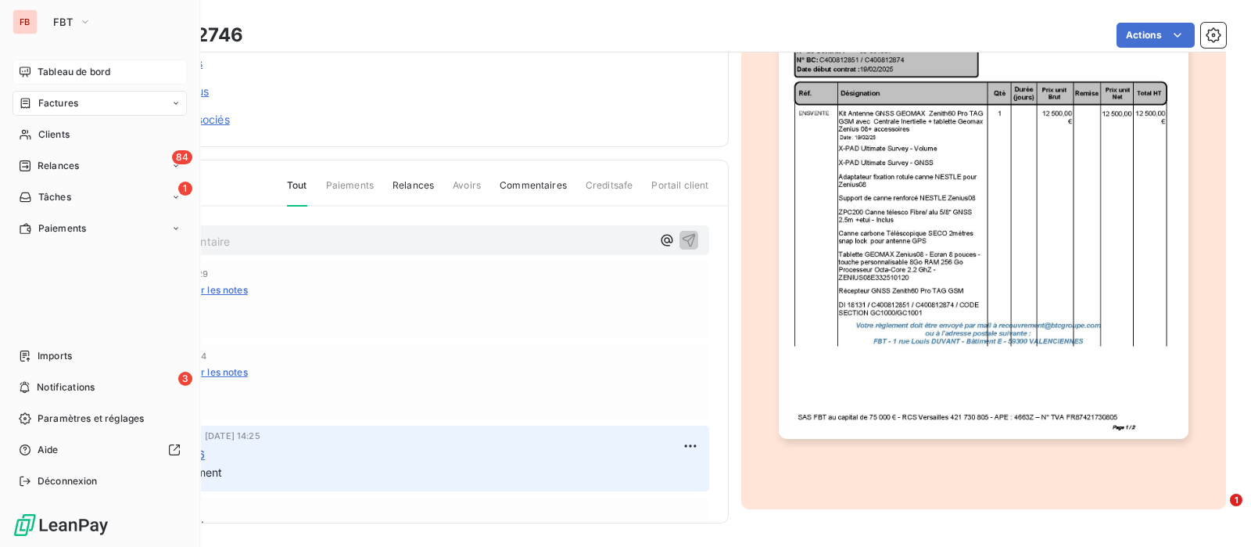
click at [52, 74] on span "Tableau de bord" at bounding box center [74, 72] width 73 height 14
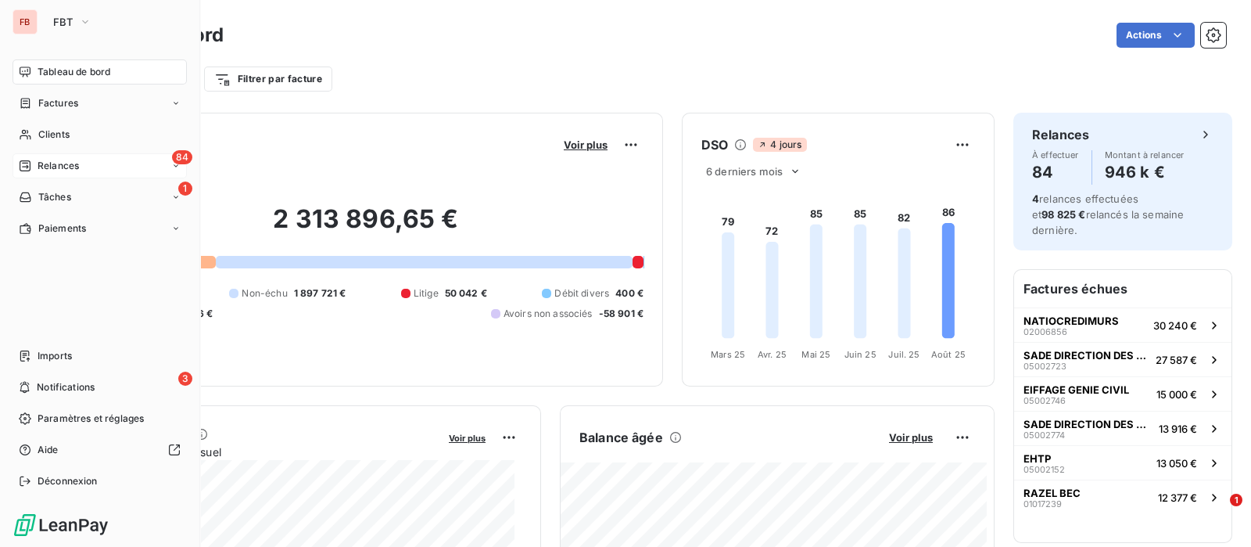
click at [54, 167] on span "Relances" at bounding box center [58, 166] width 41 height 14
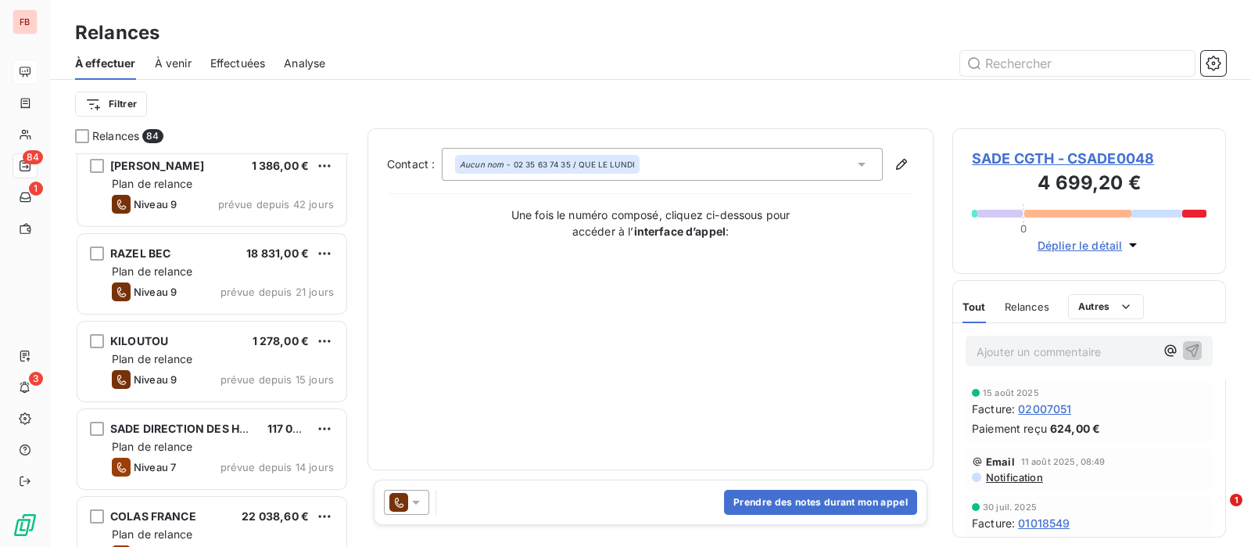
scroll to position [196, 0]
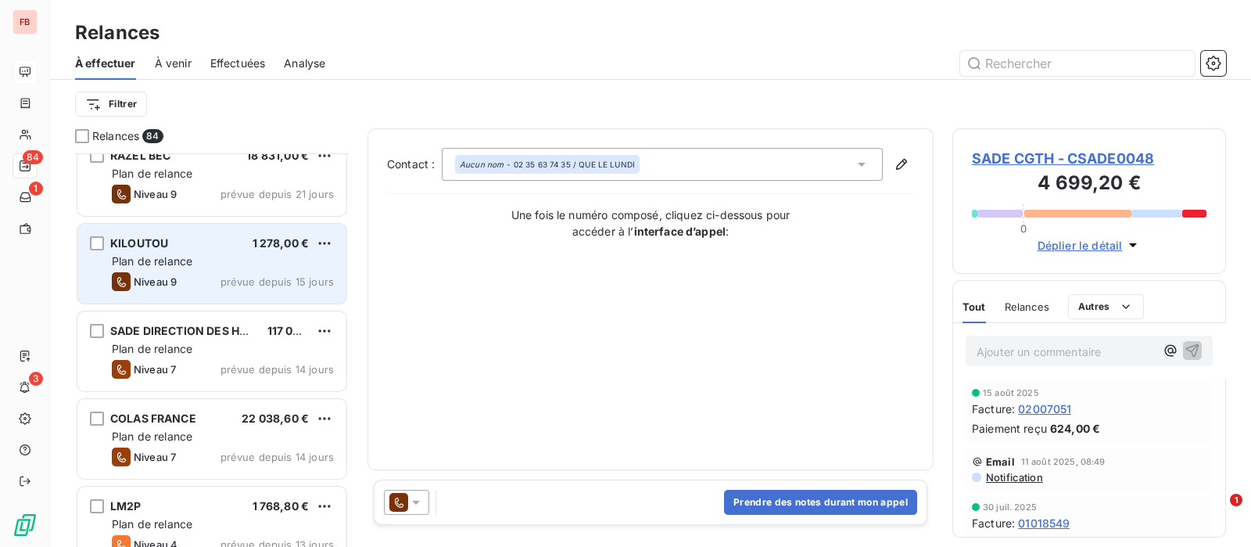
click at [199, 246] on div "KILOUTOU 1 278,00 €" at bounding box center [223, 243] width 222 height 14
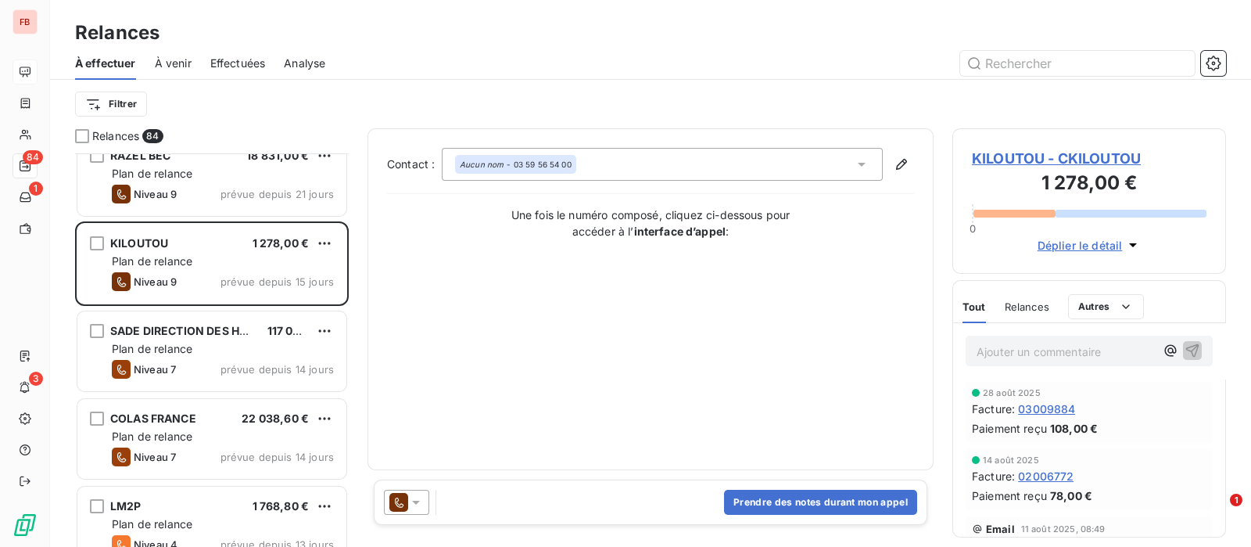
click at [1050, 156] on span "KILOUTOU - CKILOUTOU" at bounding box center [1089, 158] width 235 height 21
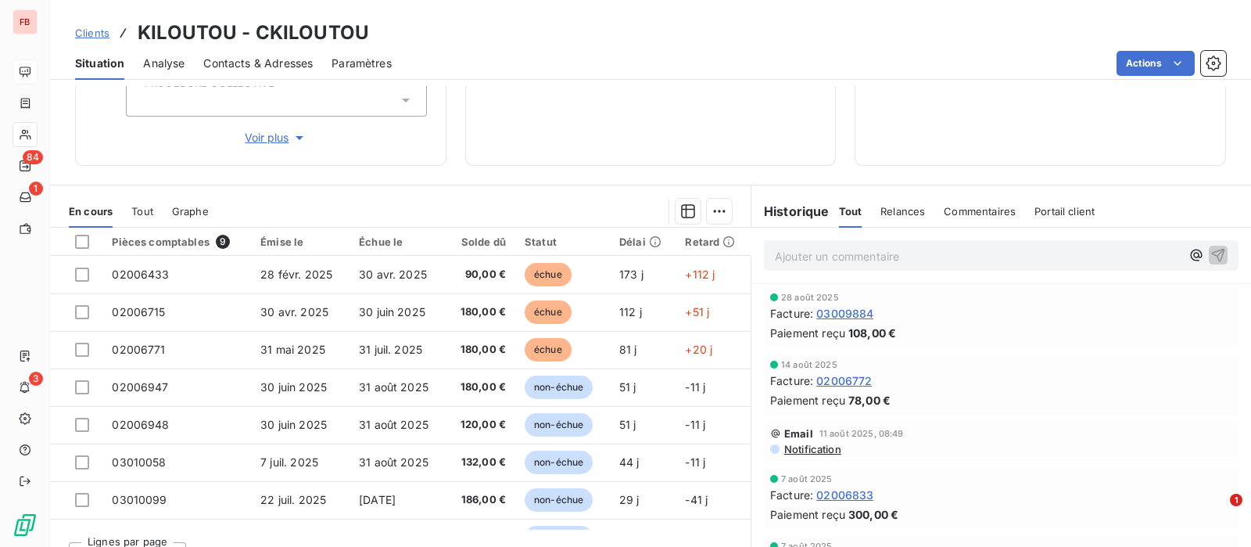
click at [903, 208] on span "Relances" at bounding box center [903, 211] width 45 height 13
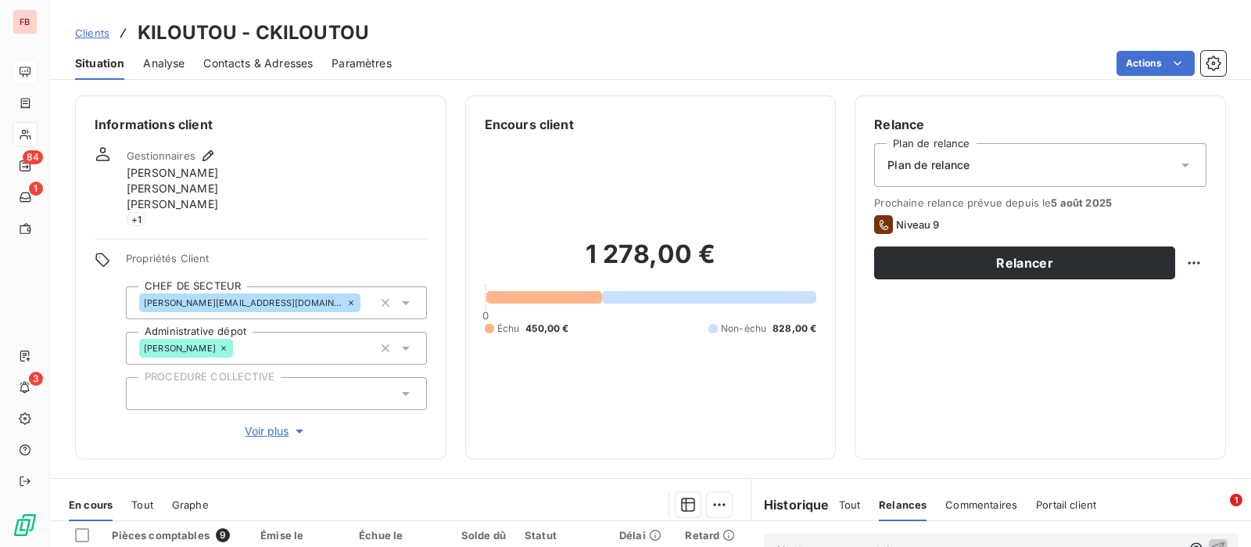
click at [290, 60] on span "Contacts & Adresses" at bounding box center [257, 64] width 109 height 16
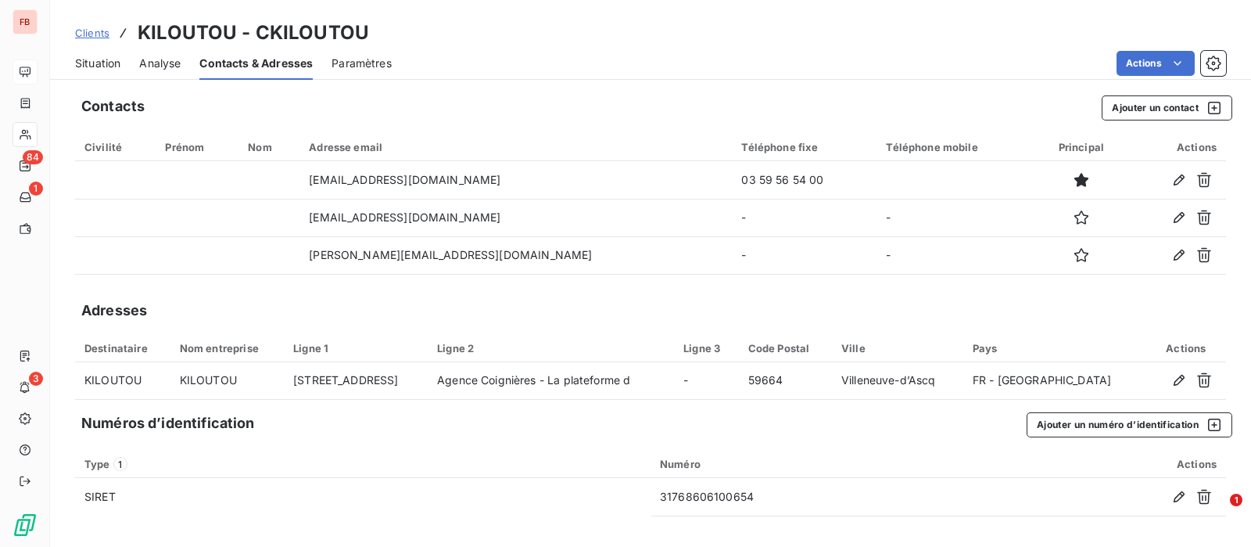
click at [101, 60] on span "Situation" at bounding box center [97, 64] width 45 height 16
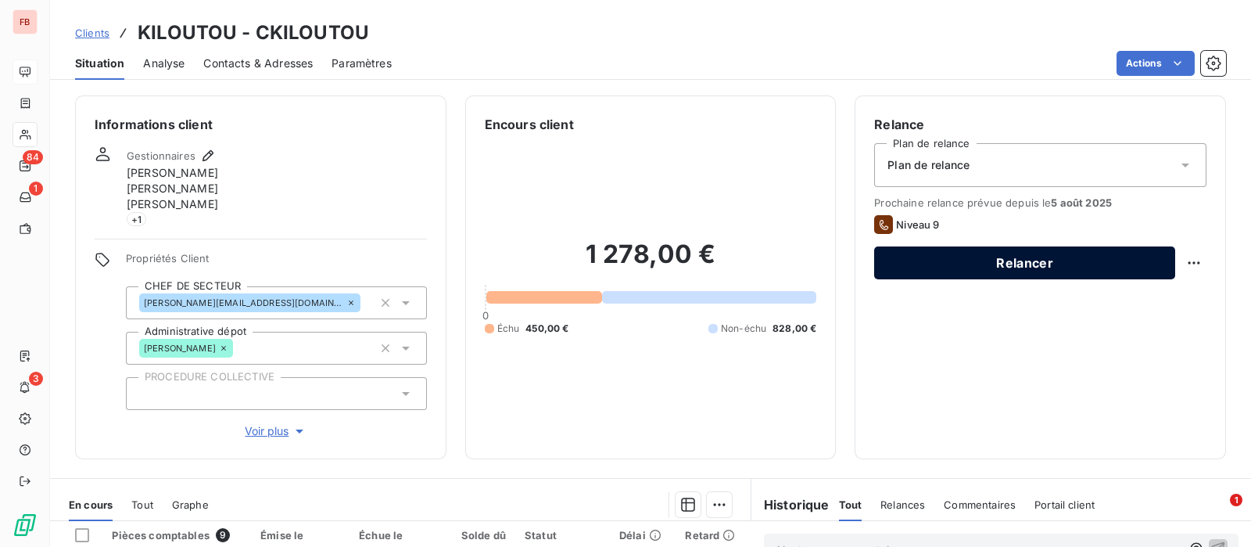
click at [1039, 259] on button "Relancer" at bounding box center [1024, 262] width 301 height 33
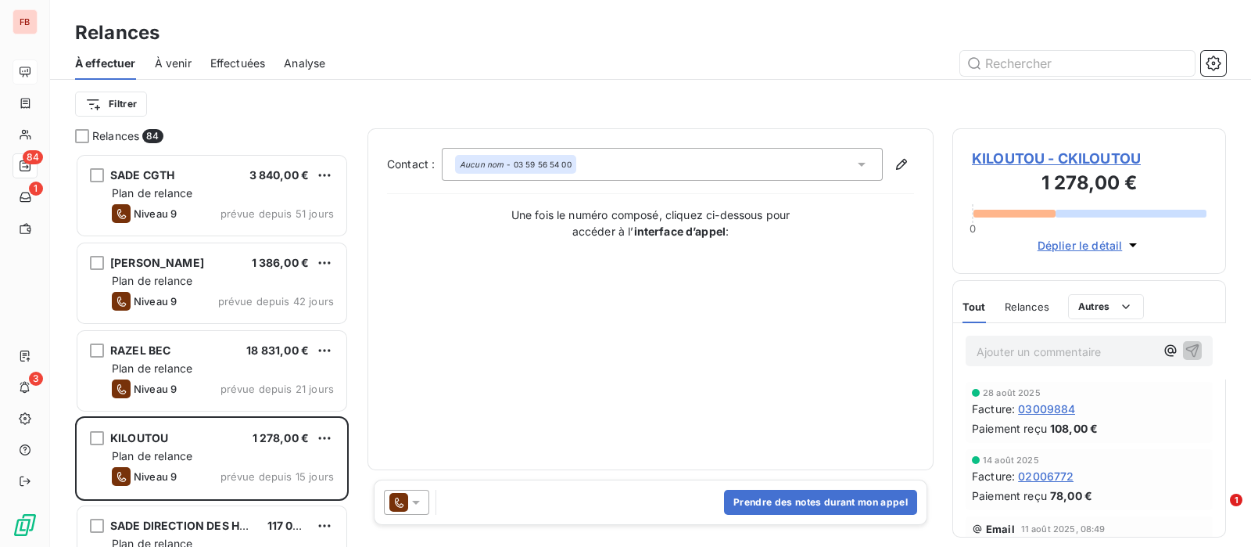
scroll to position [379, 258]
click at [404, 501] on icon at bounding box center [398, 502] width 19 height 19
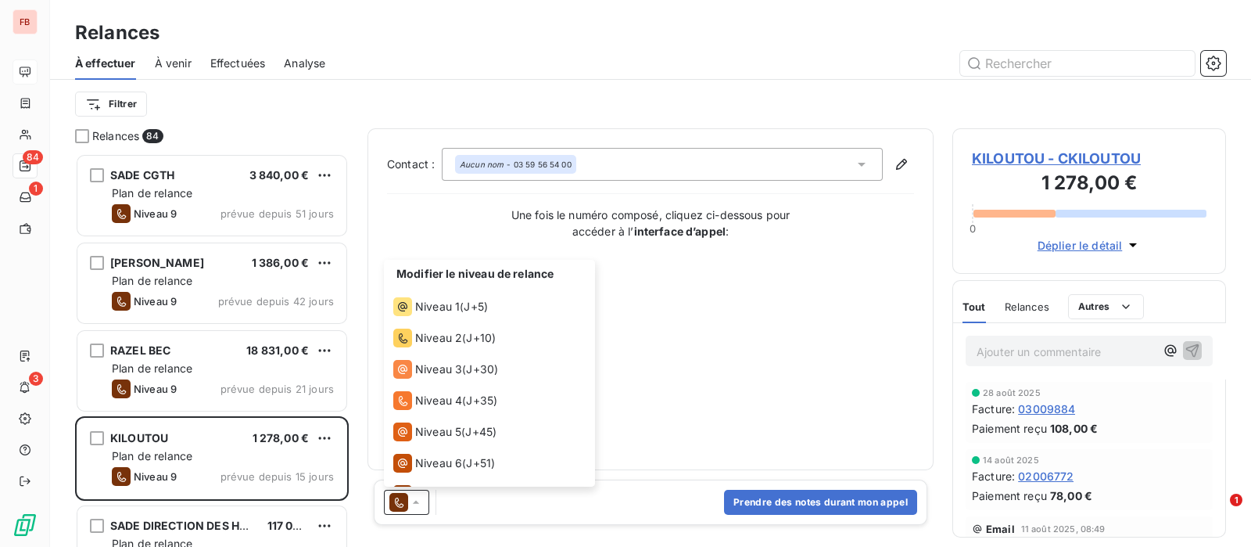
scroll to position [85, 0]
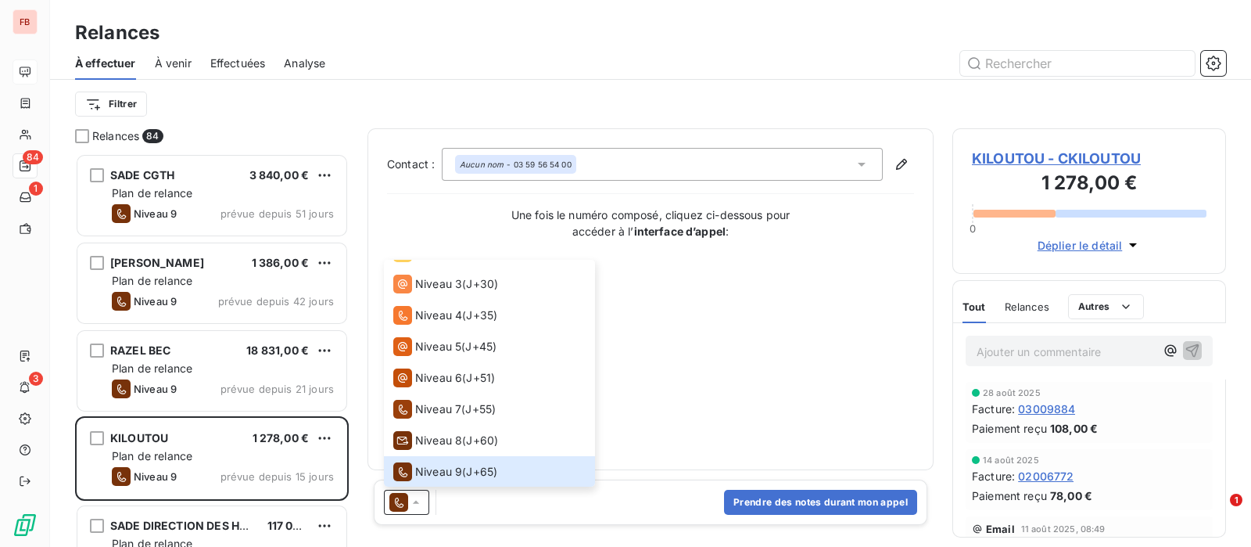
click at [1043, 303] on span "Relances" at bounding box center [1027, 306] width 45 height 13
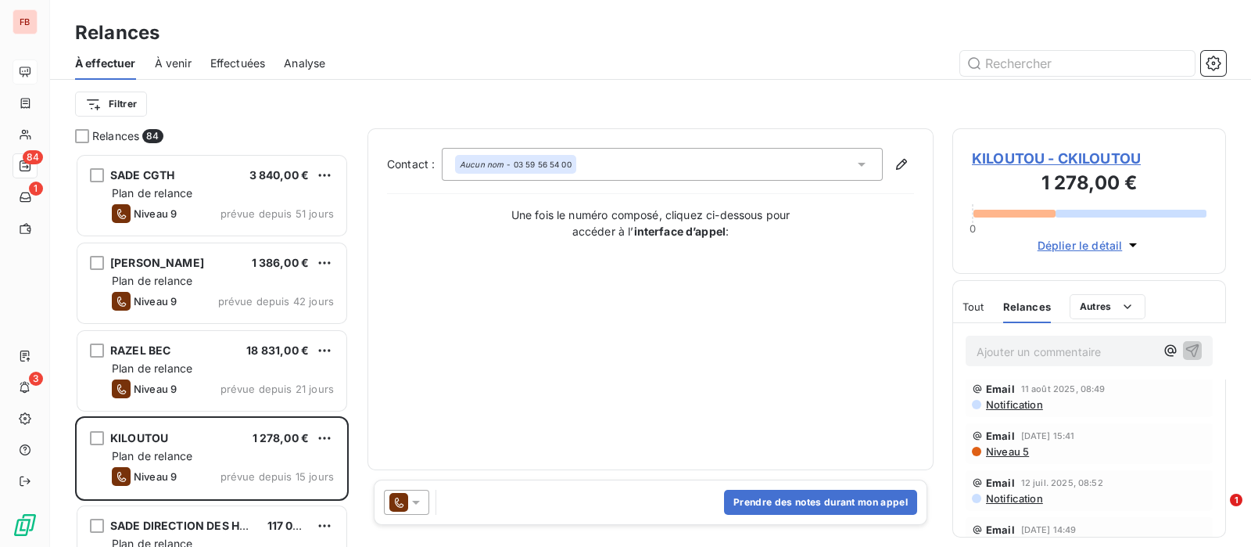
scroll to position [0, 0]
click at [413, 502] on icon at bounding box center [416, 502] width 16 height 16
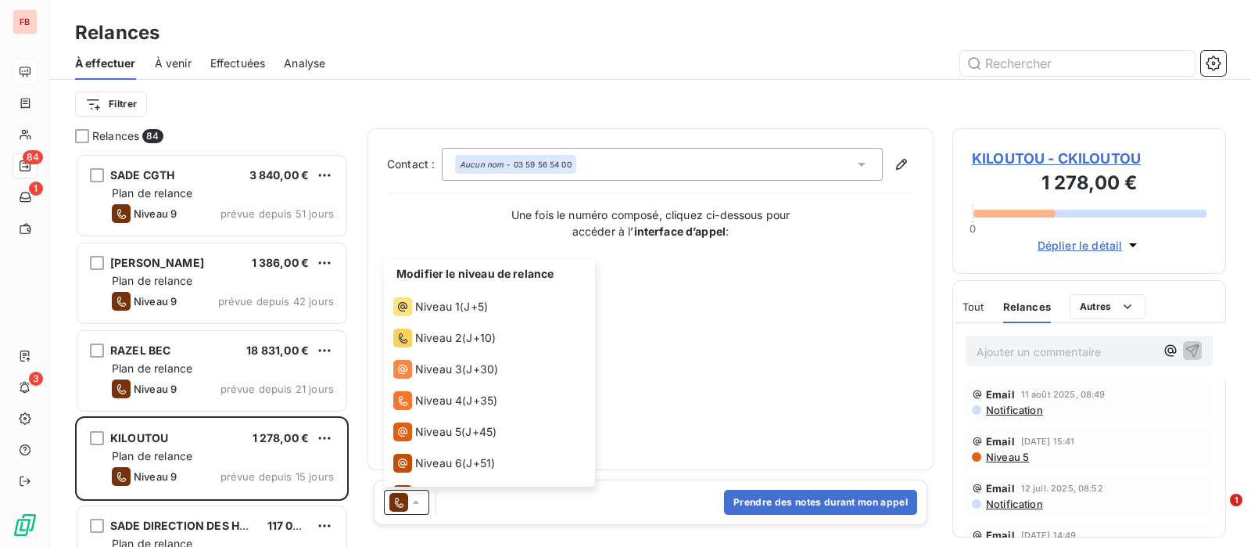
scroll to position [85, 0]
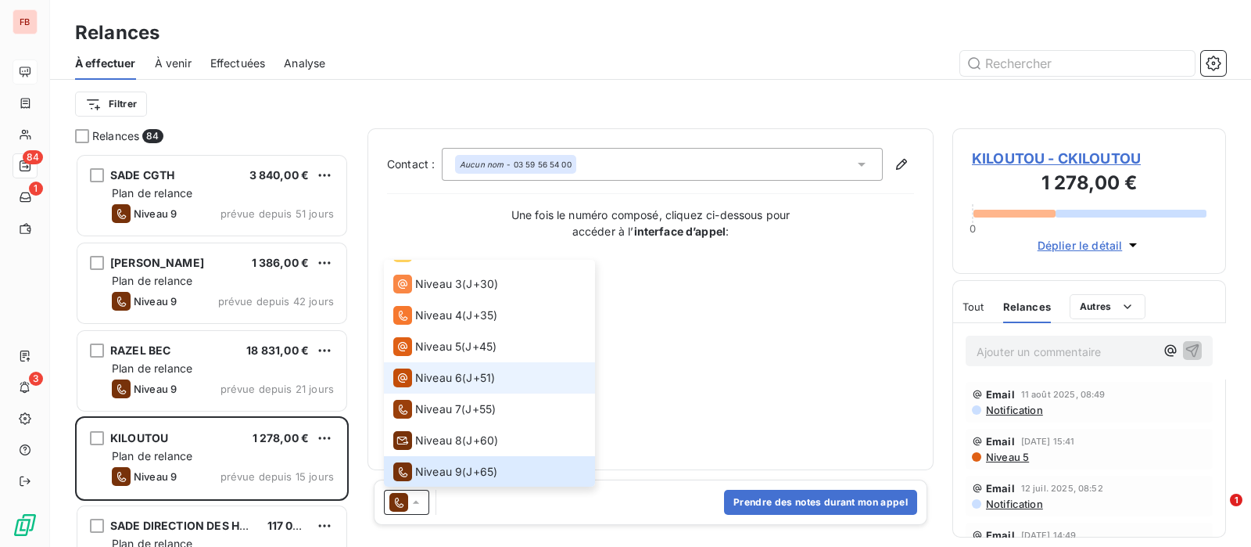
click at [430, 375] on span "Niveau 6" at bounding box center [438, 378] width 47 height 16
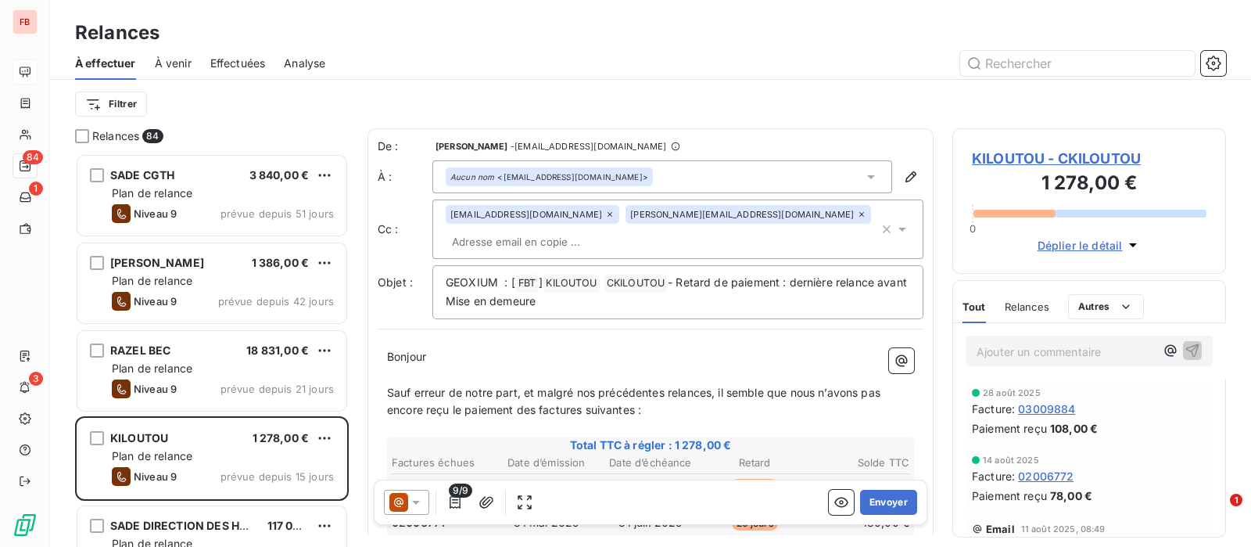
click at [605, 219] on icon at bounding box center [609, 214] width 9 height 9
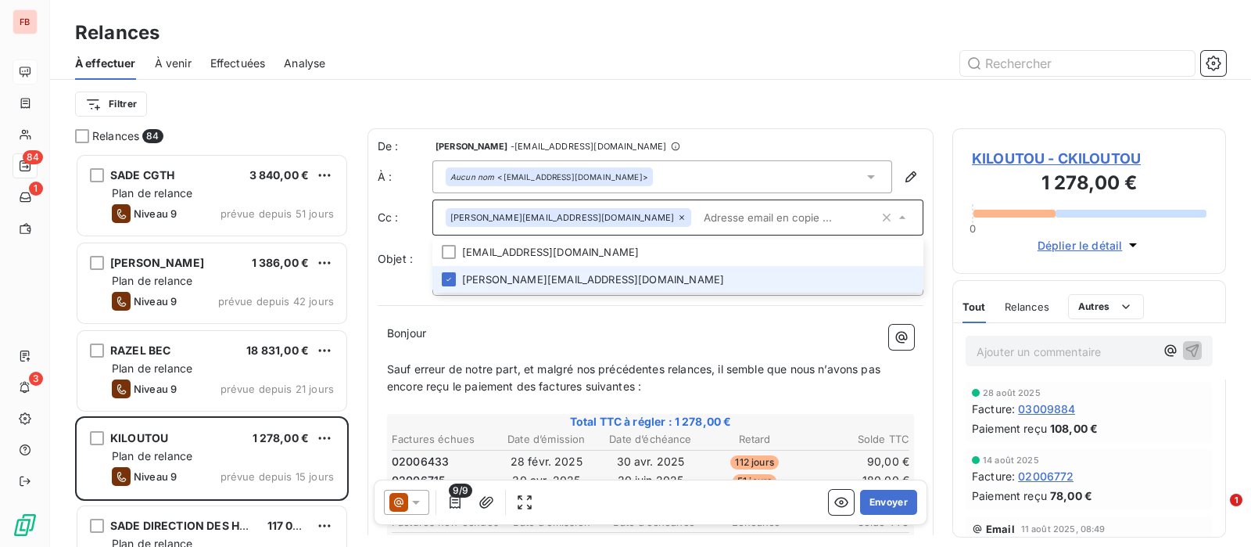
click at [677, 218] on icon at bounding box center [681, 217] width 9 height 9
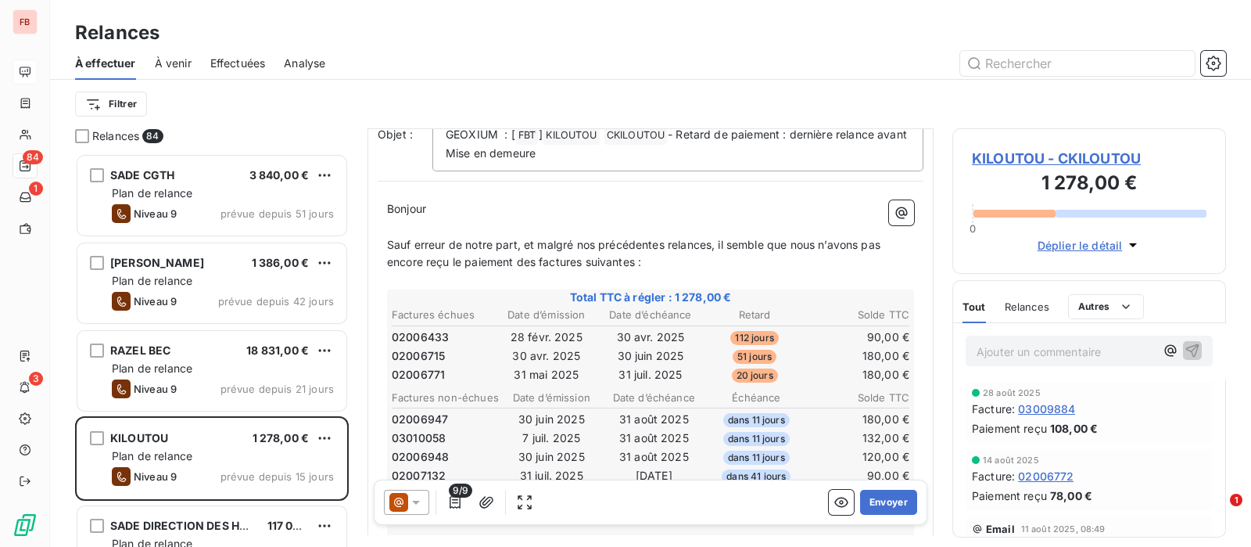
scroll to position [198, 0]
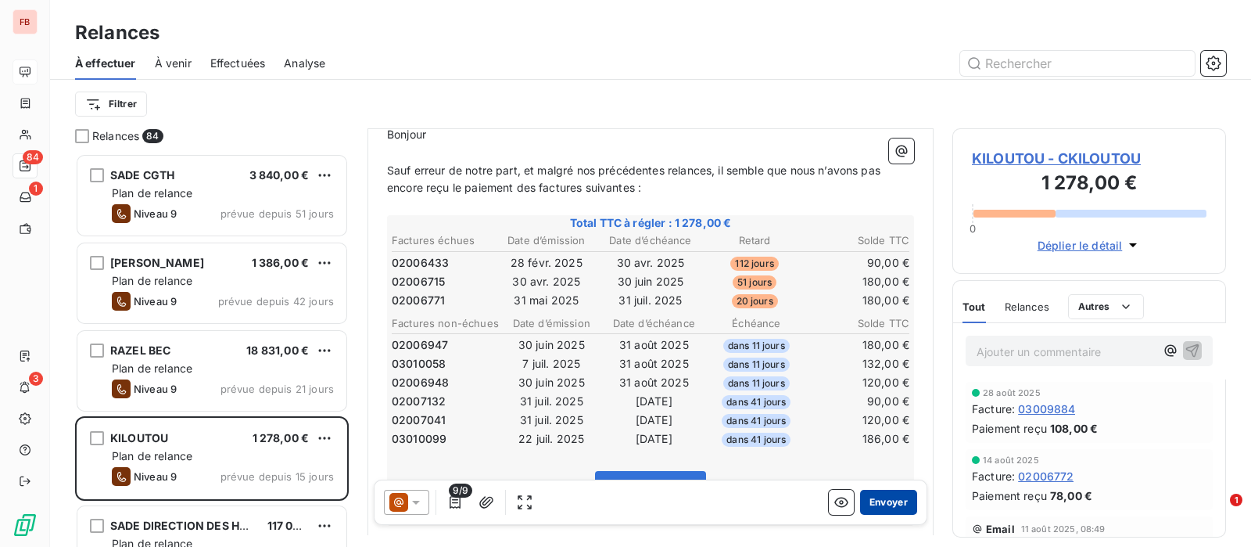
click at [860, 502] on button "Envoyer" at bounding box center [888, 502] width 57 height 25
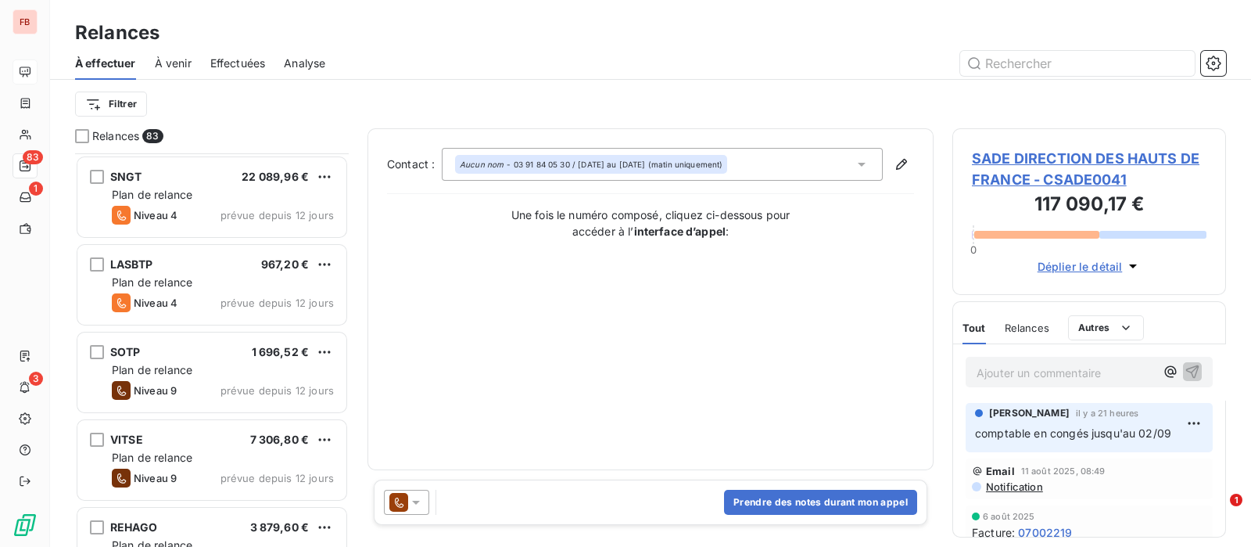
scroll to position [1760, 0]
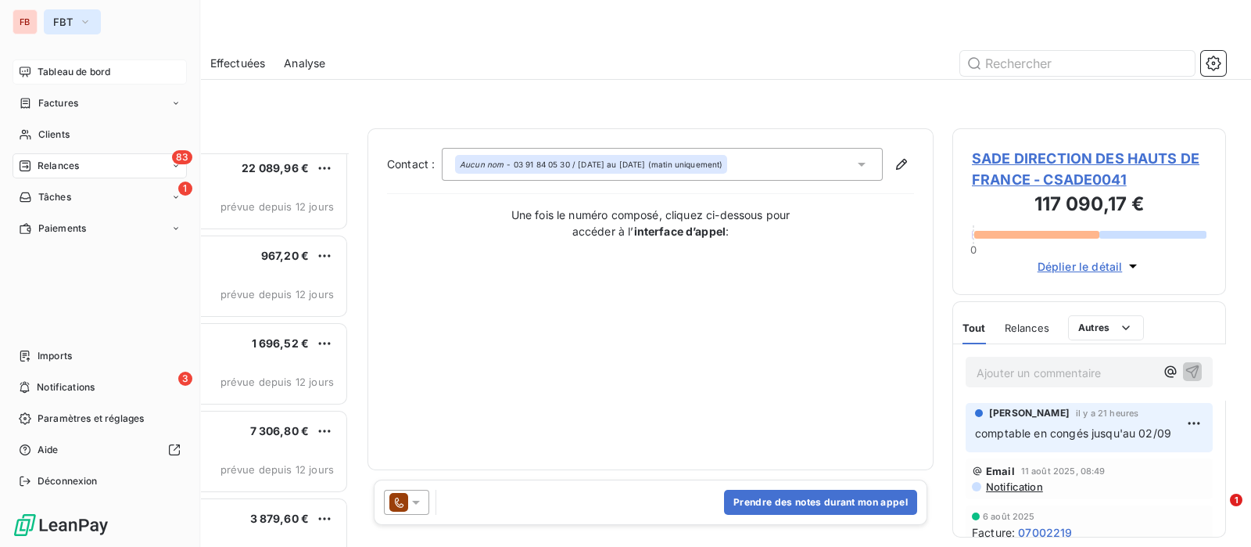
click at [56, 17] on span "FBT" at bounding box center [63, 22] width 20 height 13
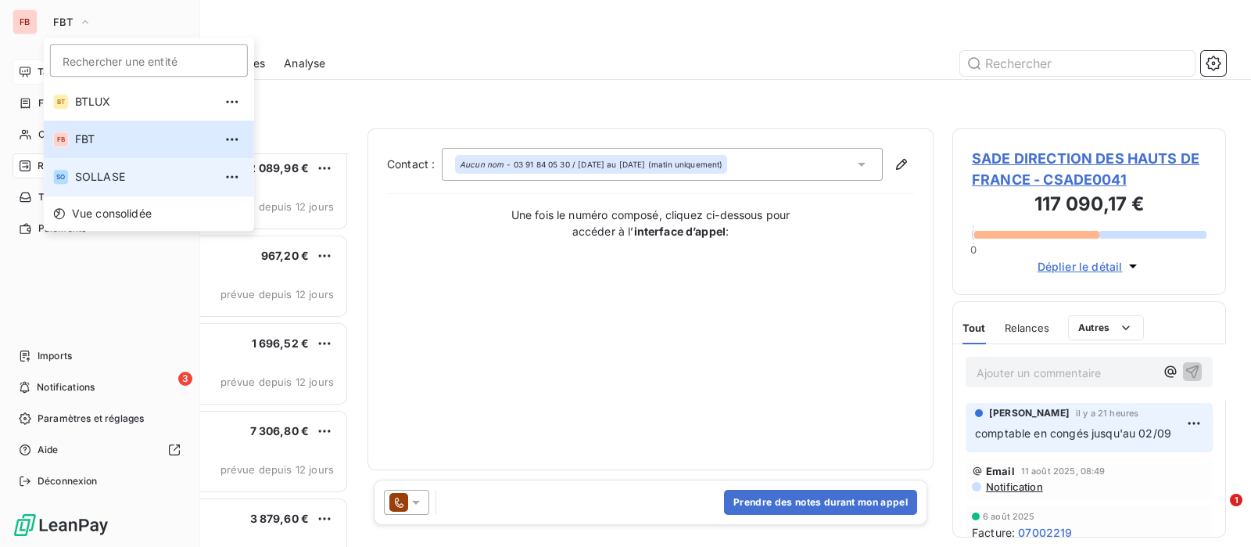
click at [106, 179] on span "SOLLASE" at bounding box center [144, 177] width 138 height 16
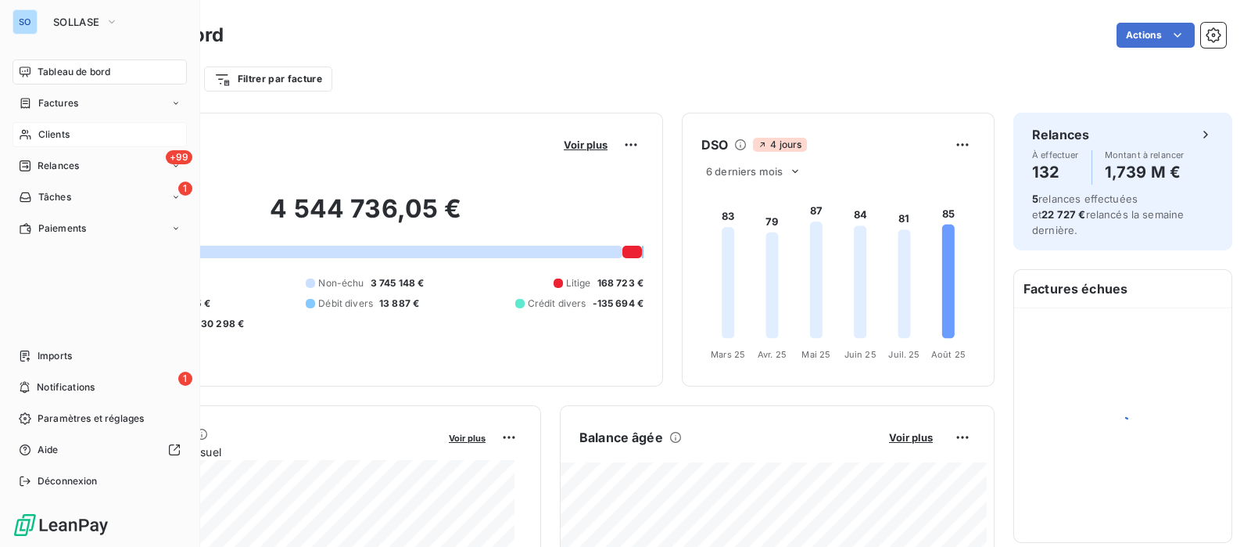
click at [51, 126] on div "Clients" at bounding box center [100, 134] width 174 height 25
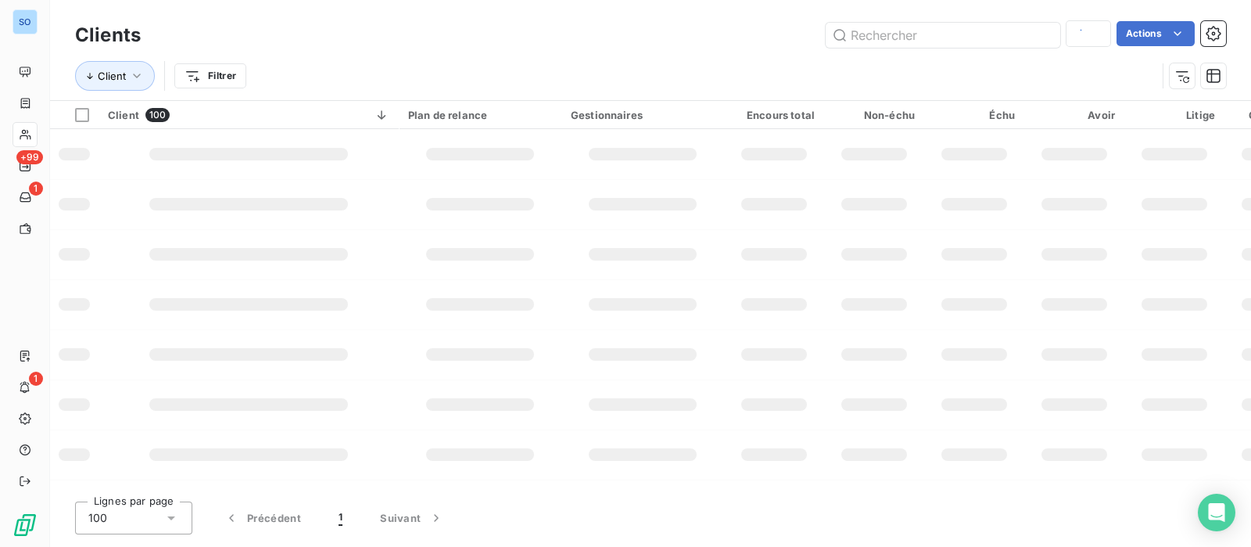
type input "cnatio"
type input "c51251"
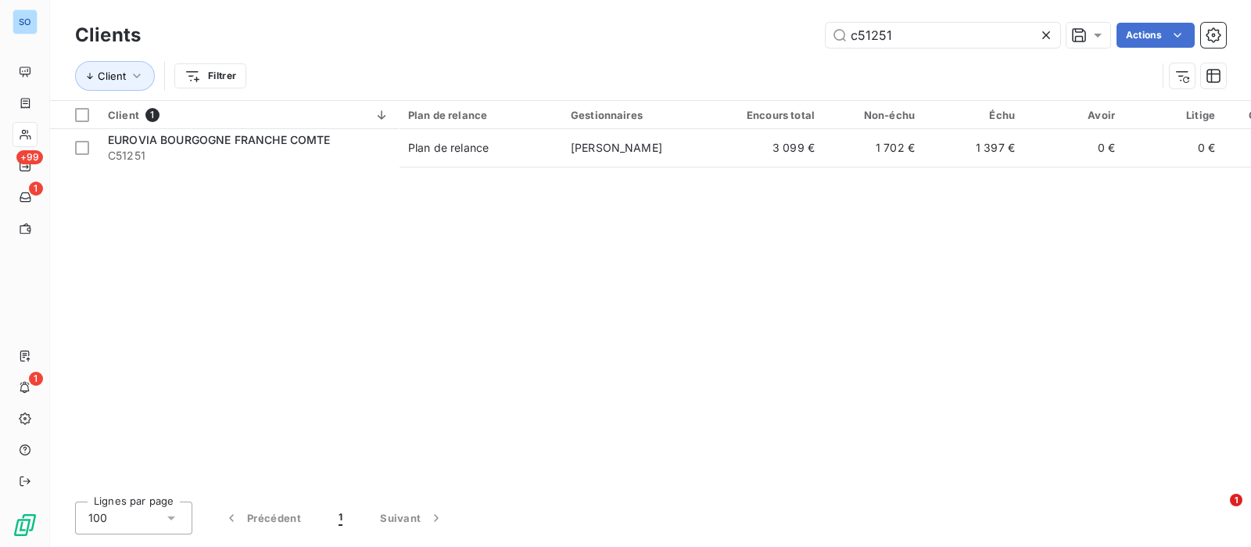
click at [299, 167] on div "Client 1 Plan de relance Gestionnaires Encours total Non-échu Échu Avoir Litige…" at bounding box center [650, 295] width 1201 height 388
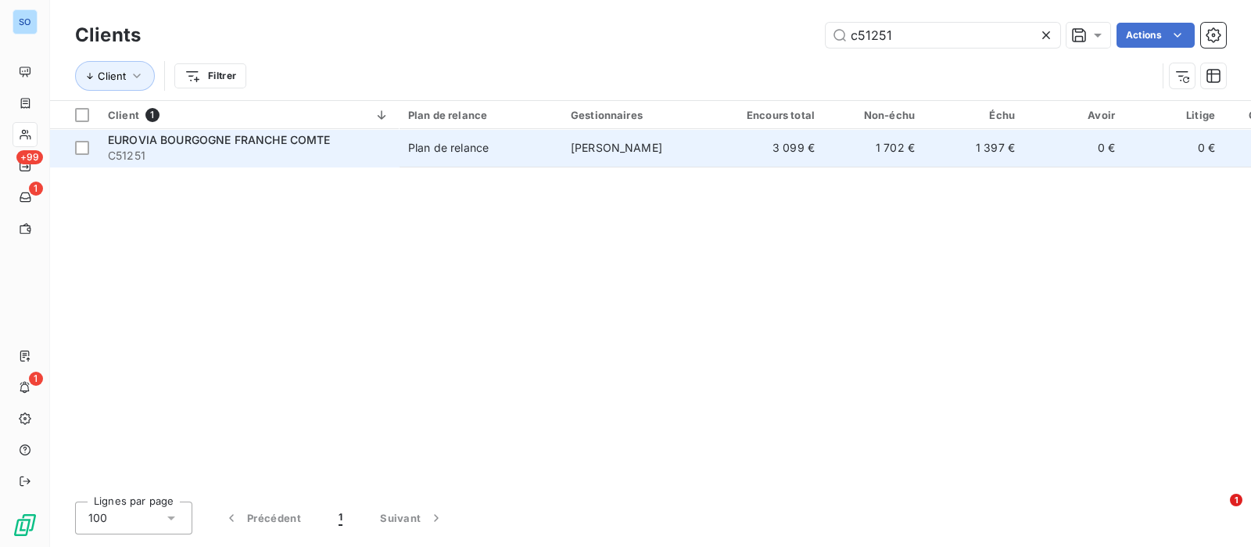
click at [296, 159] on span "C51251" at bounding box center [249, 156] width 282 height 16
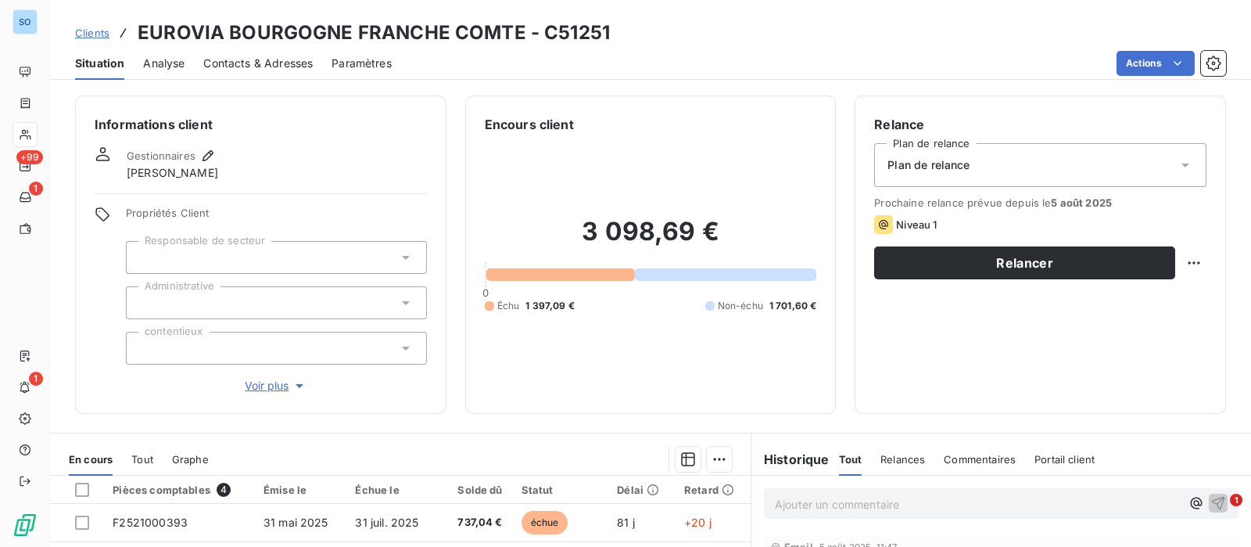
click at [274, 60] on span "Contacts & Adresses" at bounding box center [257, 64] width 109 height 16
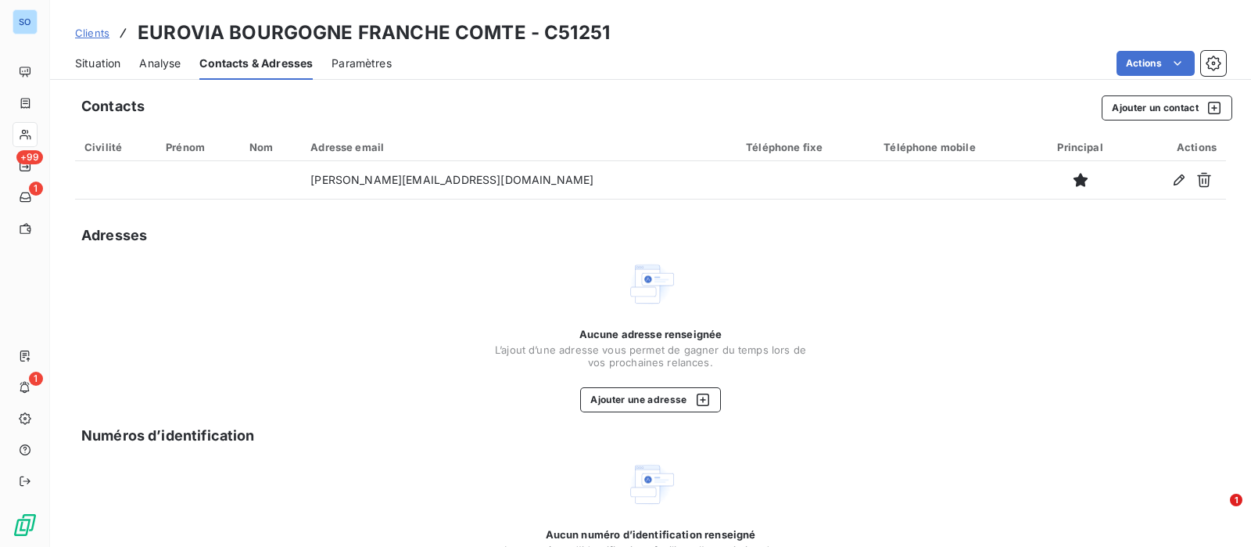
click at [100, 66] on span "Situation" at bounding box center [97, 64] width 45 height 16
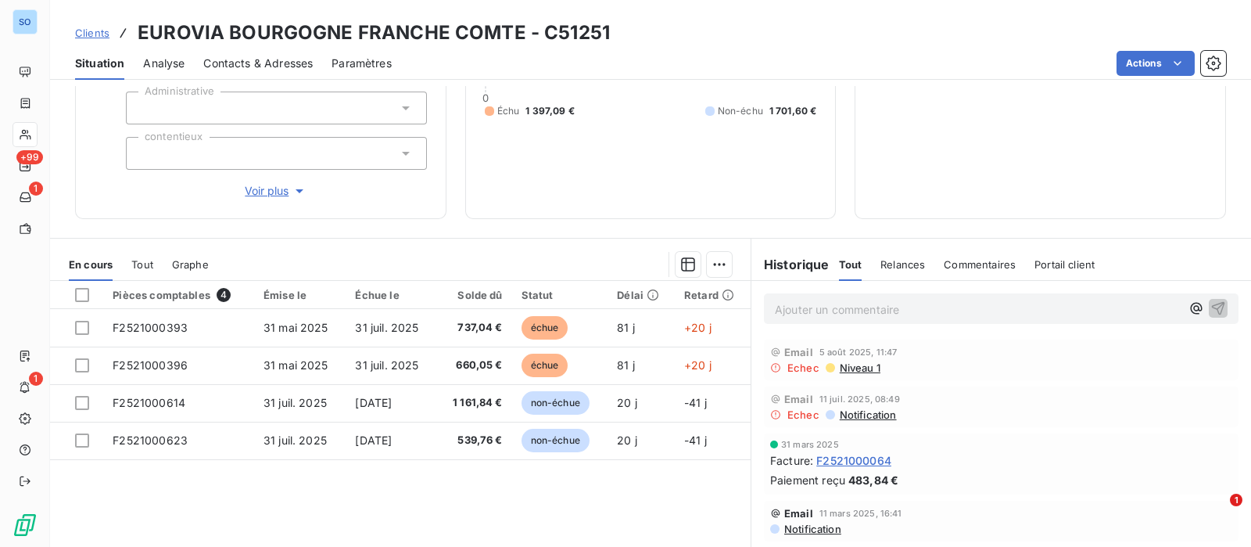
scroll to position [276, 0]
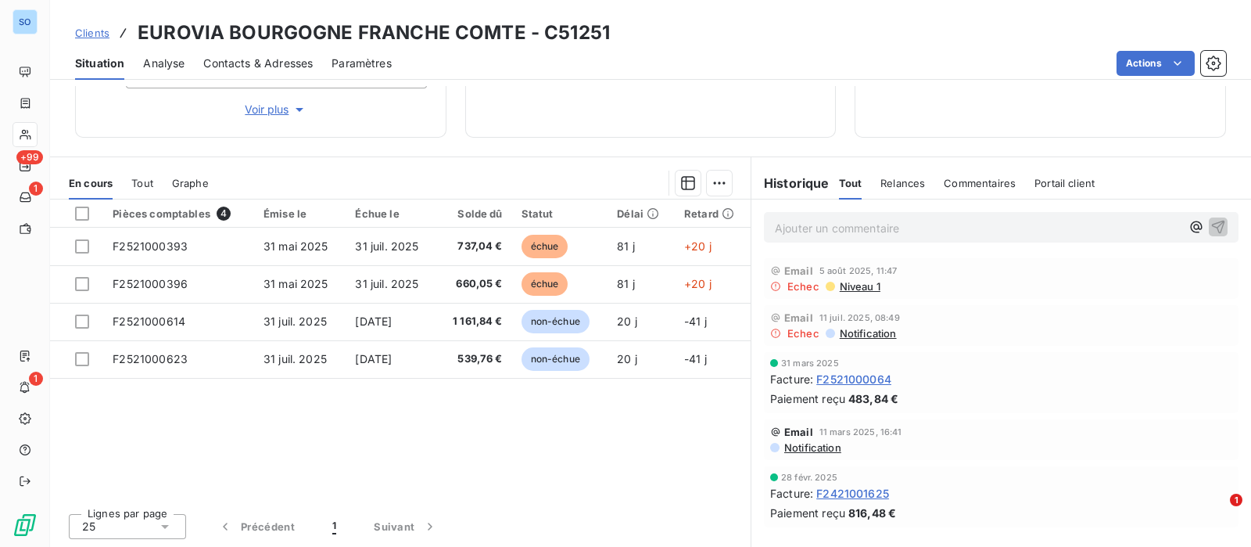
click at [815, 446] on span "Notification" at bounding box center [812, 447] width 59 height 13
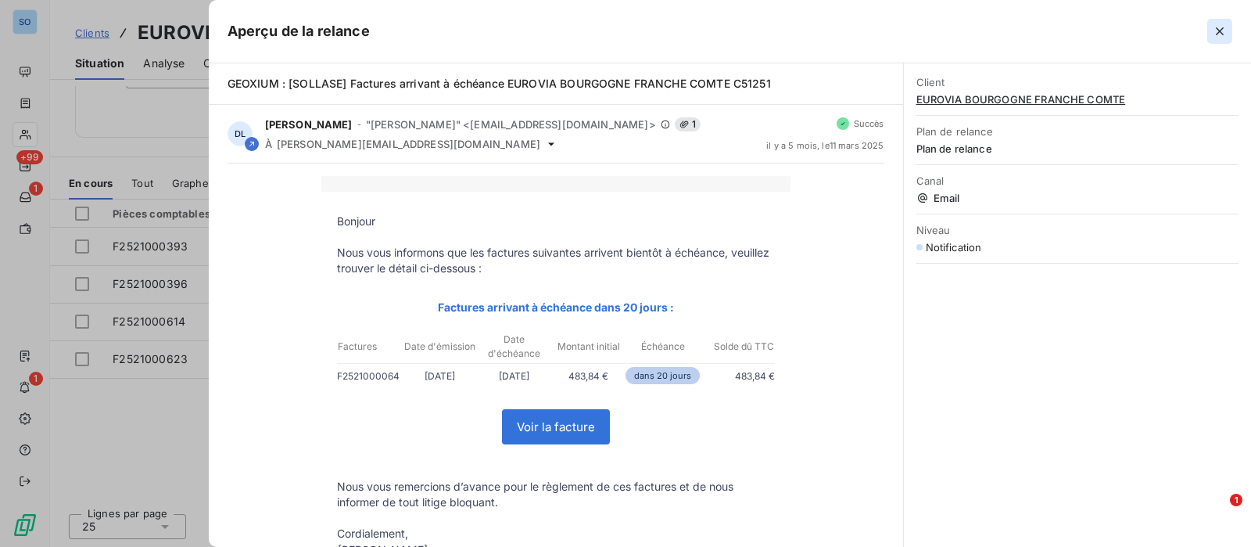
click at [1215, 29] on icon "button" at bounding box center [1220, 31] width 16 height 16
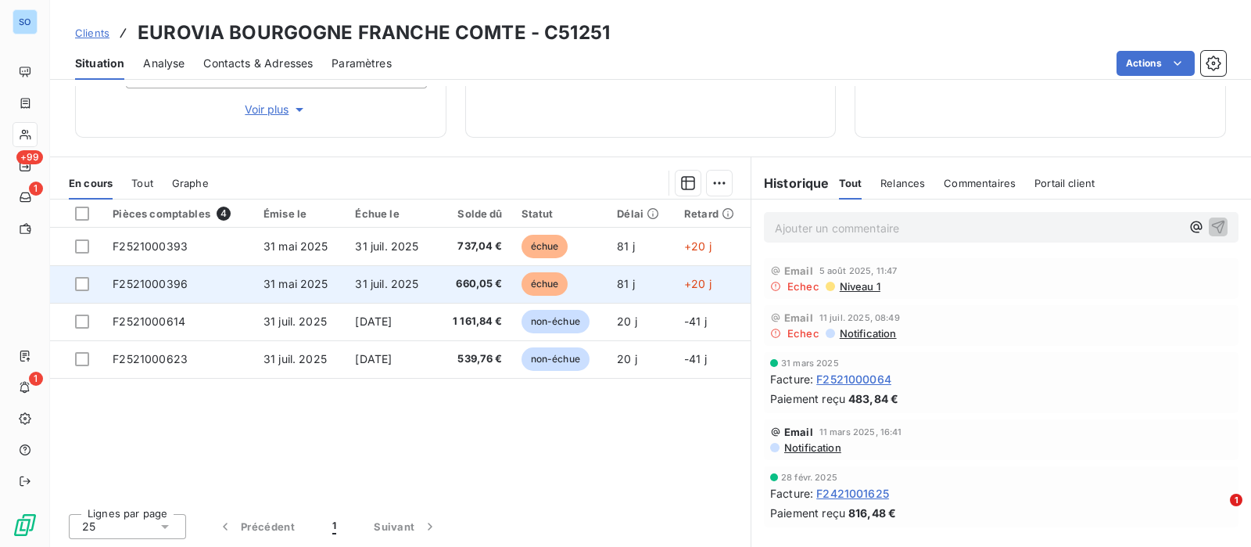
click at [375, 277] on span "31 juil. 2025" at bounding box center [386, 283] width 63 height 13
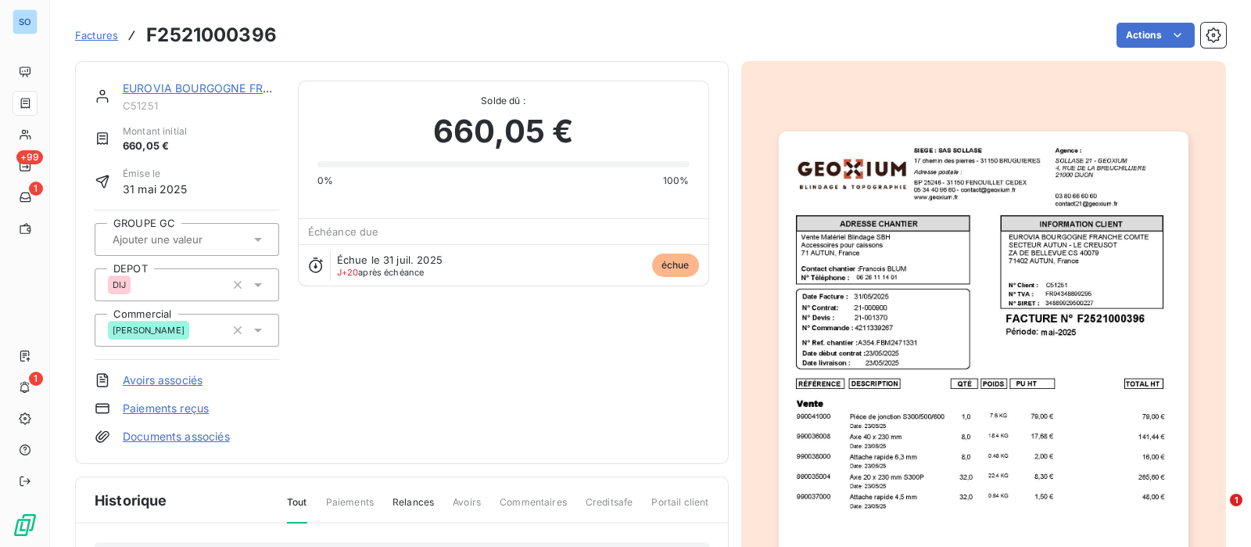
click at [176, 87] on link "EUROVIA BOURGOGNE FRANCHE COMTE" at bounding box center [234, 87] width 223 height 13
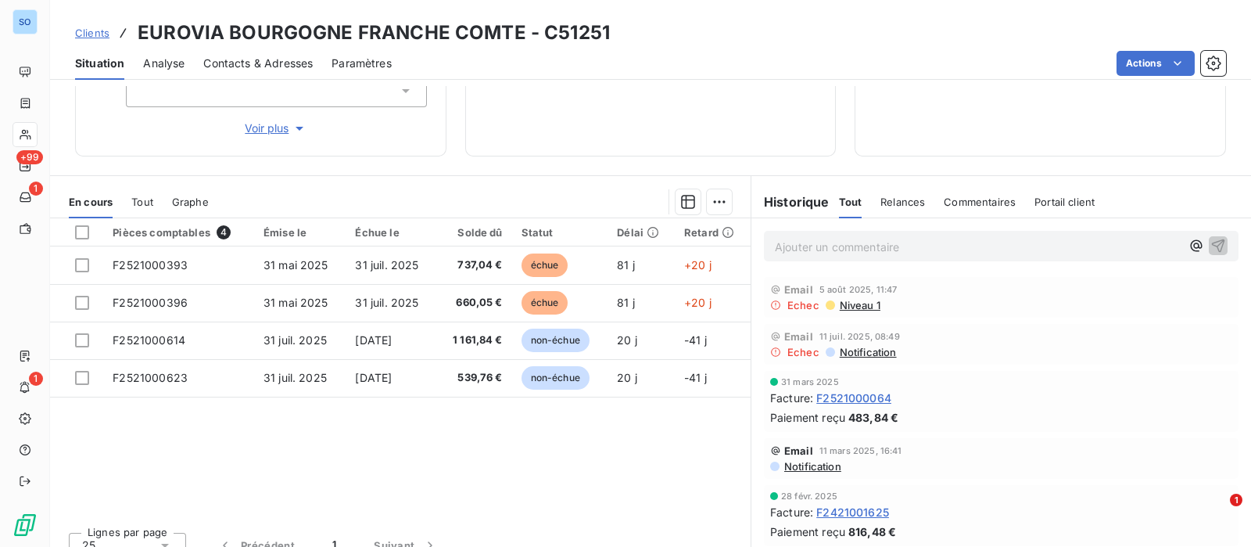
scroll to position [276, 0]
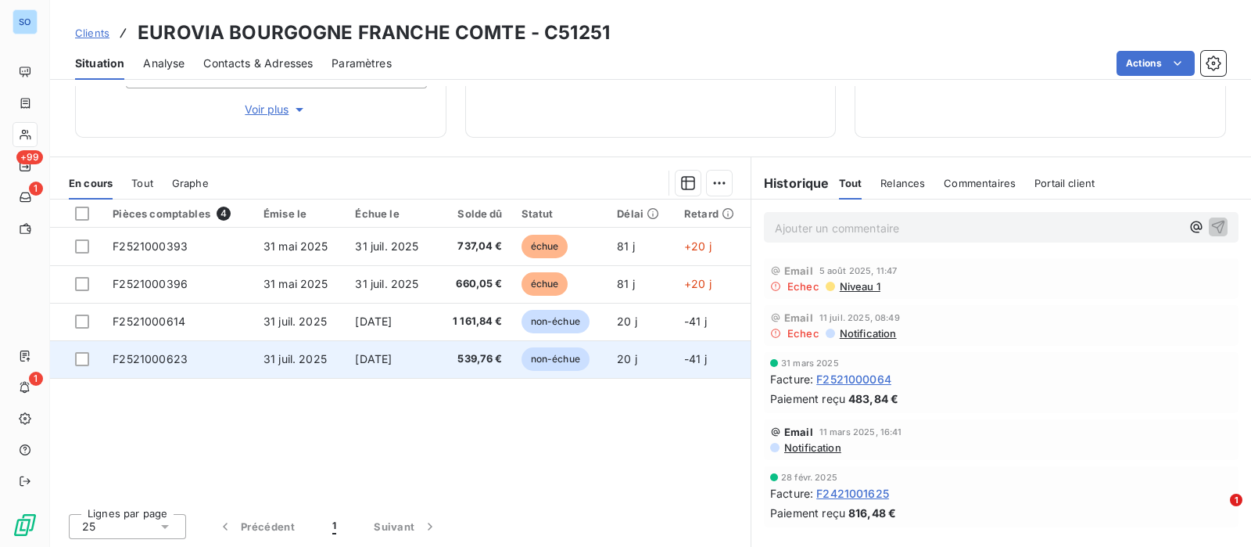
click at [356, 346] on td "30 sept. 2025" at bounding box center [391, 359] width 91 height 38
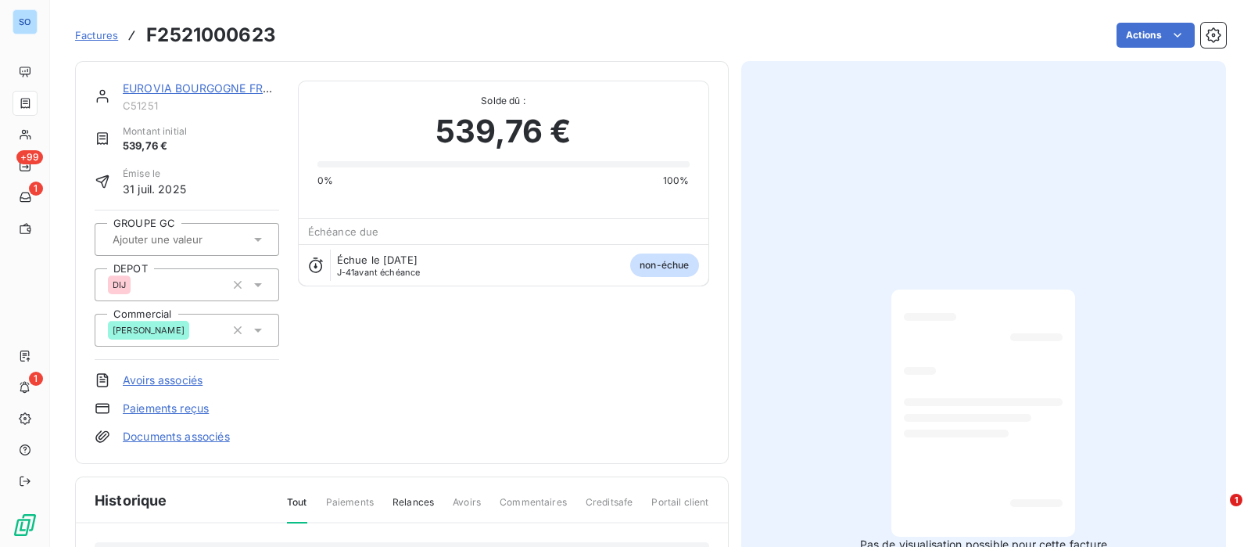
click at [201, 88] on link "EUROVIA BOURGOGNE FRANCHE COMTE" at bounding box center [234, 87] width 223 height 13
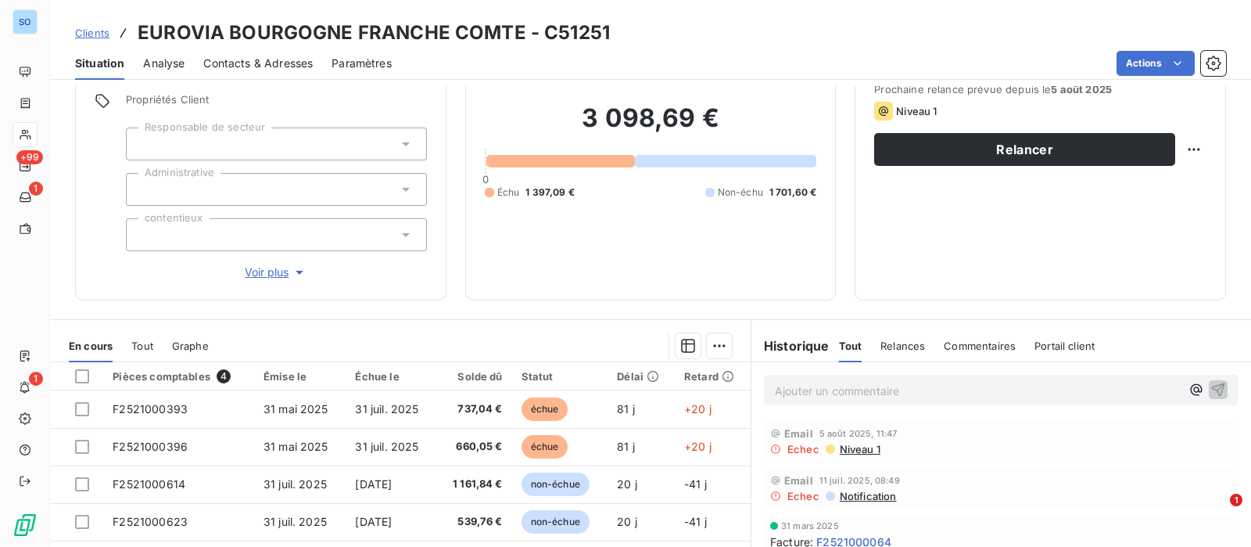
scroll to position [276, 0]
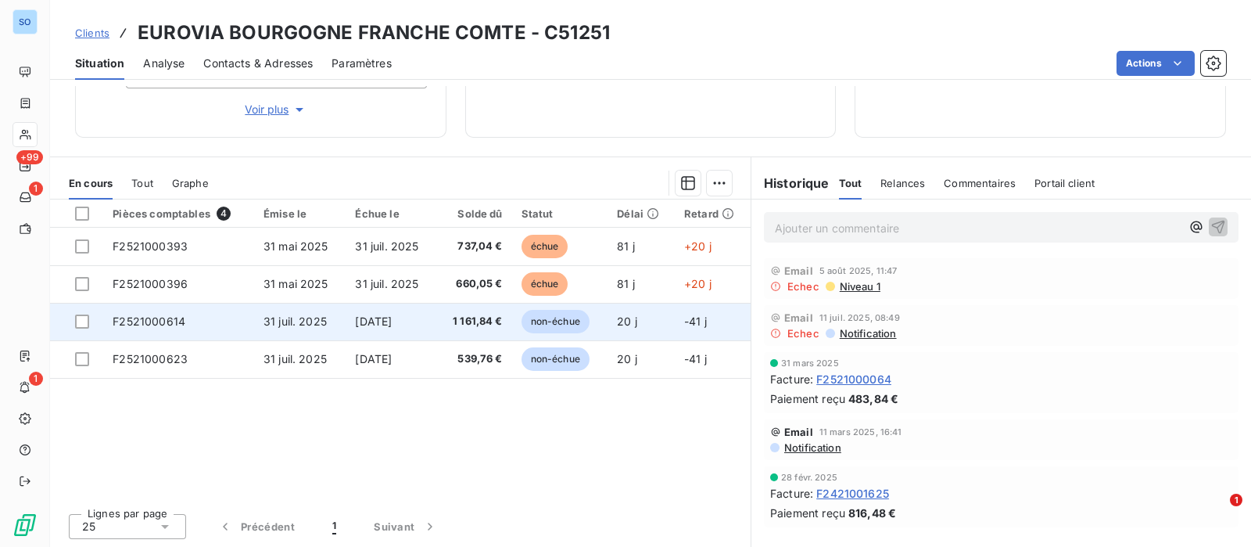
click at [332, 324] on td "31 juil. 2025" at bounding box center [300, 322] width 92 height 38
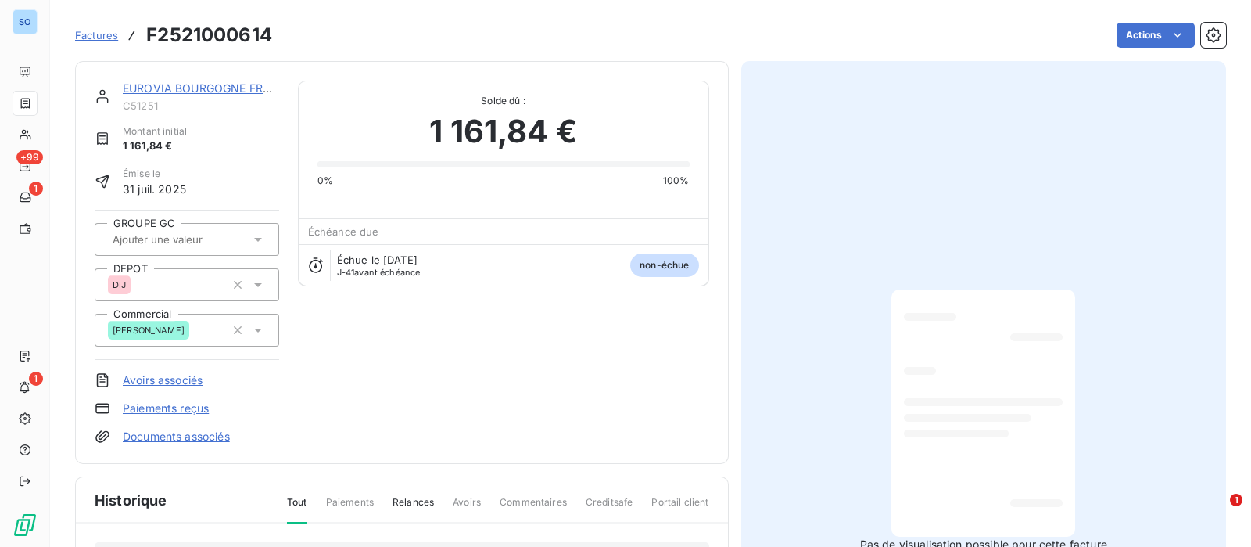
click at [219, 88] on link "EUROVIA BOURGOGNE FRANCHE COMTE" at bounding box center [234, 87] width 223 height 13
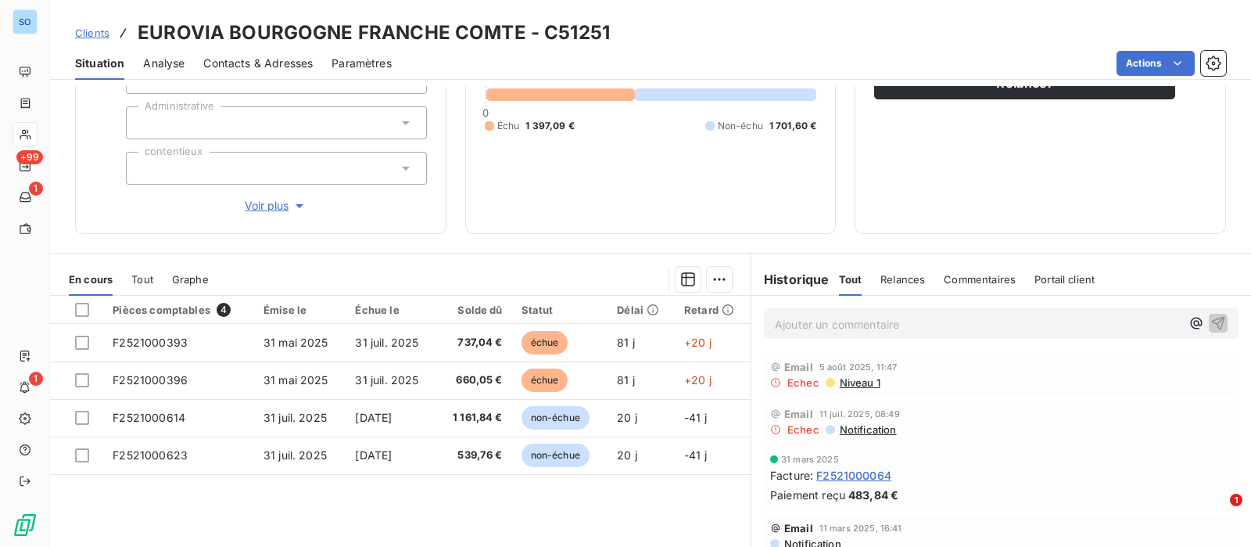
scroll to position [276, 0]
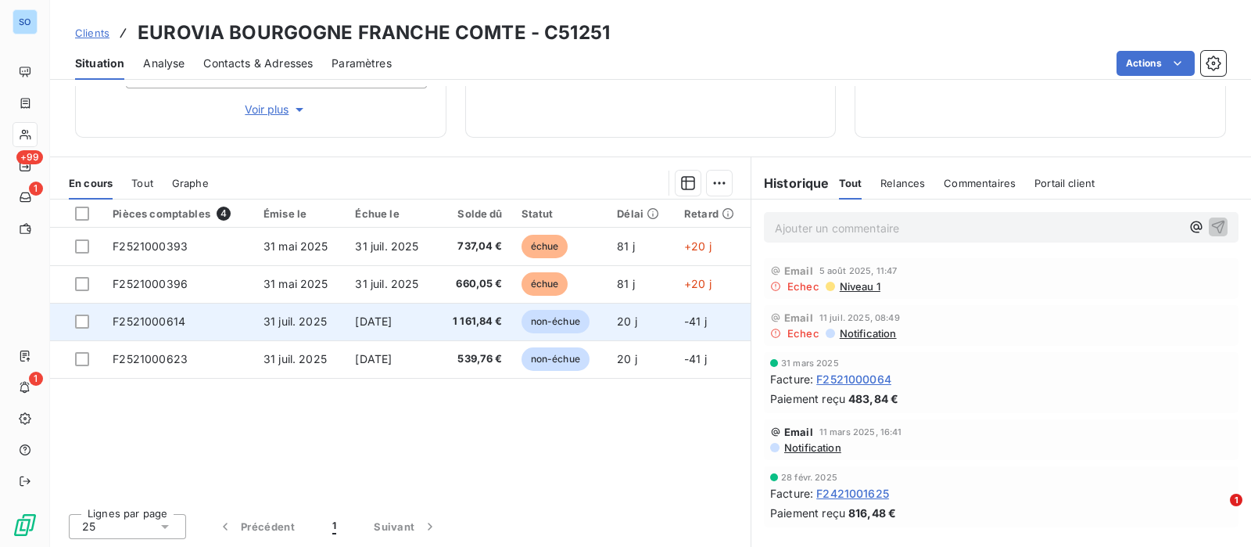
click at [221, 317] on td "F2521000614" at bounding box center [178, 322] width 151 height 38
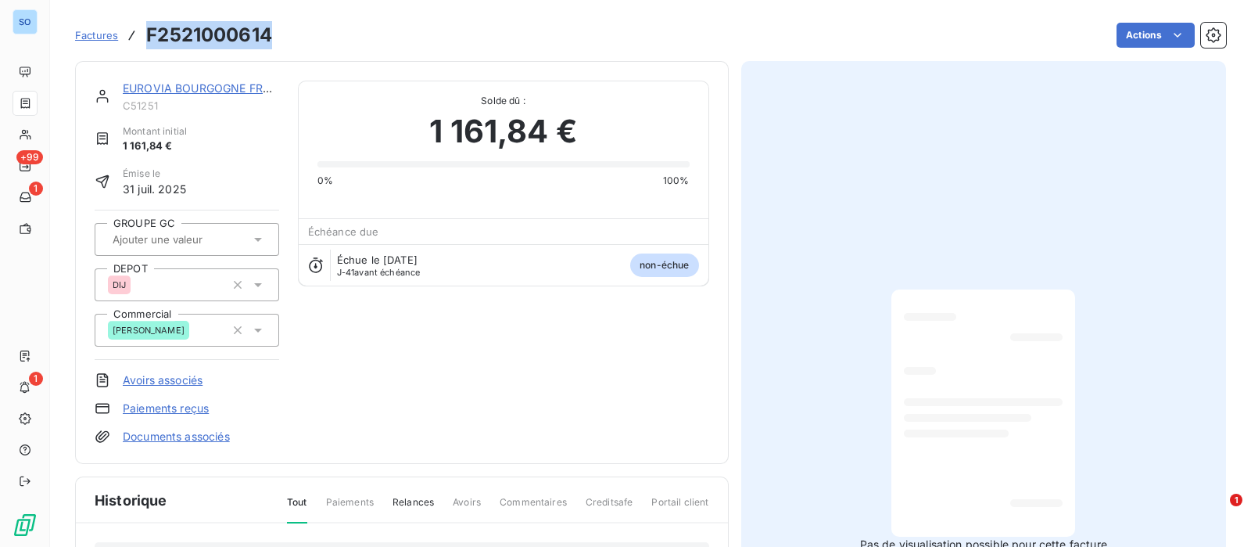
drag, startPoint x: 267, startPoint y: 31, endPoint x: 142, endPoint y: 27, distance: 125.2
click at [142, 27] on div "Factures F2521000614" at bounding box center [173, 35] width 197 height 28
copy h3 "F2521000614"
click at [219, 88] on link "EUROVIA BOURGOGNE FRANCHE COMTE" at bounding box center [234, 87] width 223 height 13
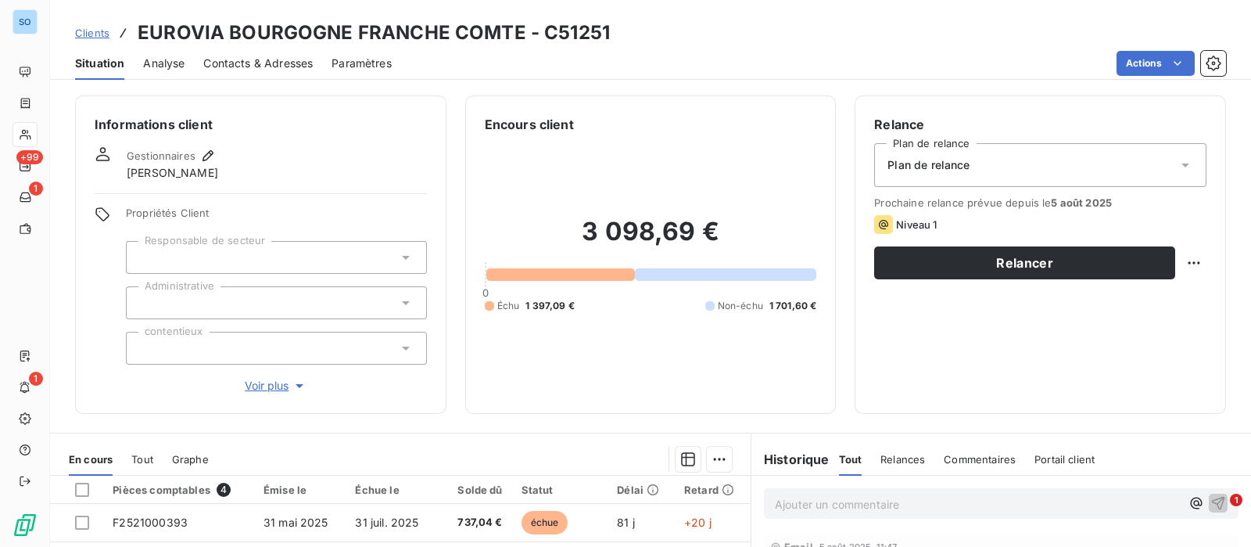
click at [268, 67] on span "Contacts & Adresses" at bounding box center [257, 64] width 109 height 16
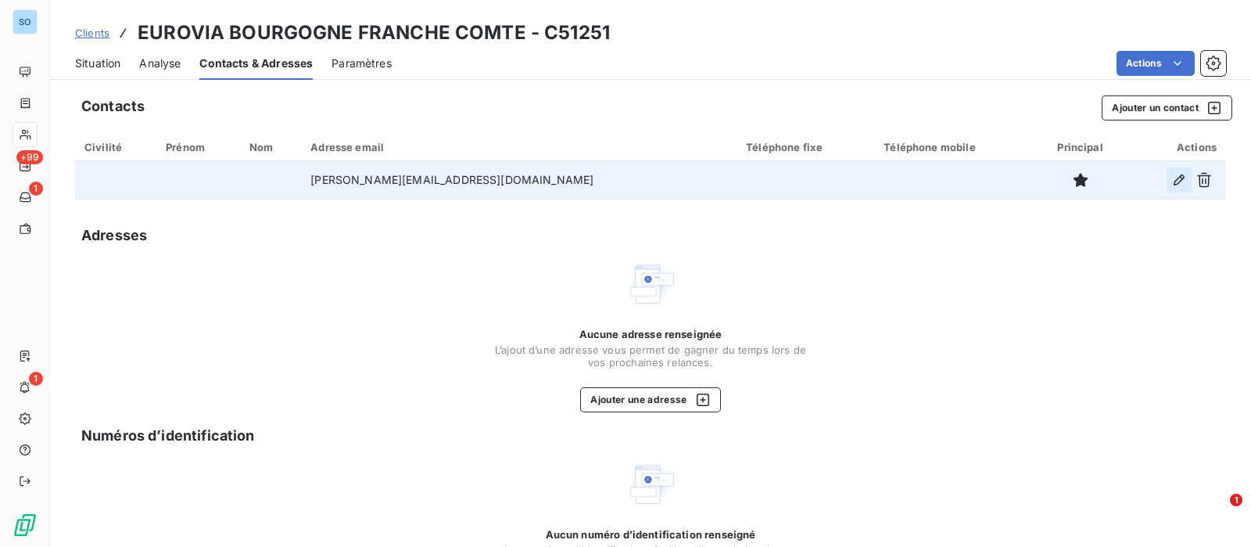
click at [1172, 174] on icon "button" at bounding box center [1180, 180] width 16 height 16
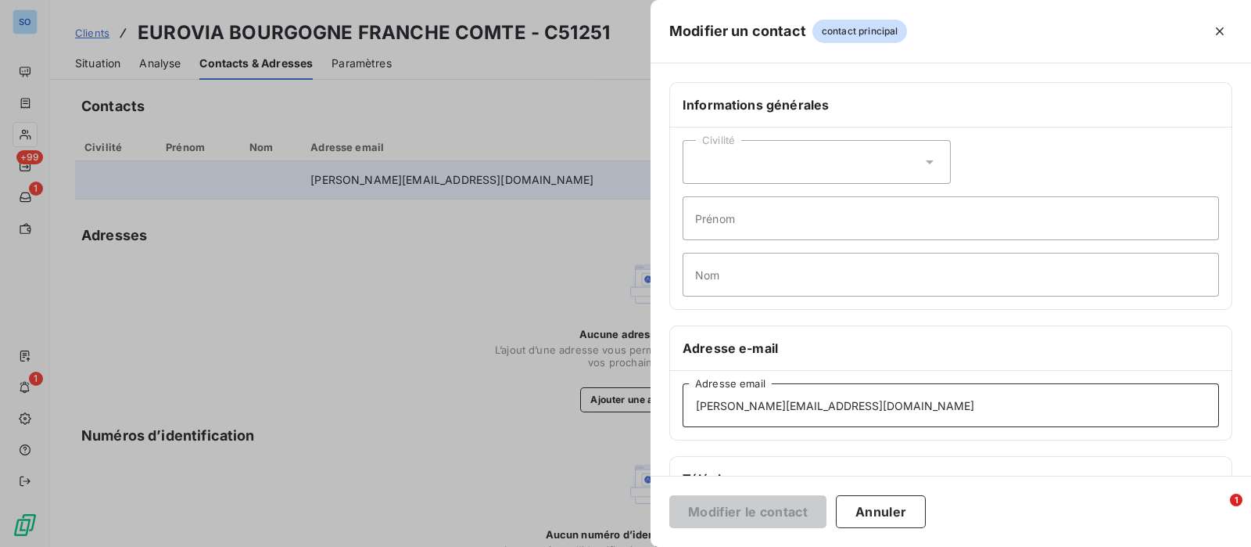
drag, startPoint x: 803, startPoint y: 401, endPoint x: 503, endPoint y: 370, distance: 302.0
click at [515, 546] on div "Modifier un contact contact principal Informations générales Civilité Prénom No…" at bounding box center [625, 547] width 1251 height 0
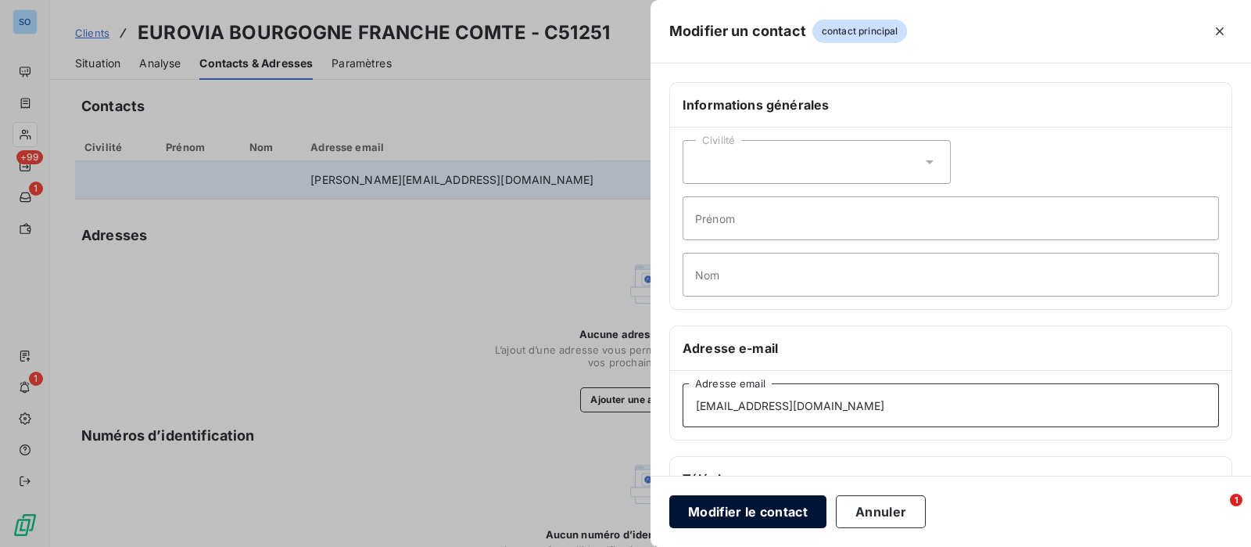
type input "tracyl@eurovia.com"
click at [744, 508] on button "Modifier le contact" at bounding box center [747, 511] width 157 height 33
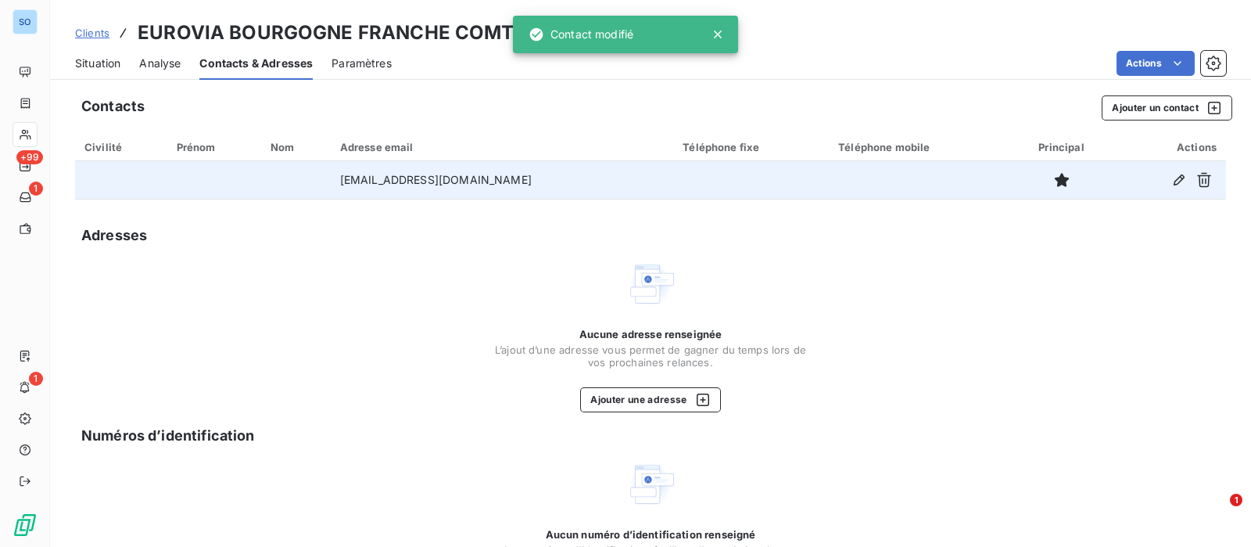
click at [101, 146] on div "Civilité" at bounding box center [121, 147] width 74 height 13
click at [115, 65] on span "Situation" at bounding box center [97, 64] width 45 height 16
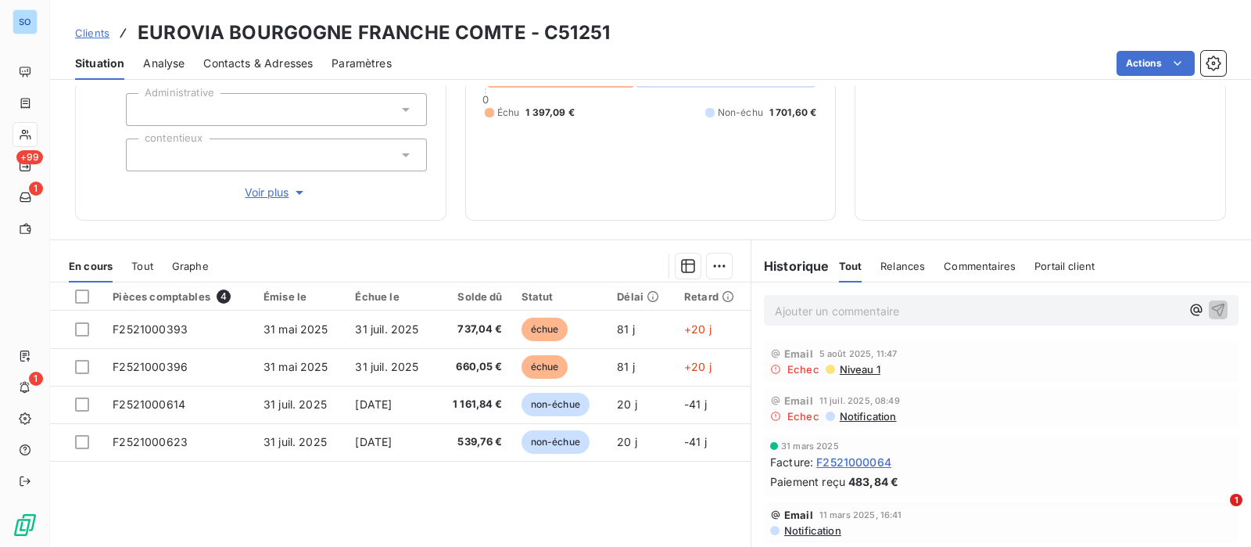
scroll to position [195, 0]
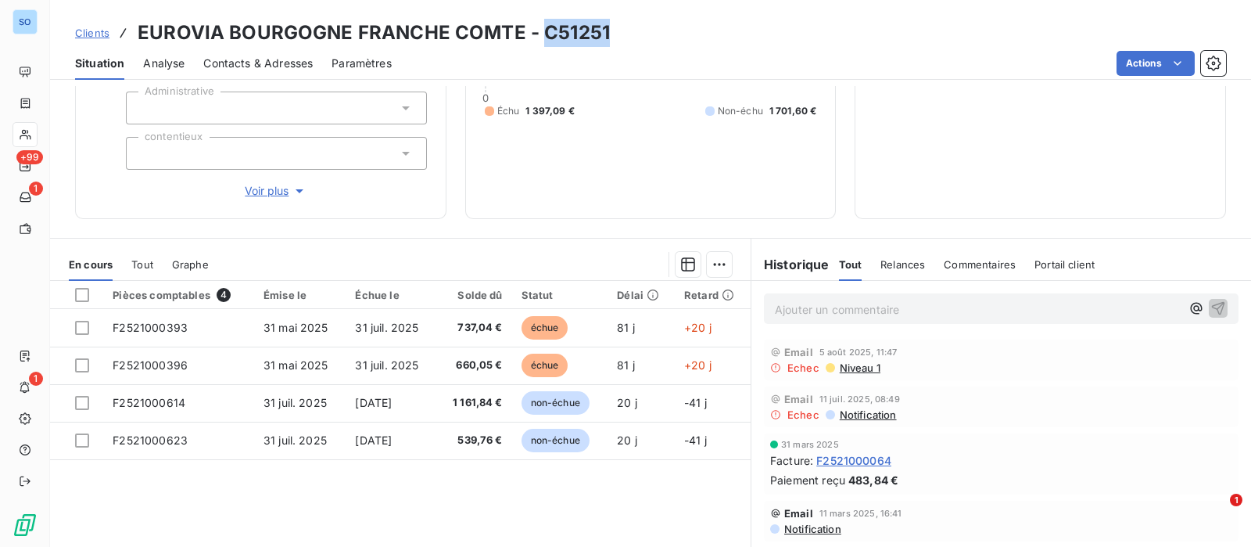
drag, startPoint x: 537, startPoint y: 31, endPoint x: 619, endPoint y: 37, distance: 83.1
click at [619, 37] on div "Clients EUROVIA BOURGOGNE FRANCHE COMTE - C51251" at bounding box center [650, 33] width 1201 height 28
copy h3 "C51251"
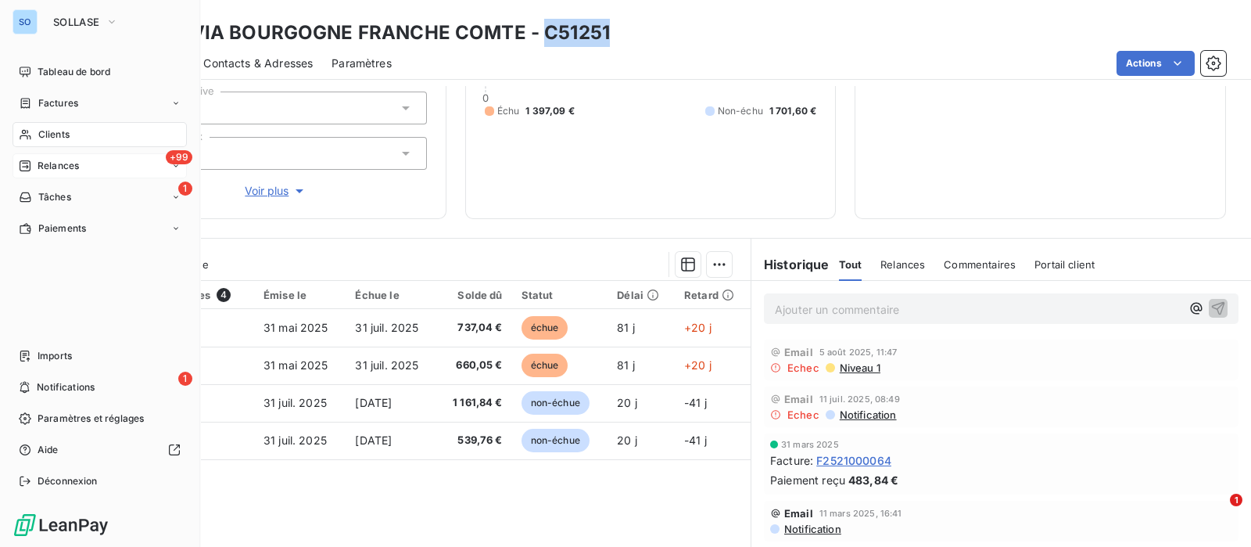
click at [56, 155] on div "+99 Relances" at bounding box center [100, 165] width 174 height 25
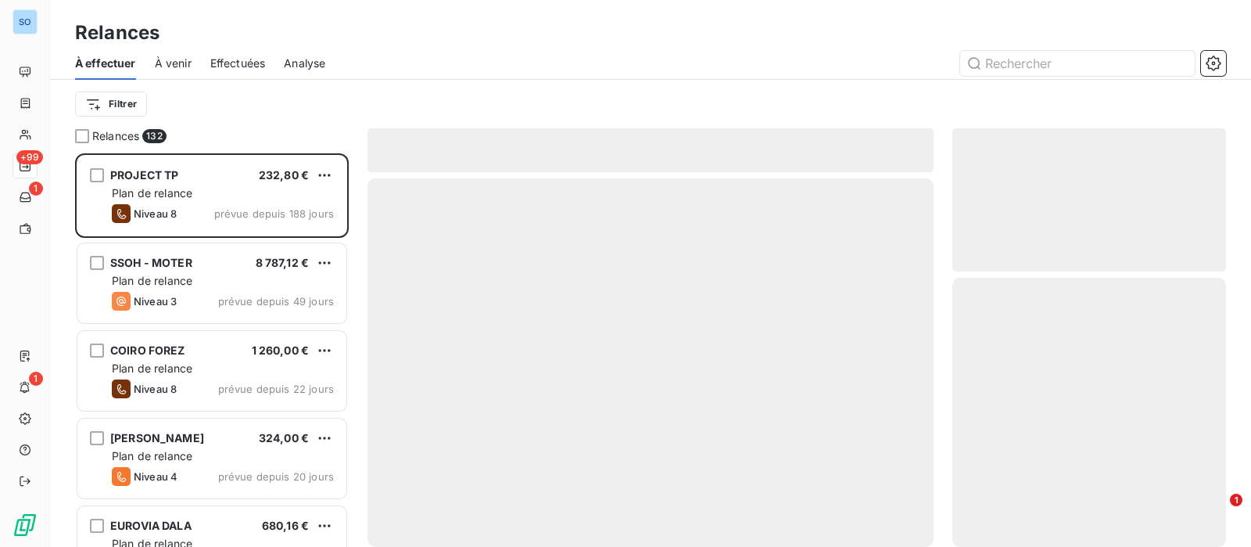
scroll to position [379, 258]
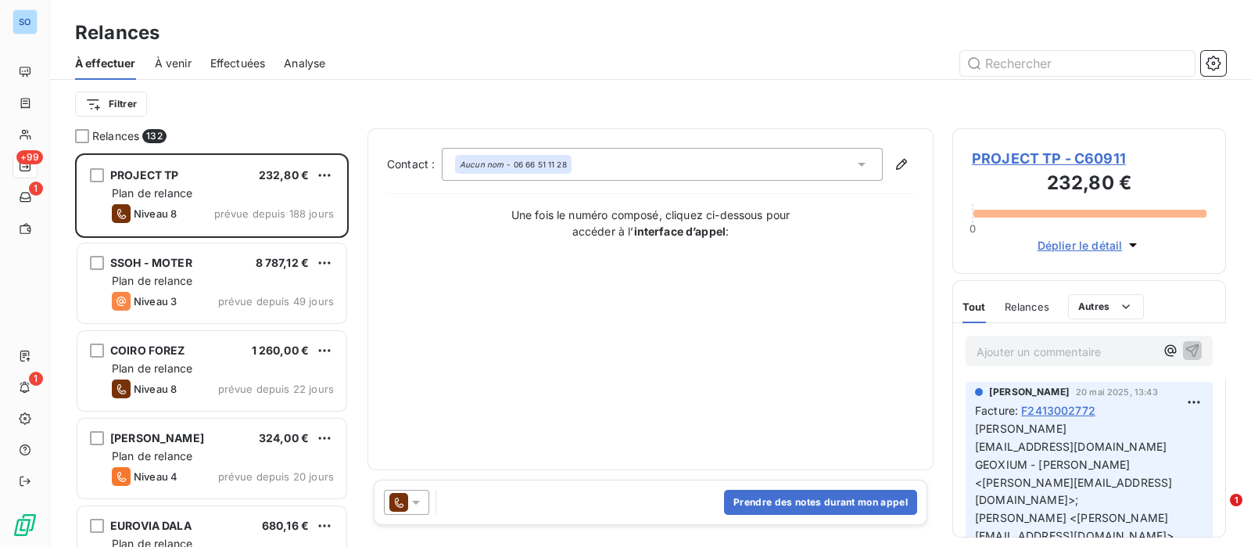
click at [250, 56] on span "Effectuées" at bounding box center [238, 64] width 56 height 16
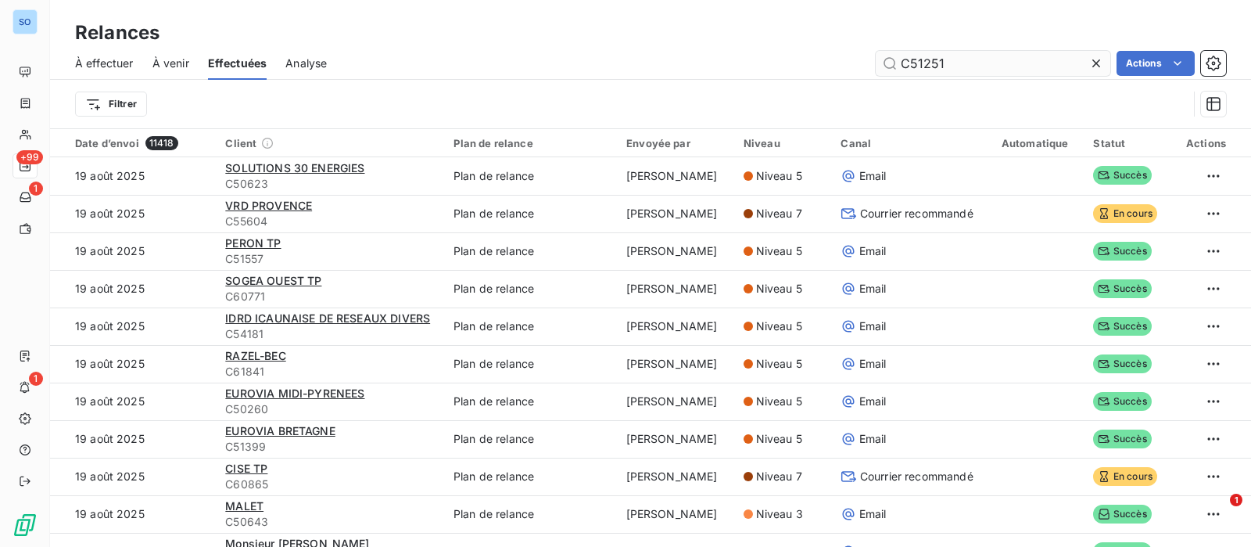
click at [973, 63] on input "C51251" at bounding box center [993, 63] width 235 height 25
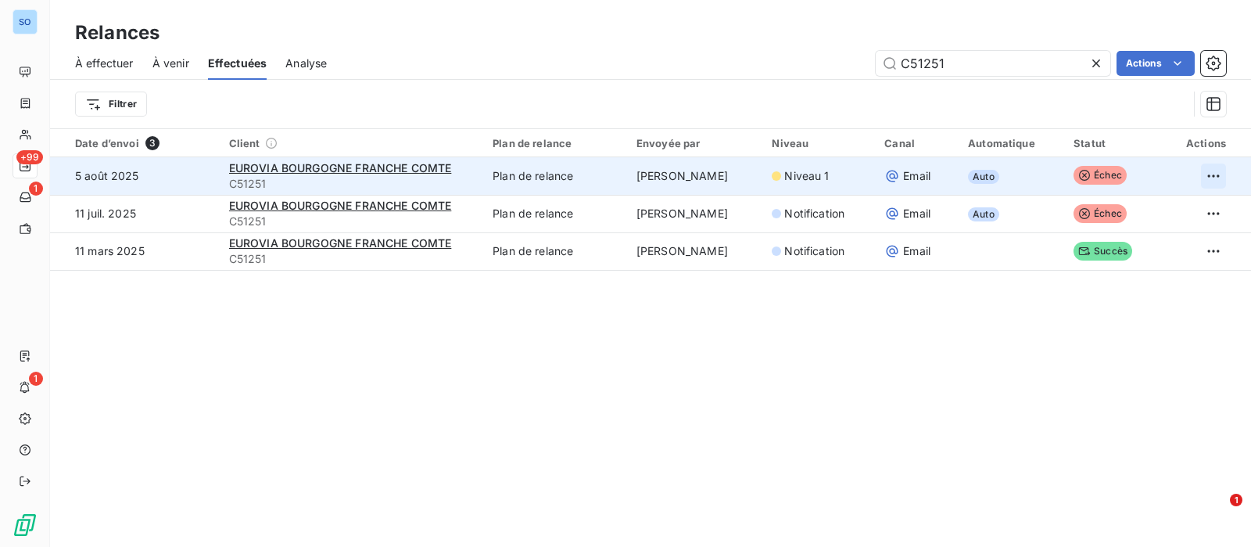
type input "C51251"
click at [1198, 174] on html "SO +99 1 1 Relances À effectuer À venir Effectuées Analyse C51251 Actions Filtr…" at bounding box center [625, 273] width 1251 height 547
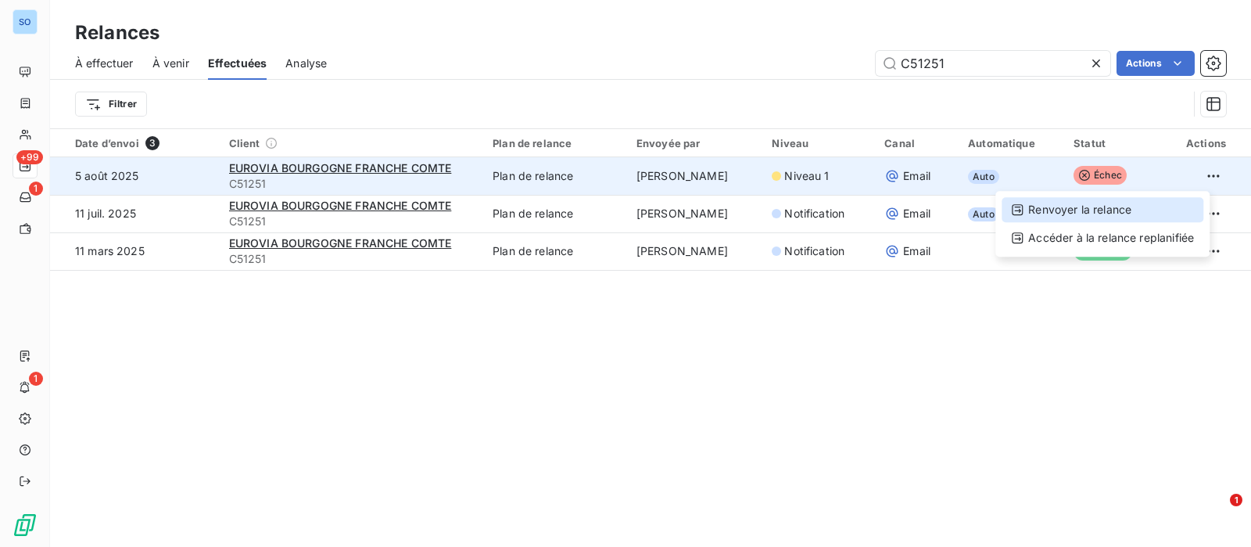
click at [1103, 205] on div "Renvoyer la relance" at bounding box center [1103, 209] width 202 height 25
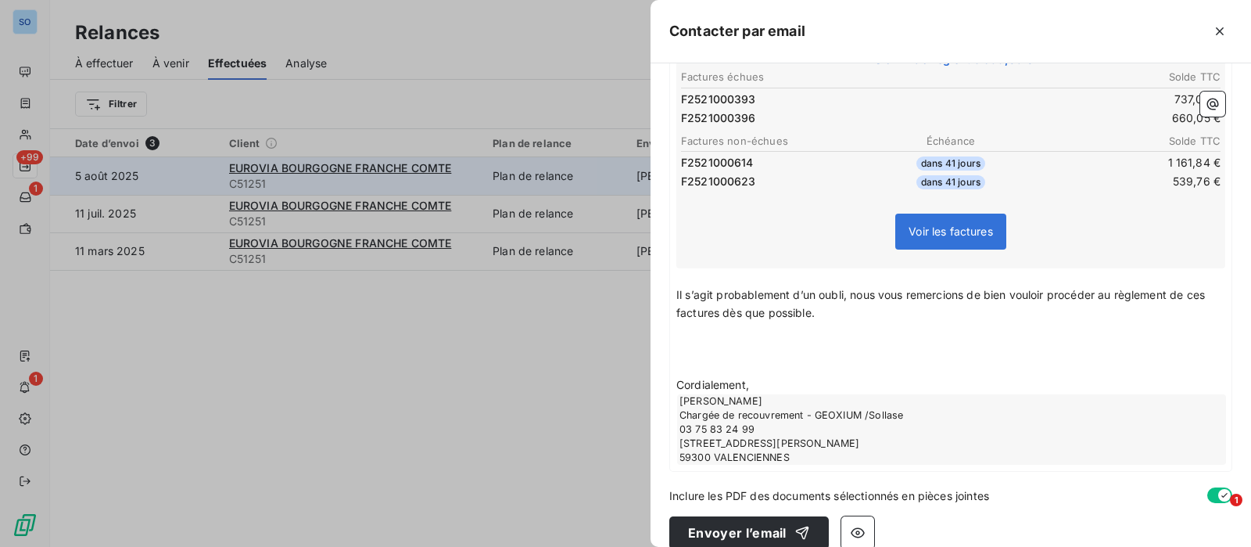
scroll to position [336, 0]
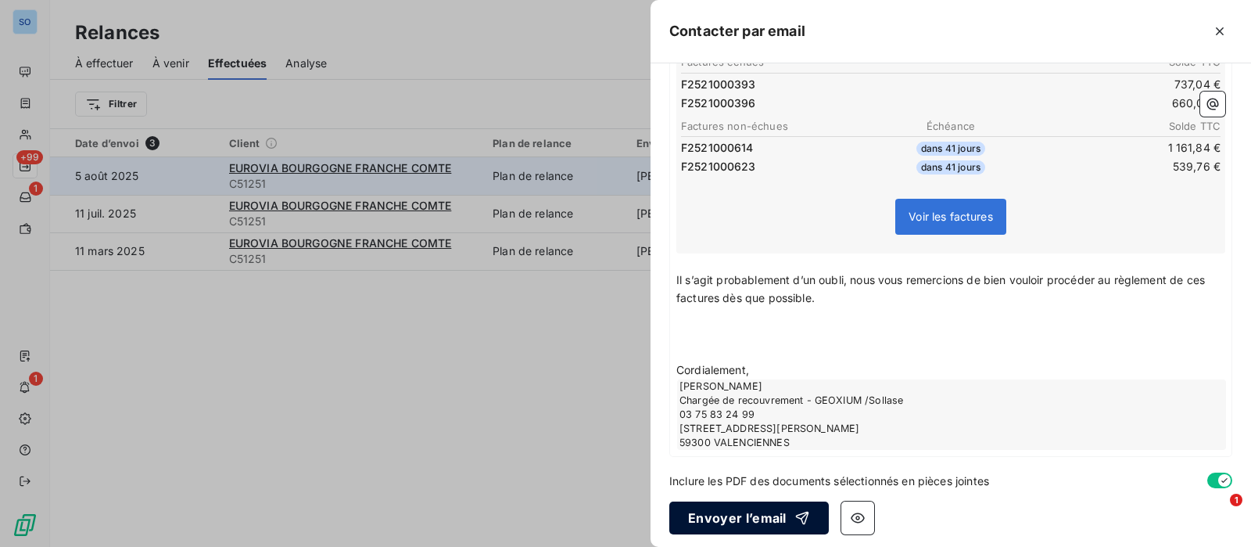
click at [759, 510] on button "Envoyer l’email" at bounding box center [749, 517] width 160 height 33
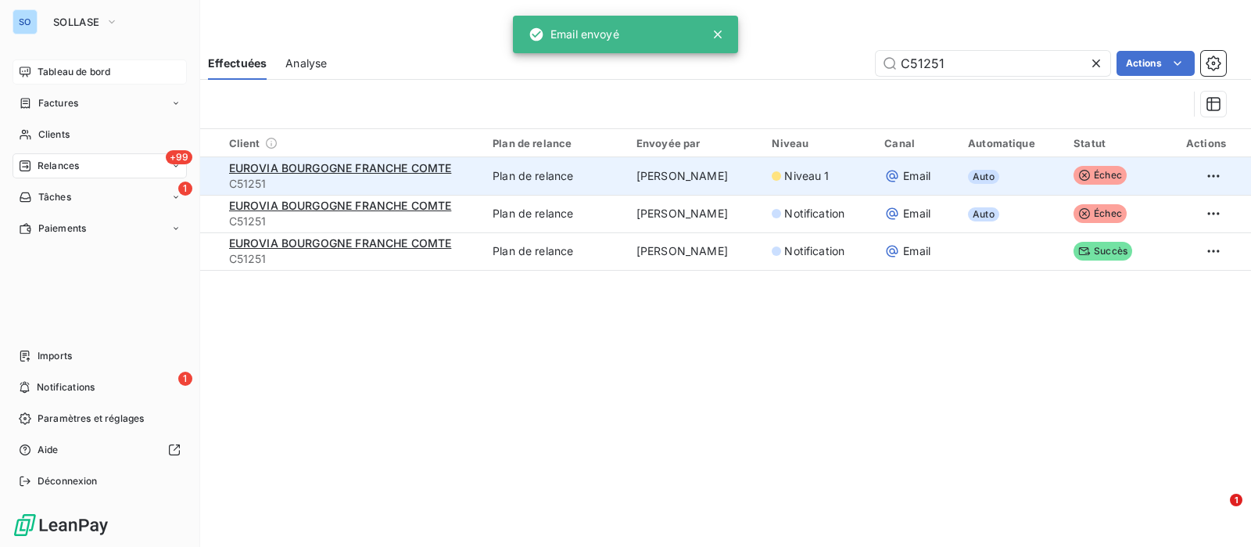
click at [43, 67] on span "Tableau de bord" at bounding box center [74, 72] width 73 height 14
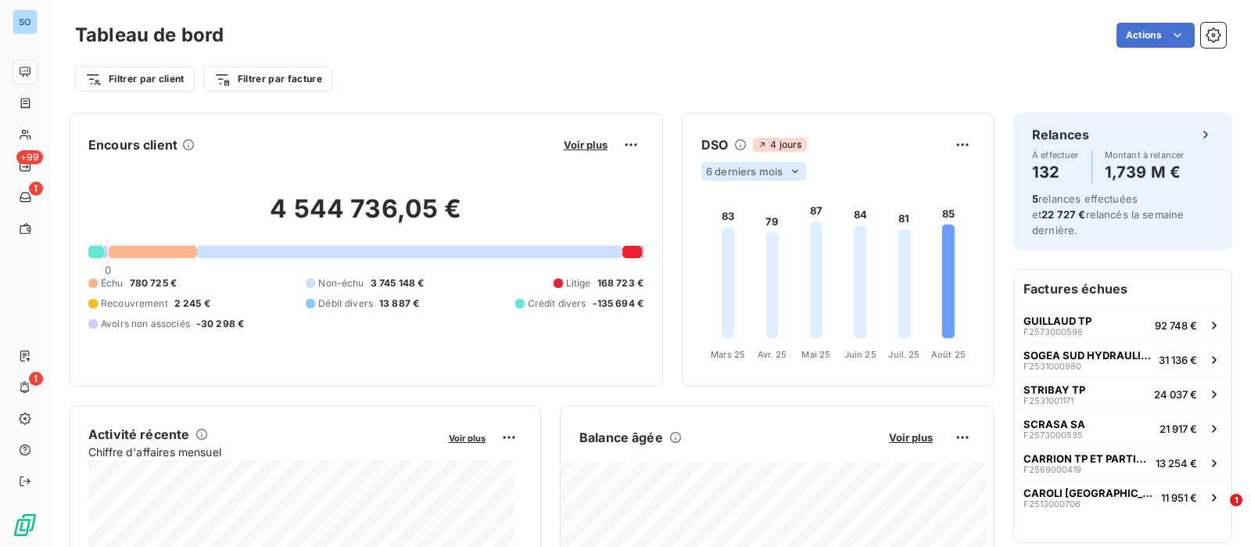
click at [770, 170] on div "6 derniers mois" at bounding box center [754, 171] width 105 height 19
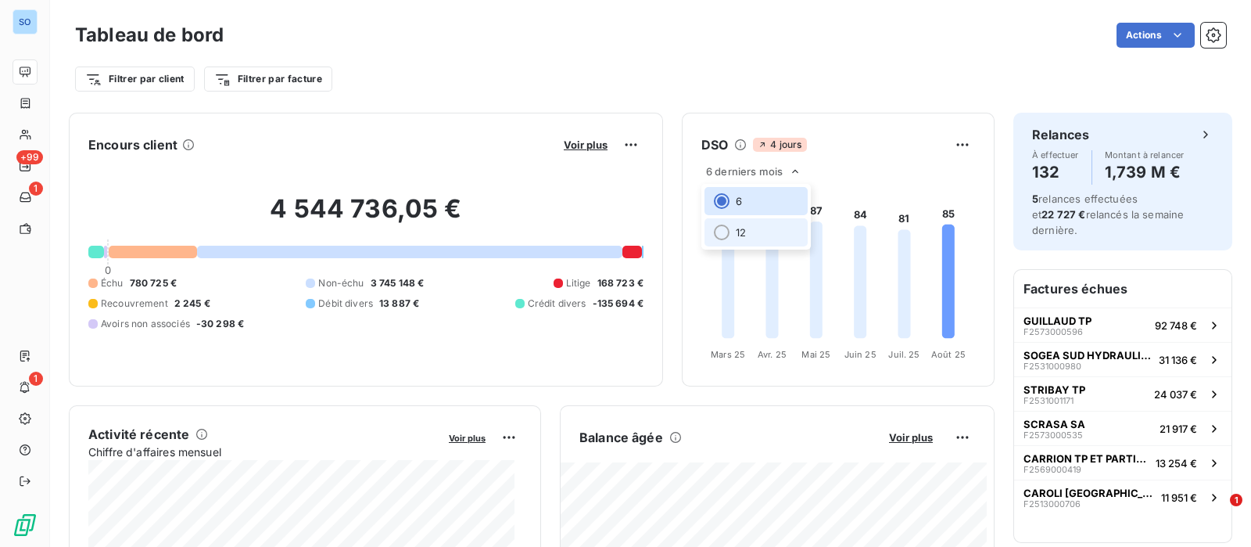
click at [727, 228] on li "12" at bounding box center [756, 232] width 103 height 28
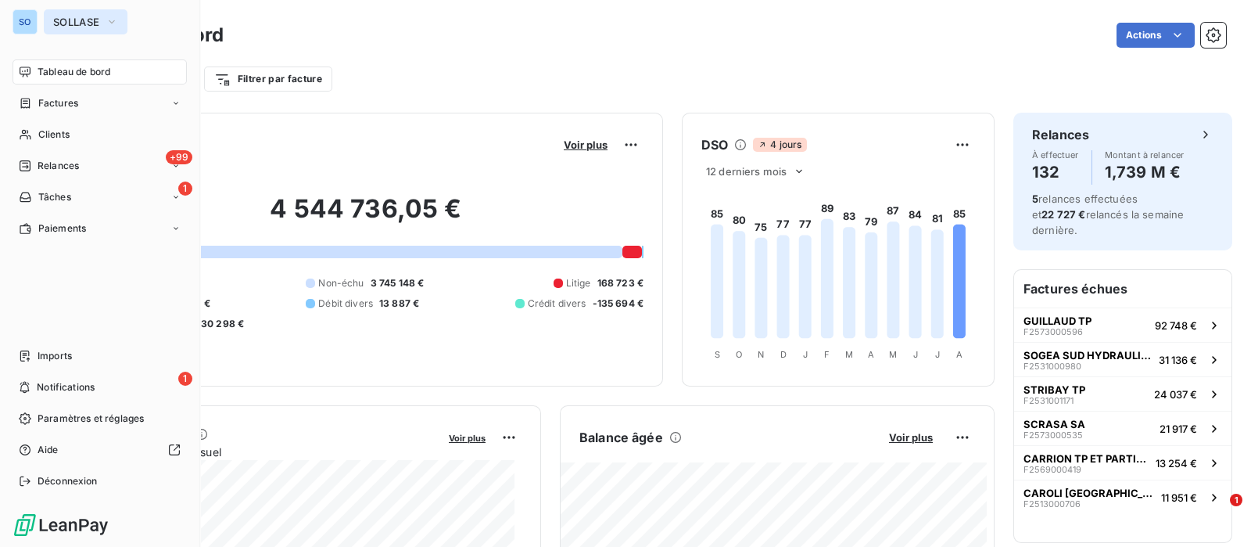
click at [72, 20] on span "SOLLASE" at bounding box center [76, 22] width 46 height 13
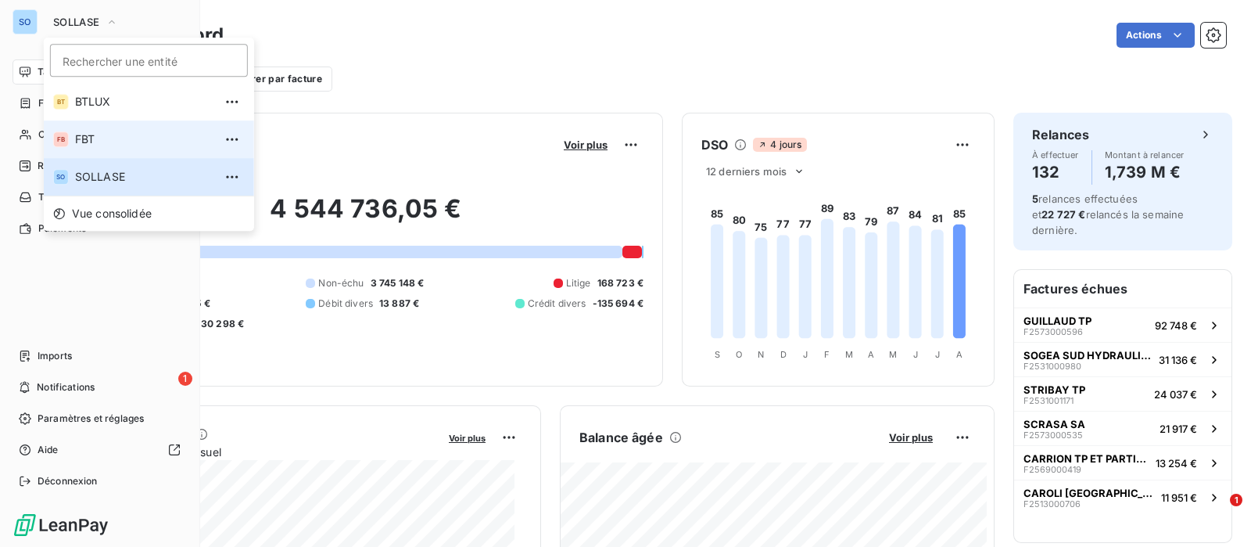
click at [91, 142] on span "FBT" at bounding box center [144, 139] width 138 height 16
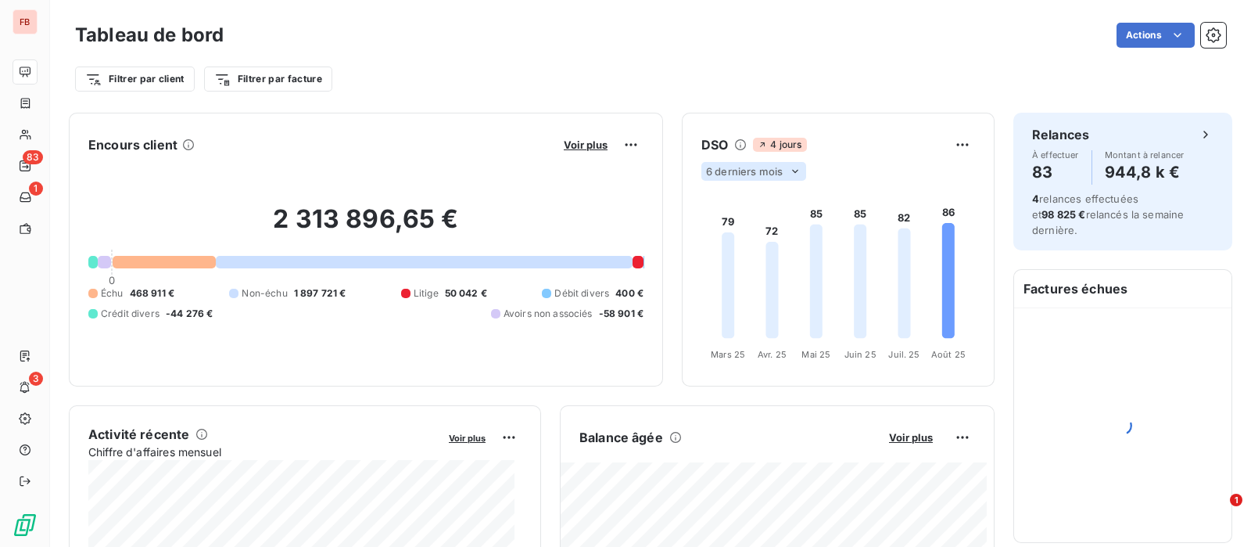
click at [754, 173] on span "6 derniers mois" at bounding box center [744, 171] width 77 height 13
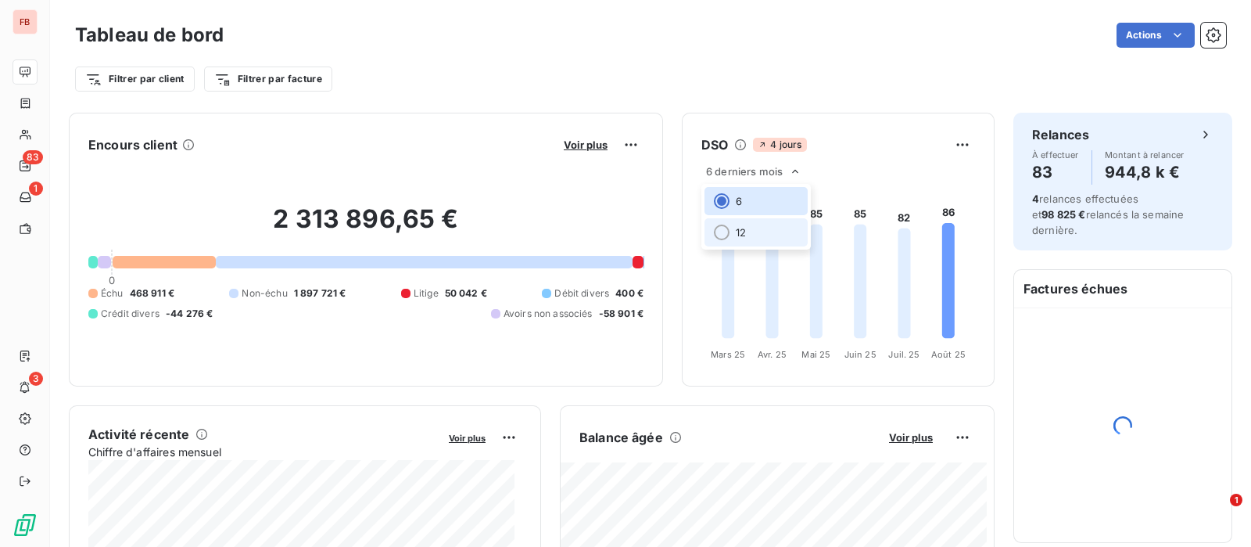
click at [727, 227] on li "12" at bounding box center [756, 232] width 103 height 28
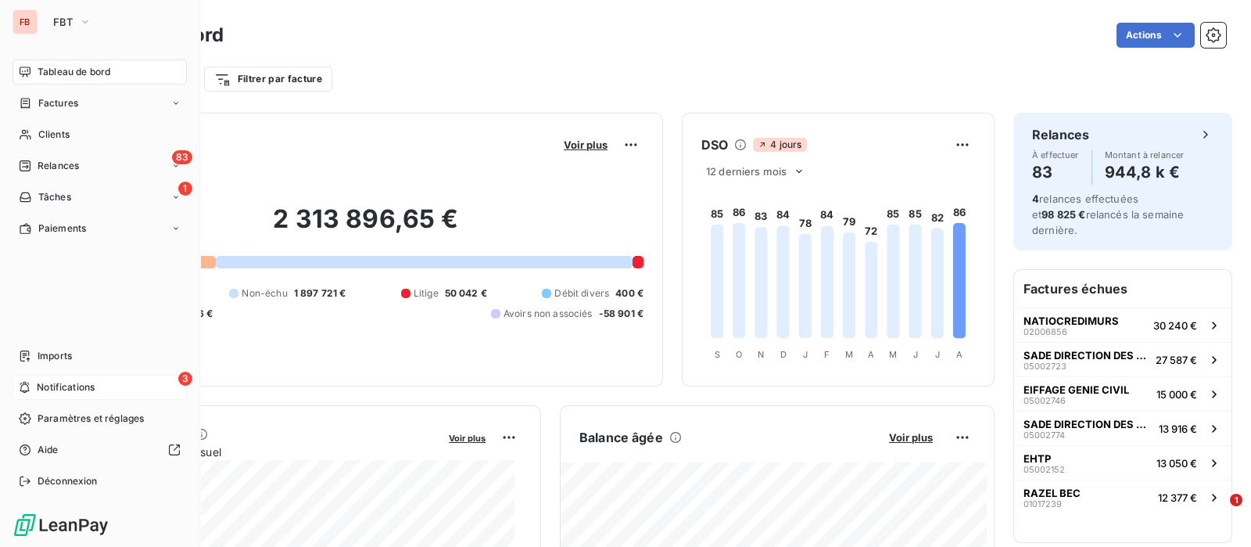
click at [39, 381] on span "Notifications" at bounding box center [66, 387] width 58 height 14
